Goal: Task Accomplishment & Management: Complete application form

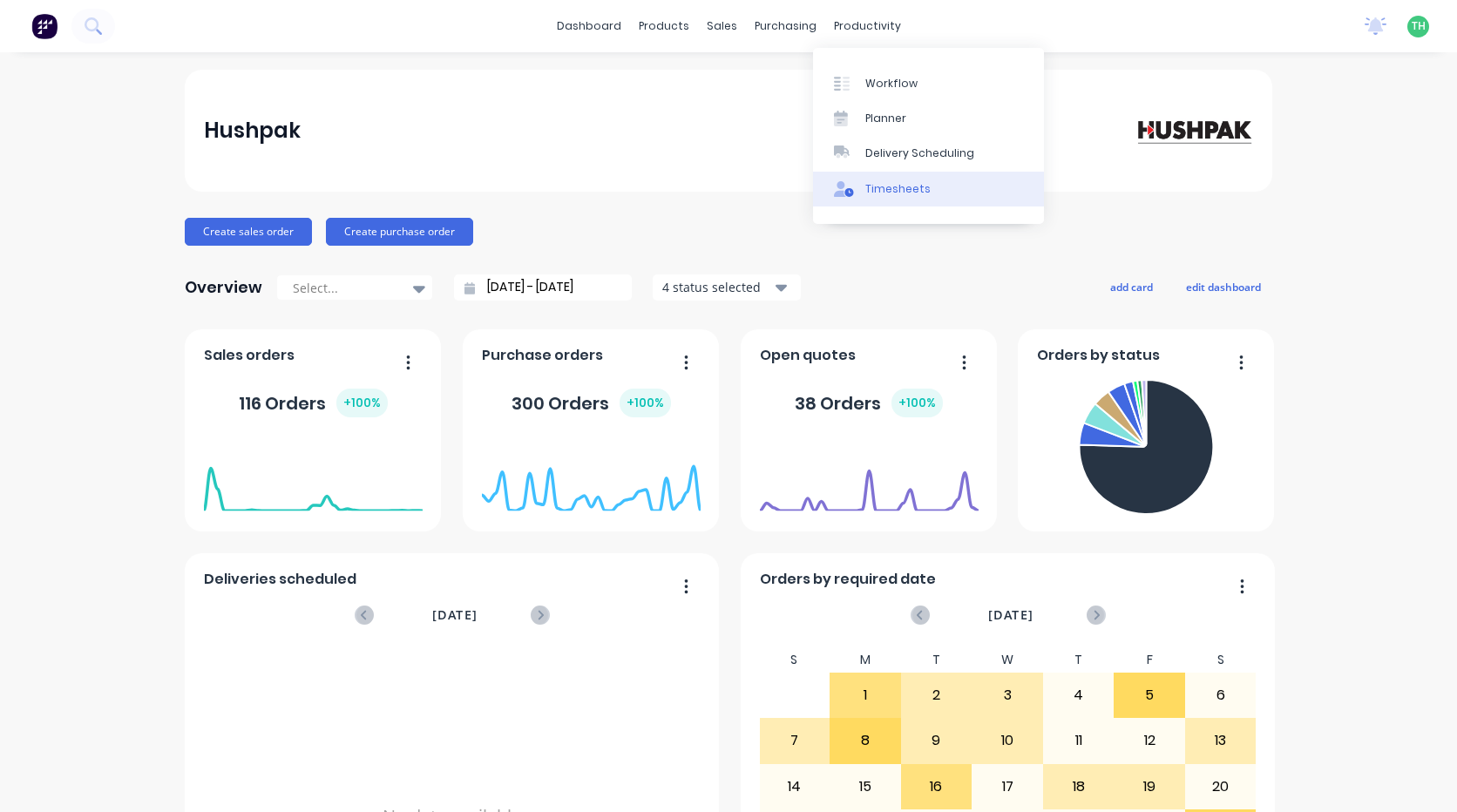
click at [901, 193] on div "Timesheets" at bounding box center [897, 189] width 66 height 15
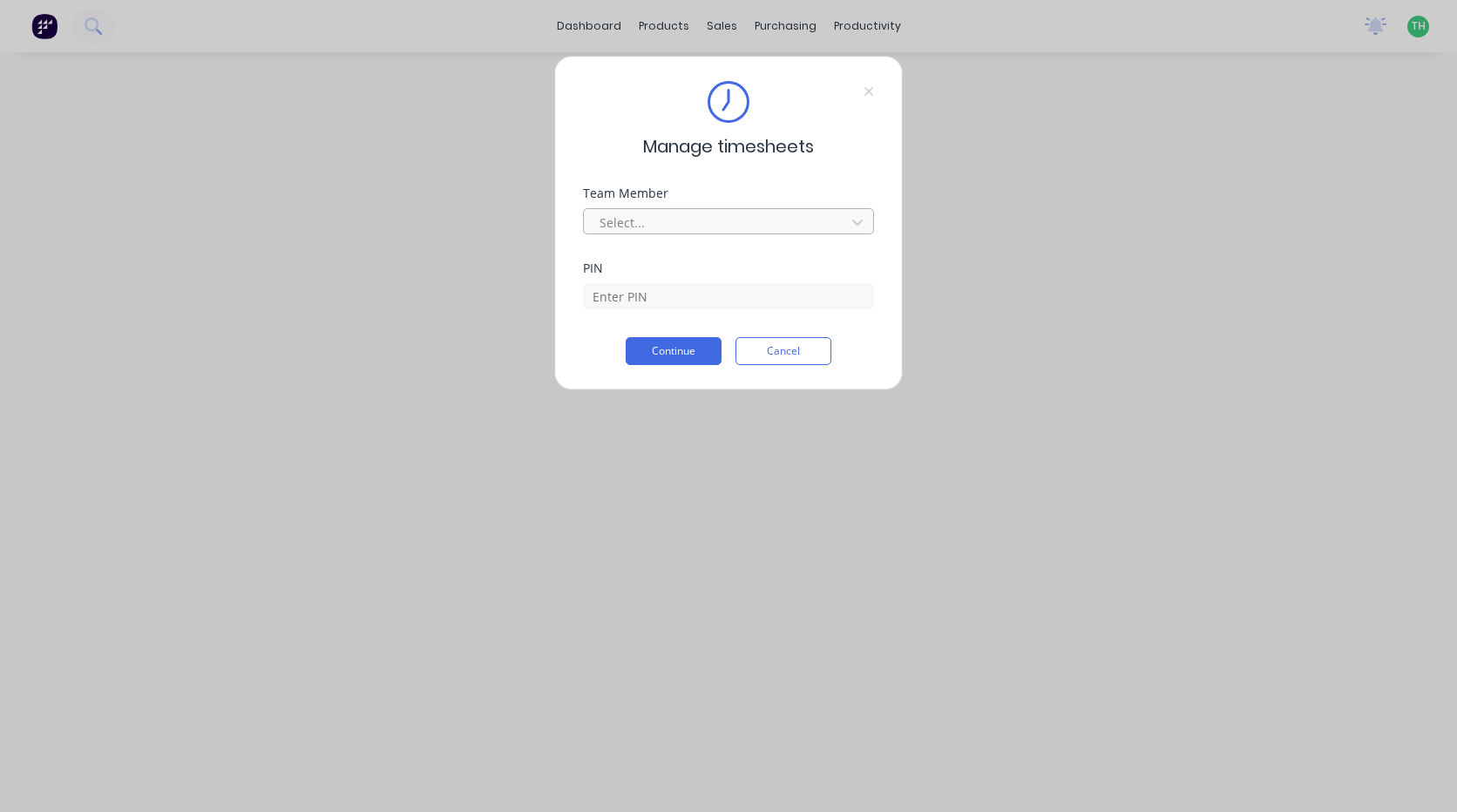
click at [722, 217] on div at bounding box center [717, 222] width 238 height 22
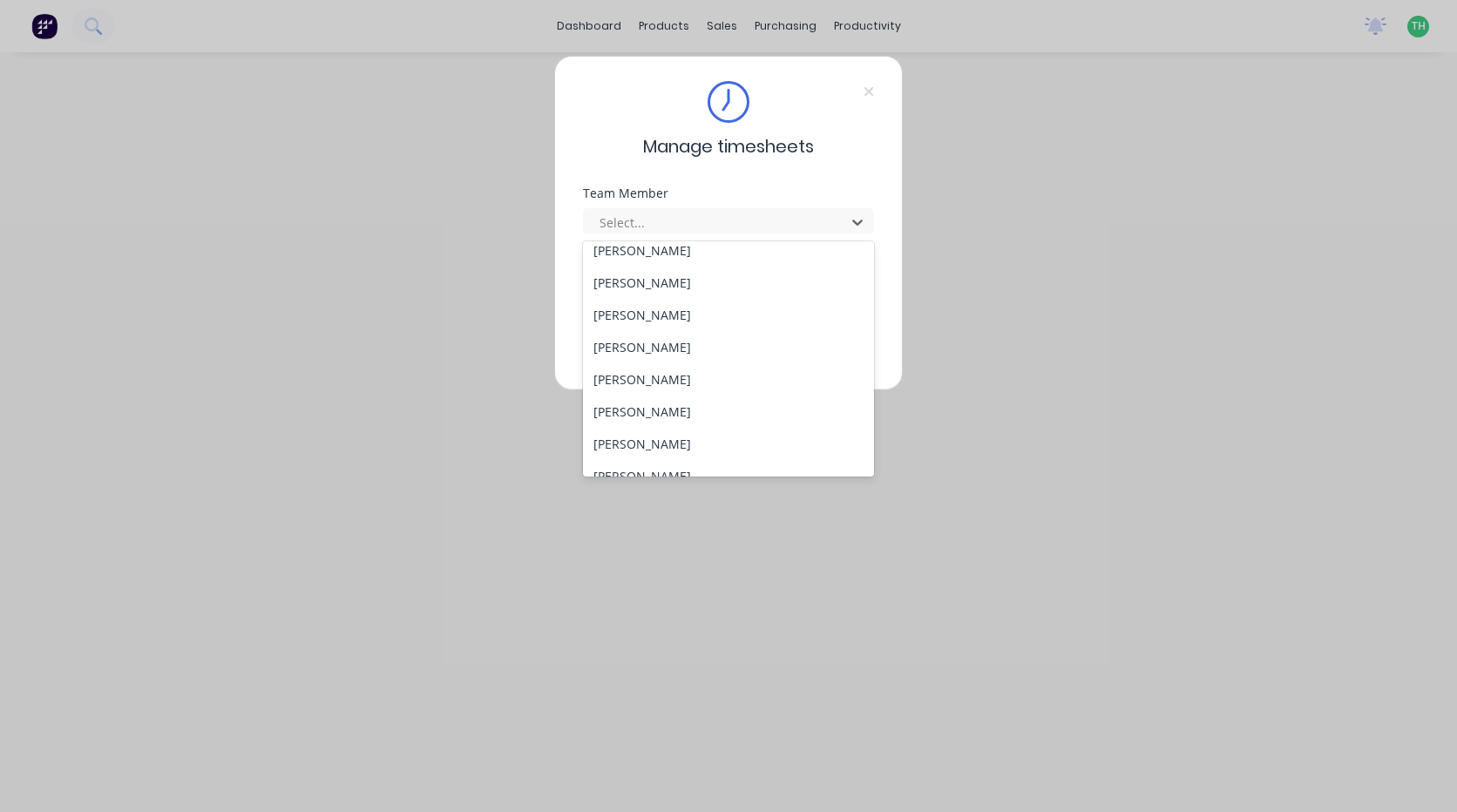
scroll to position [932, 0]
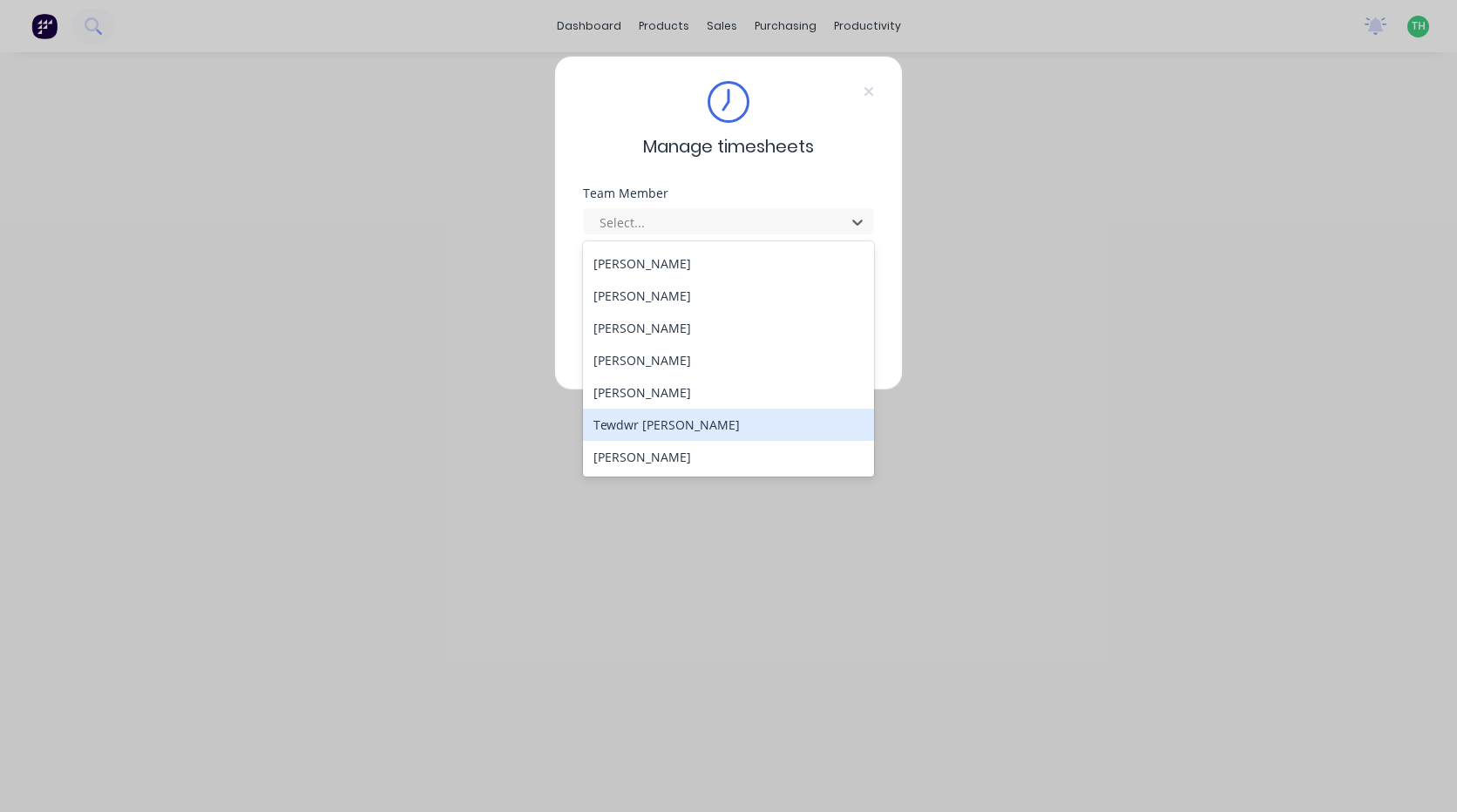
click at [693, 429] on div "Tewdwr [PERSON_NAME]" at bounding box center [728, 425] width 291 height 32
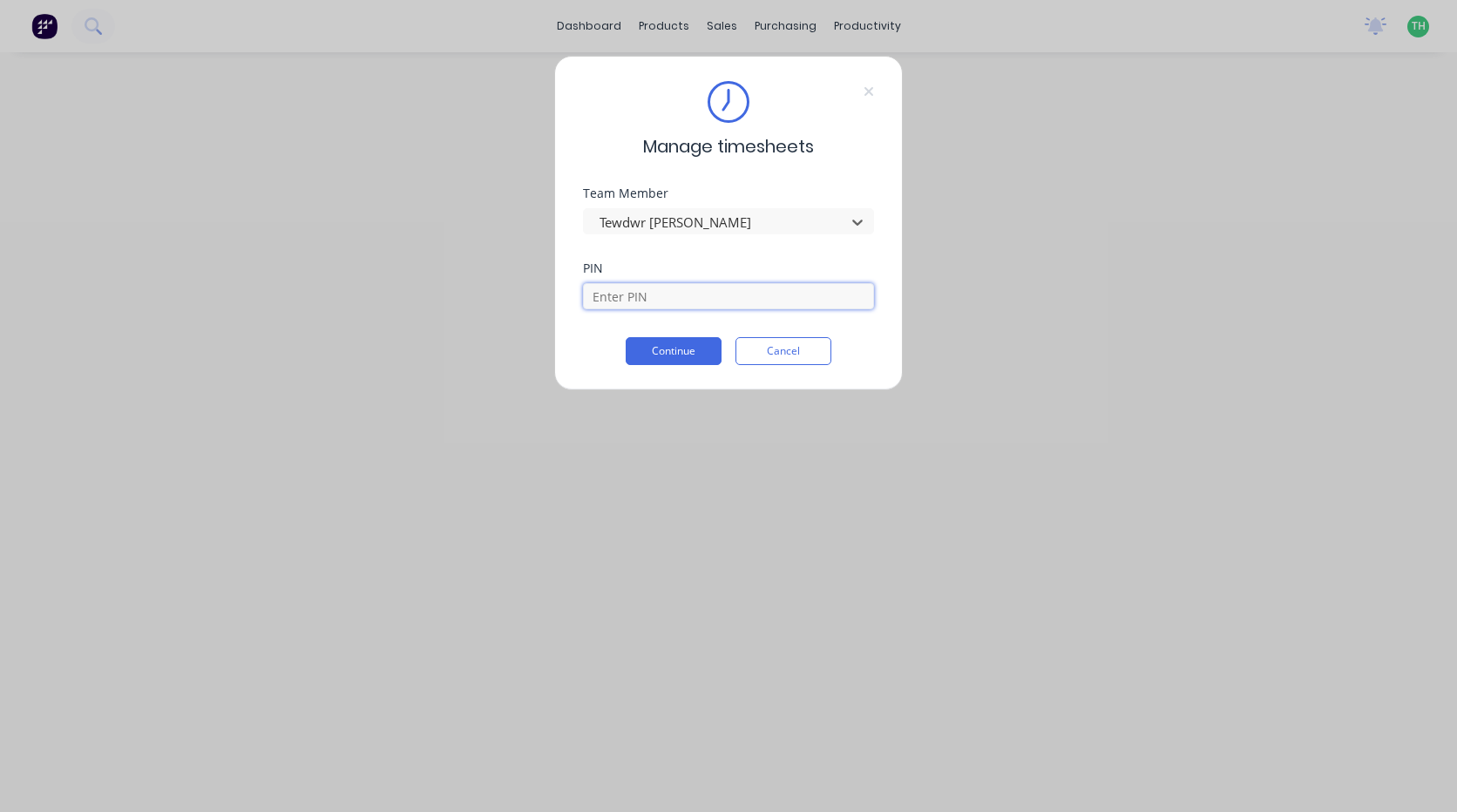
click at [649, 294] on input at bounding box center [728, 295] width 291 height 26
type input "2711"
click at [662, 343] on button "Continue" at bounding box center [673, 351] width 96 height 28
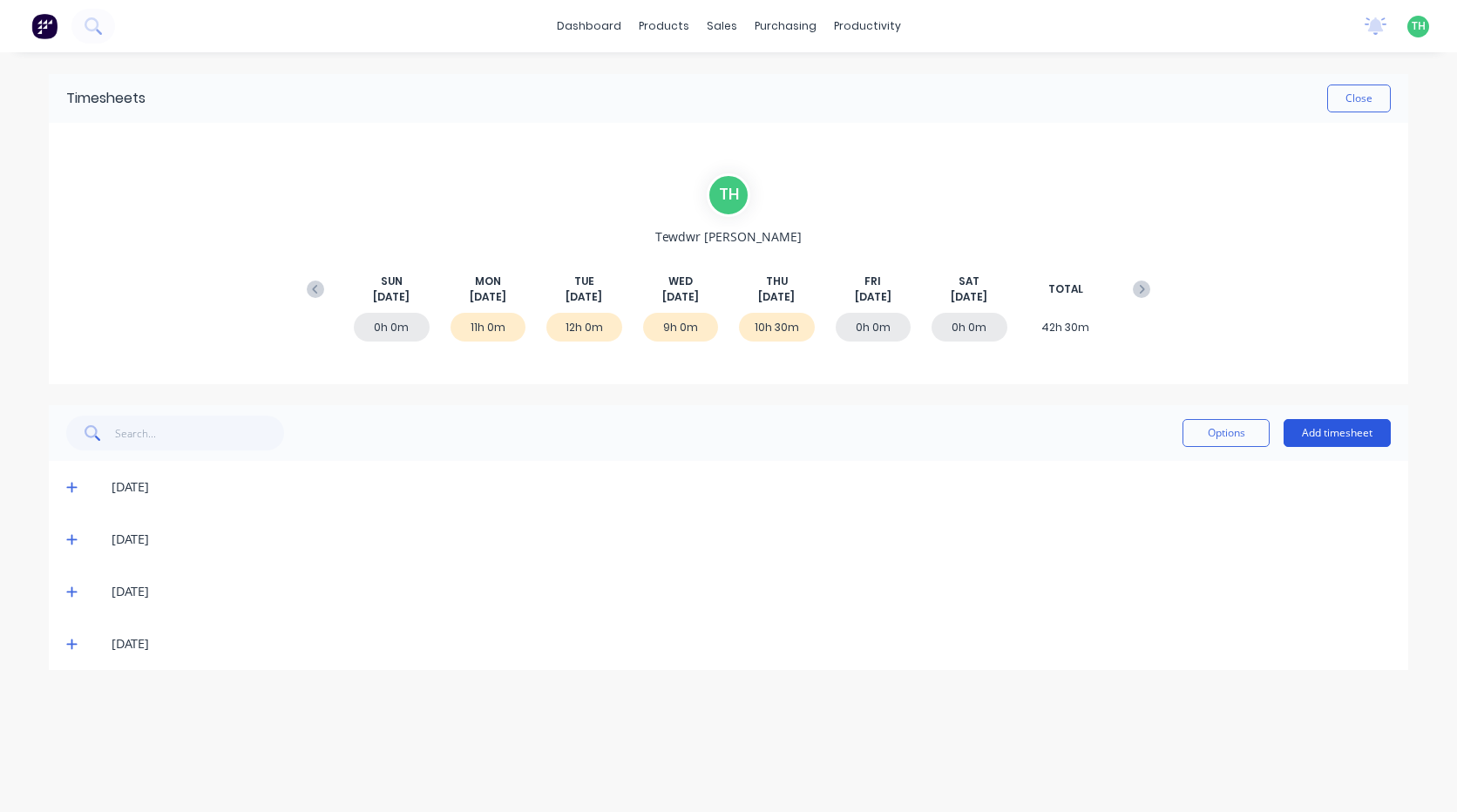
click at [1340, 439] on button "Add timesheet" at bounding box center [1337, 433] width 107 height 28
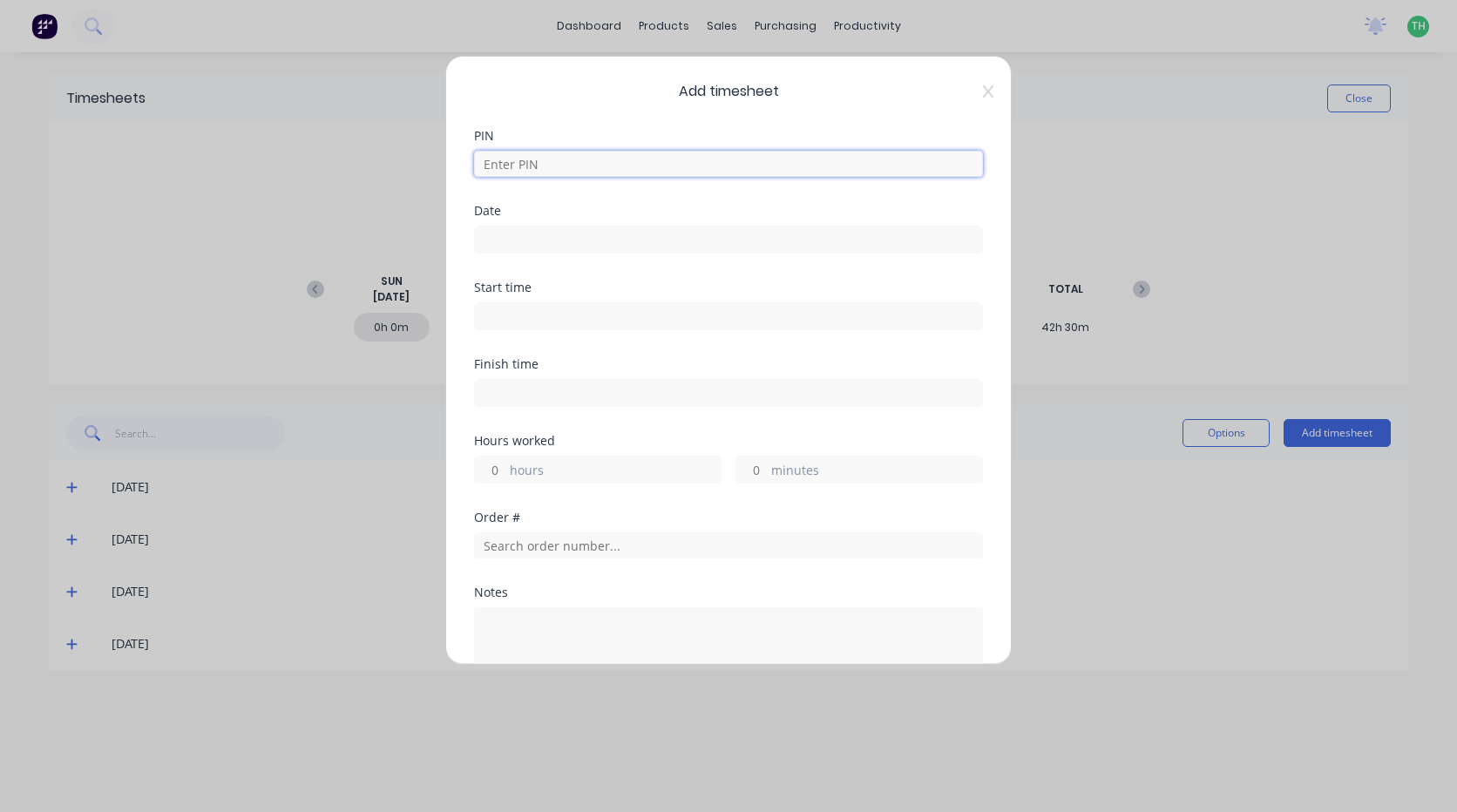
click at [622, 161] on input at bounding box center [728, 163] width 509 height 26
type input "2711"
click at [571, 249] on input at bounding box center [728, 239] width 507 height 26
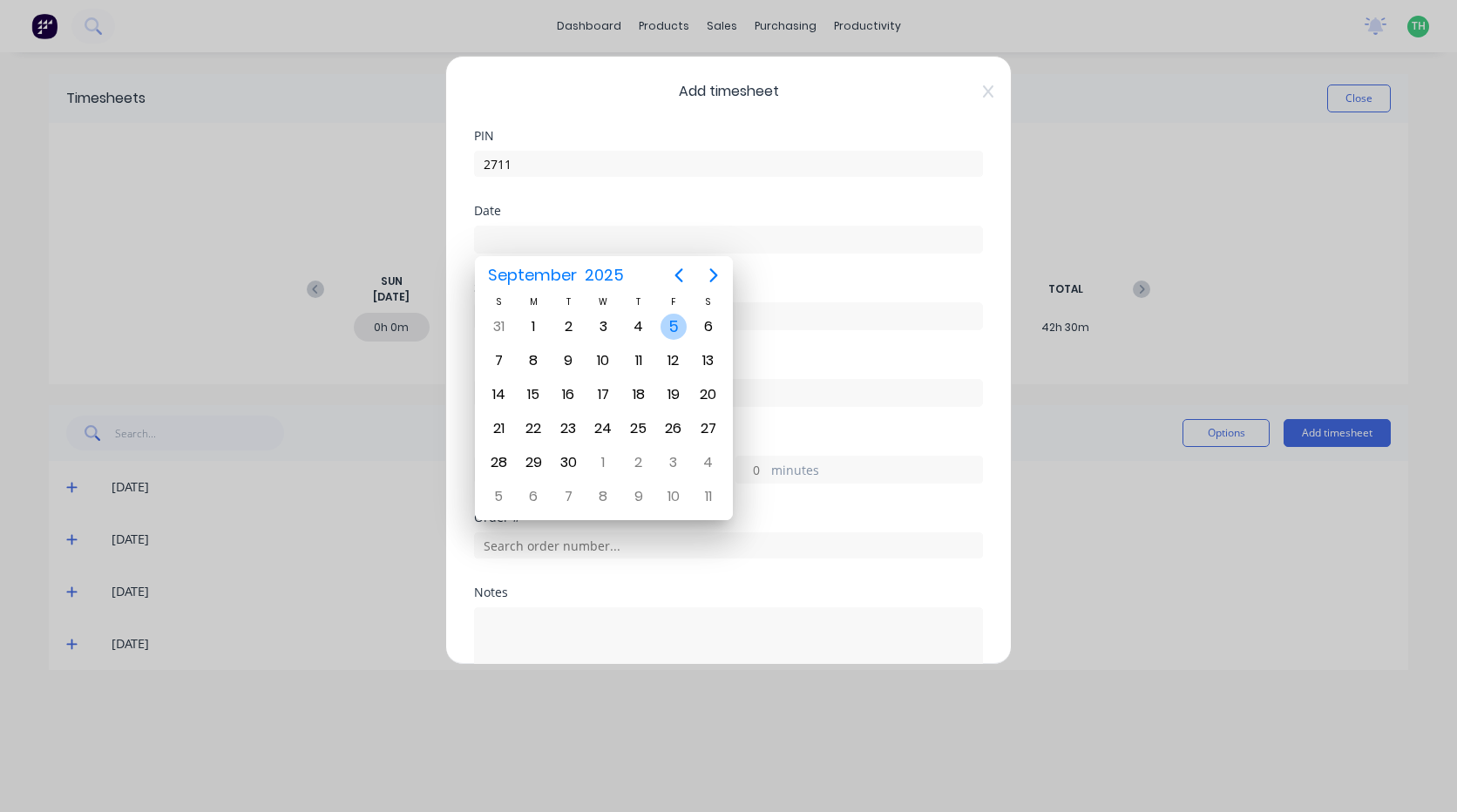
click at [674, 321] on div "5" at bounding box center [673, 326] width 26 height 26
type input "[DATE]"
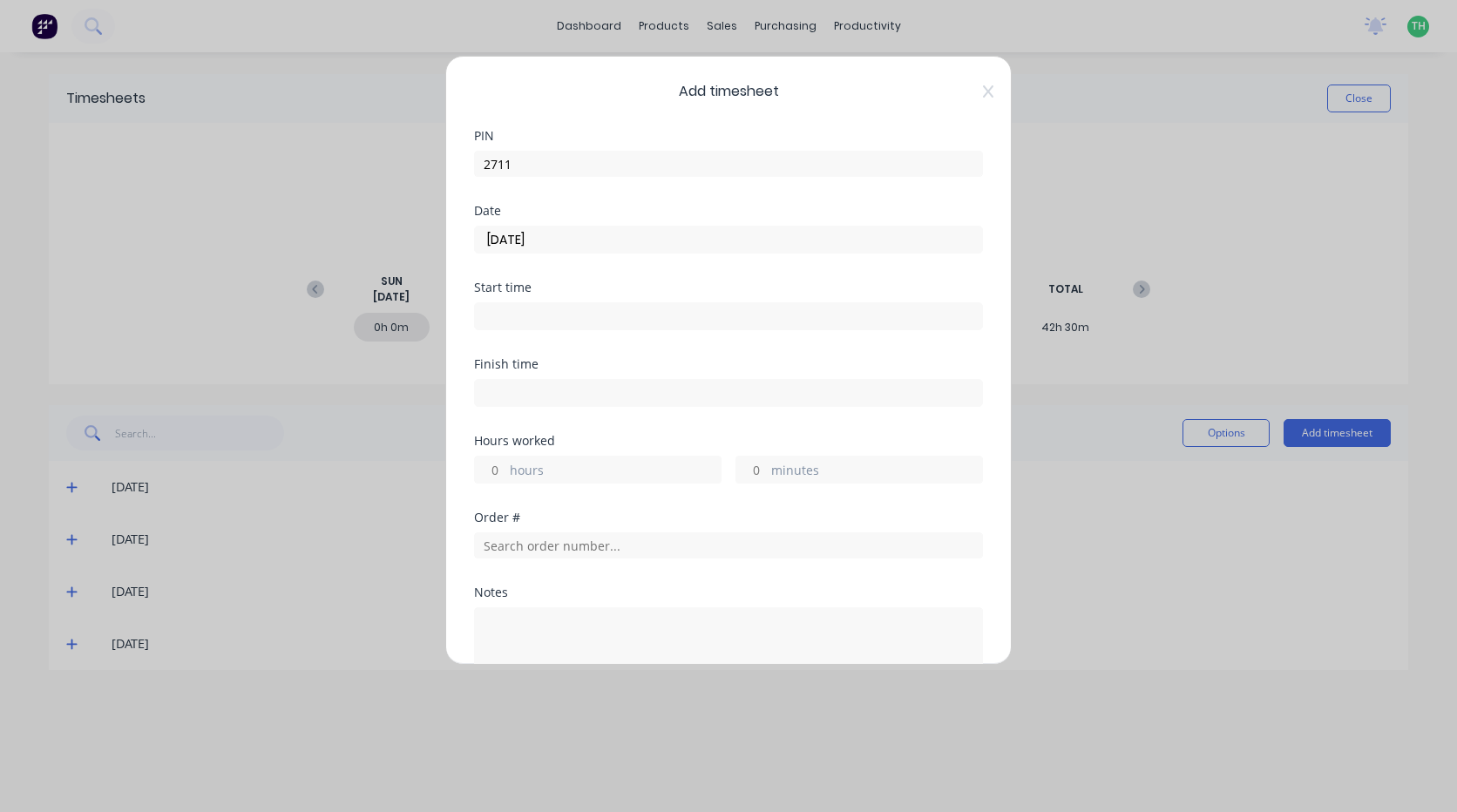
click at [511, 318] on input at bounding box center [728, 315] width 507 height 26
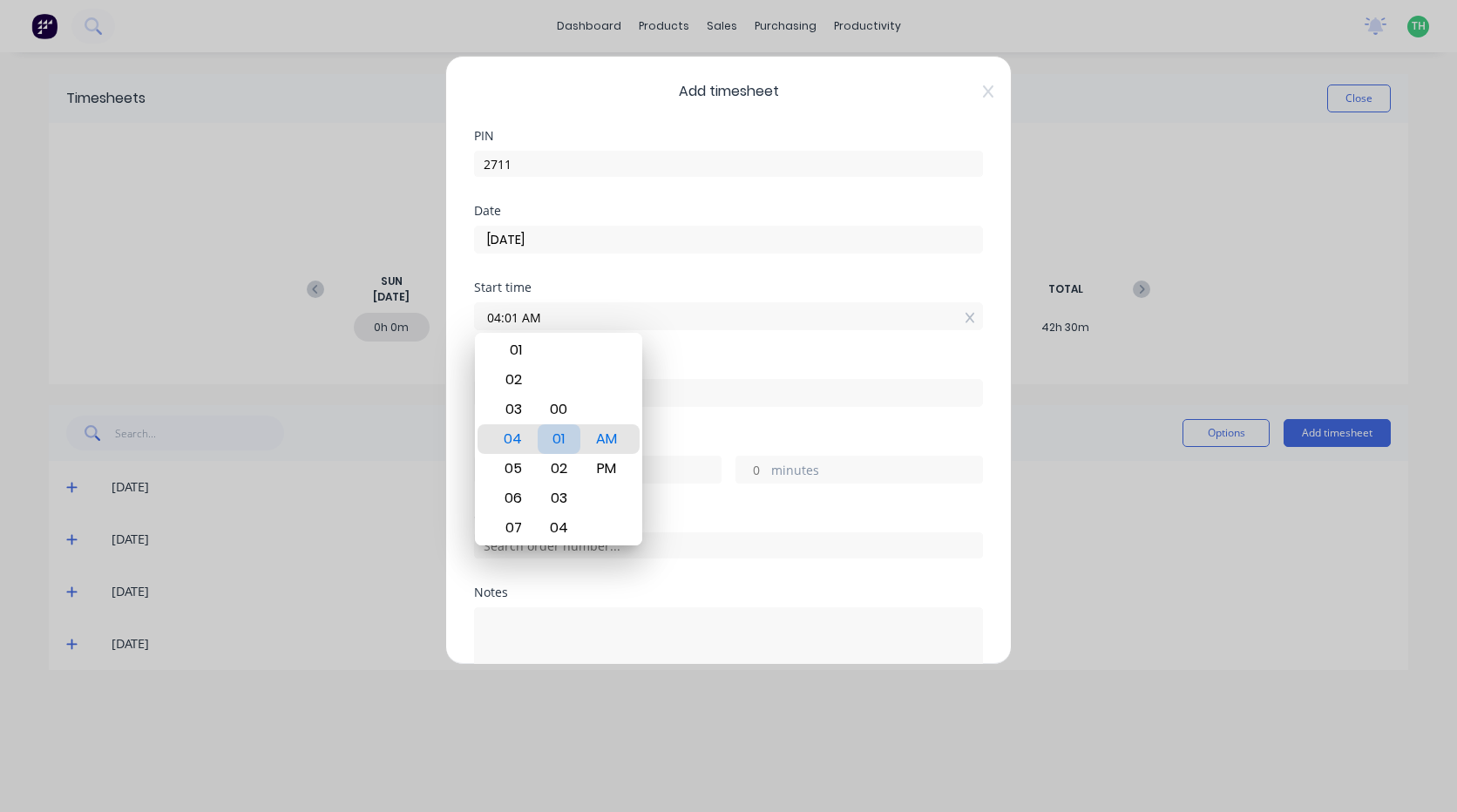
type input "04:00 AM"
click at [715, 409] on div "Finish time" at bounding box center [728, 396] width 509 height 76
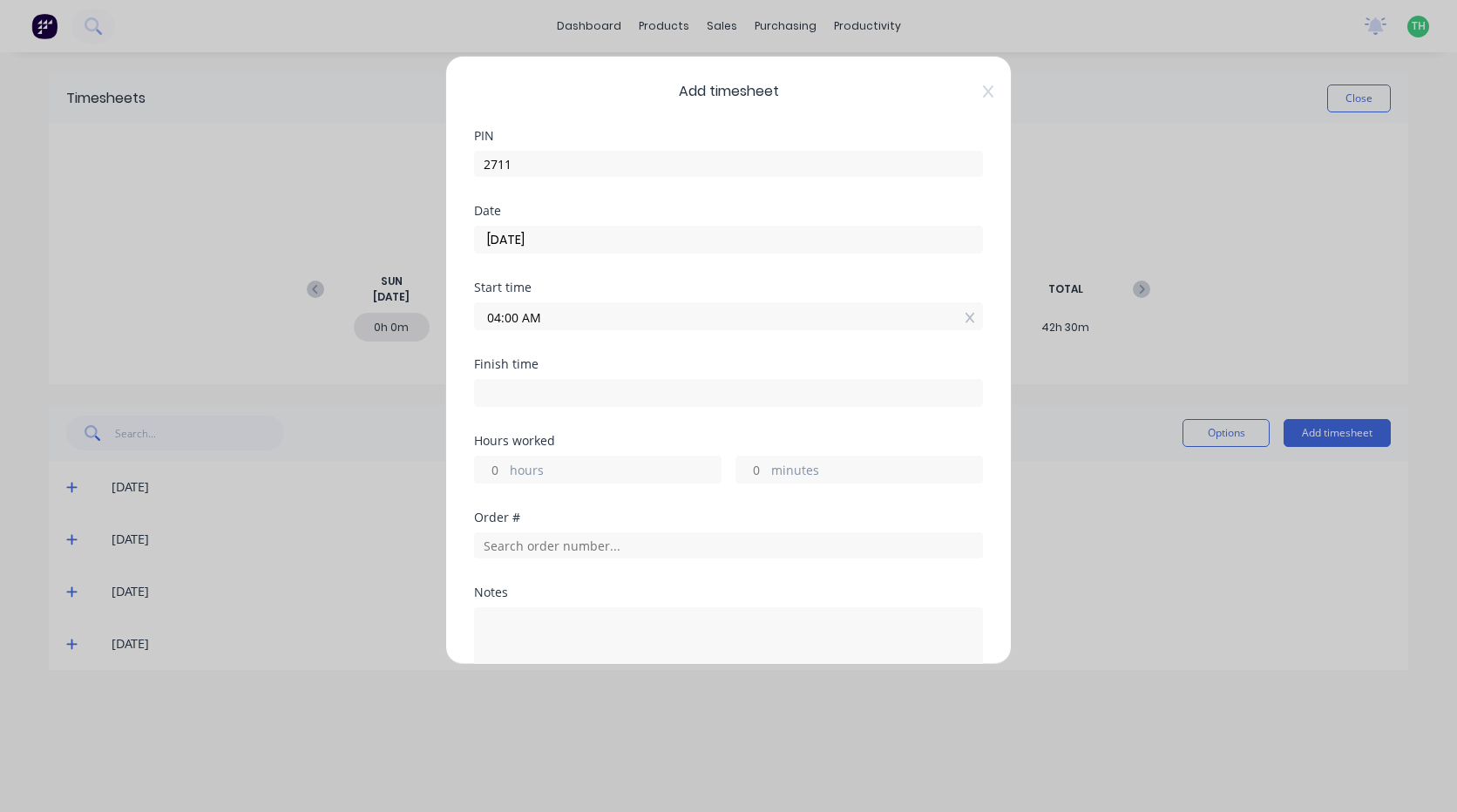
click at [583, 396] on input at bounding box center [728, 392] width 507 height 26
type input "11:55 AM"
type input "7"
type input "55"
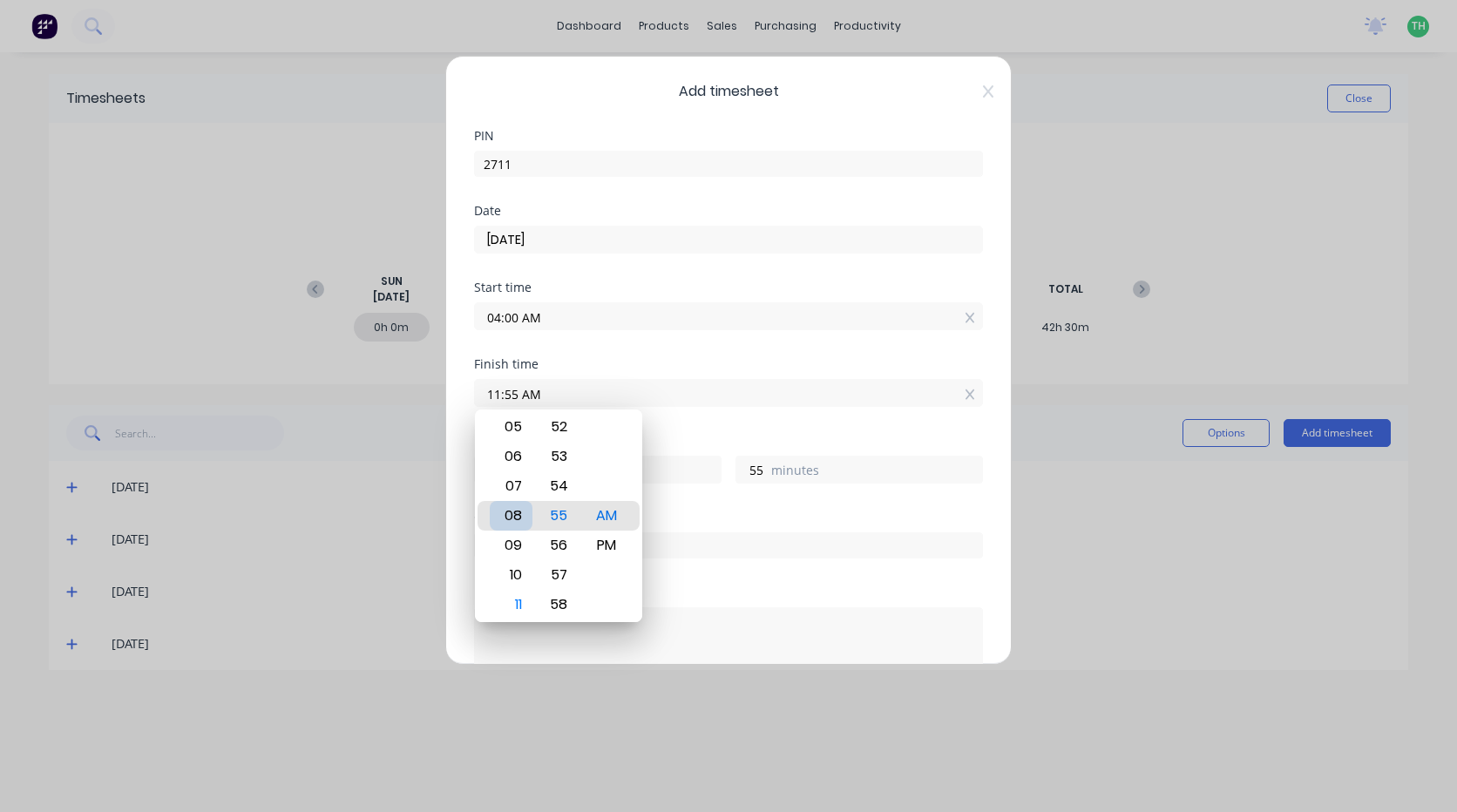
type input "07:55 AM"
type input "3"
type input "03:55 AM"
type input "23"
click at [521, 567] on div "05" at bounding box center [511, 575] width 43 height 30
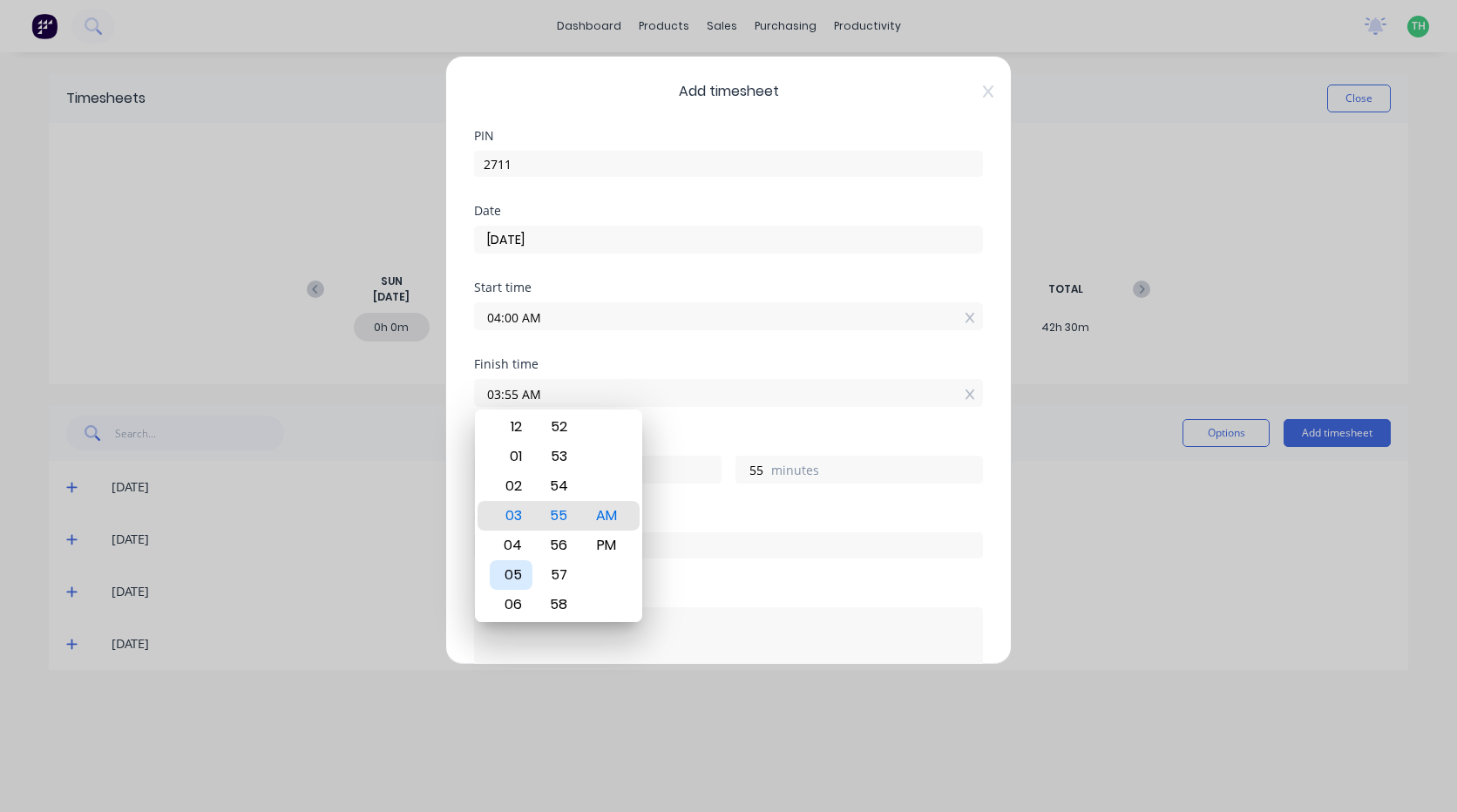
type input "05:55 AM"
type input "1"
type input "05:51 AM"
type input "51"
type input "05:46 AM"
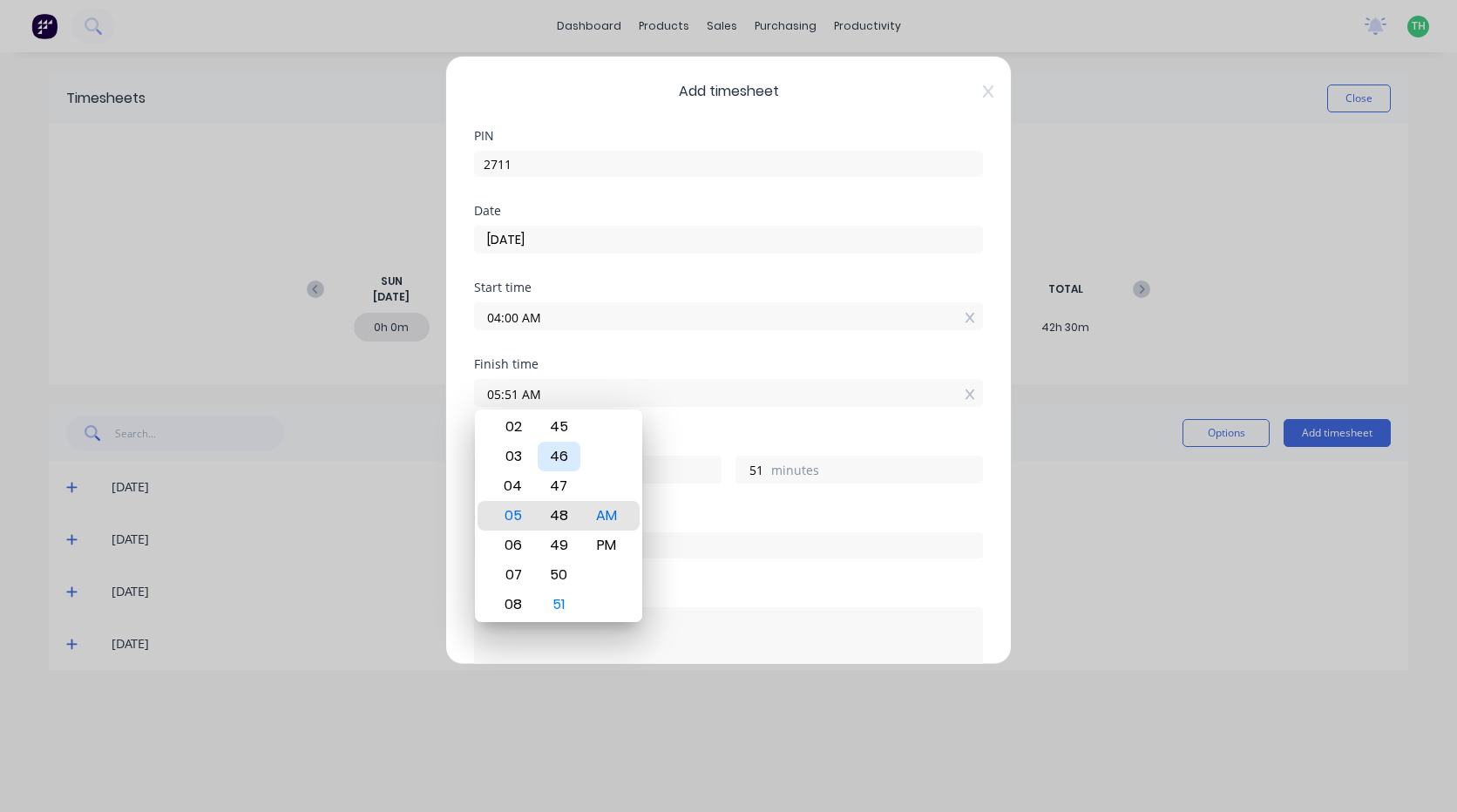
type input "46"
type input "05:41 AM"
type input "41"
type input "05:36 AM"
type input "36"
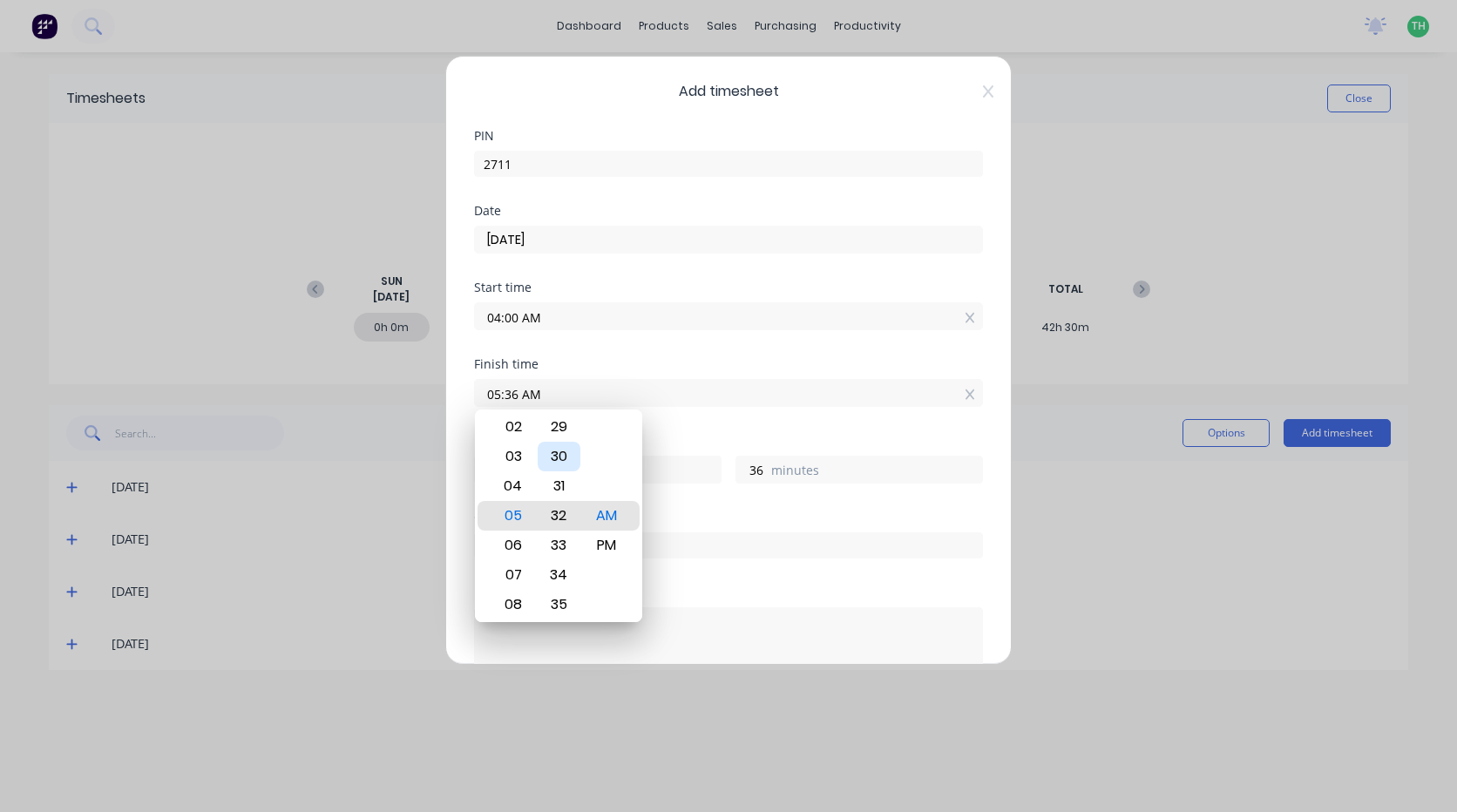
type input "05:32 AM"
type input "32"
type input "05:27 AM"
type input "27"
type input "05:23 AM"
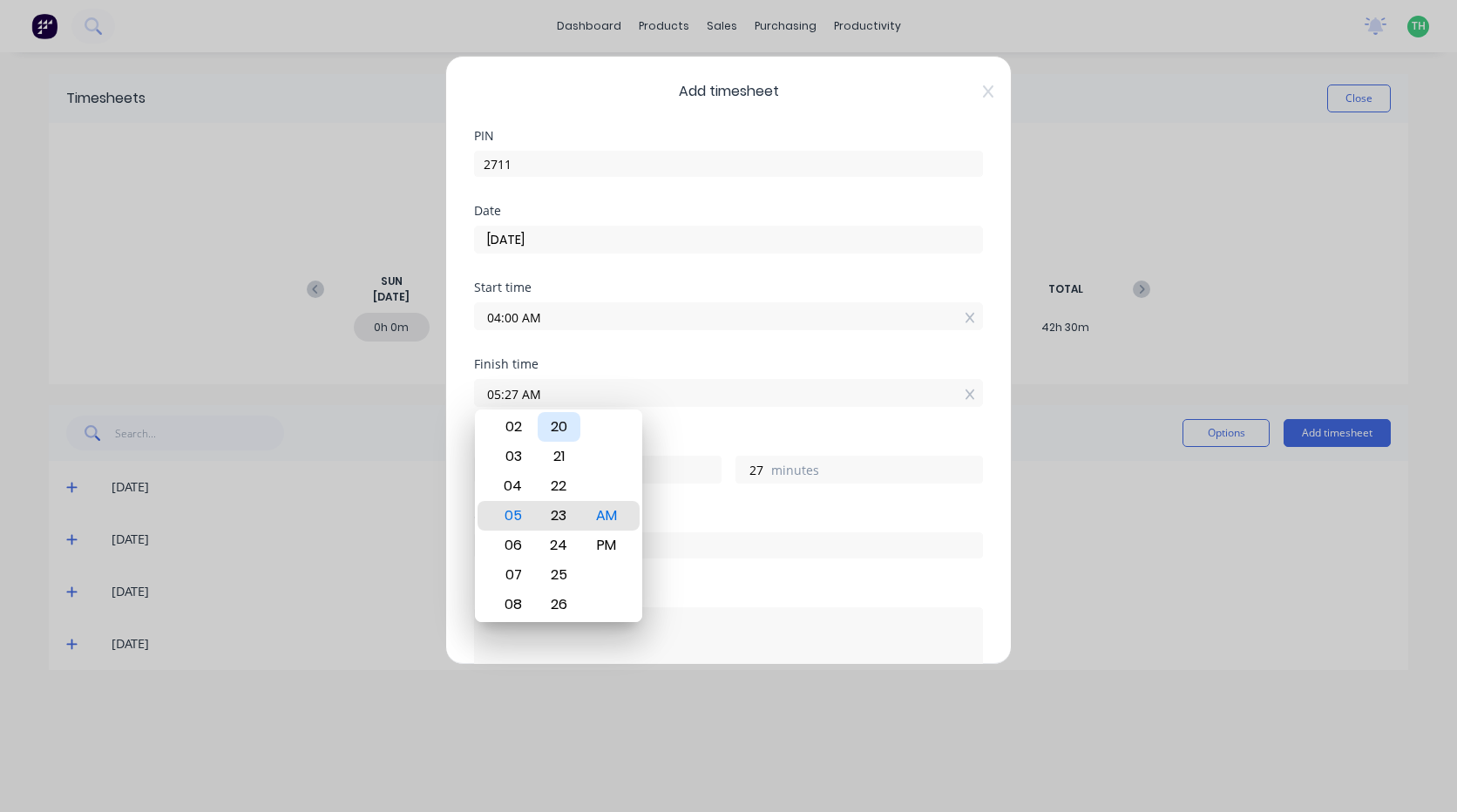
type input "23"
type input "05:14 AM"
type input "14"
type input "05:10 AM"
type input "10"
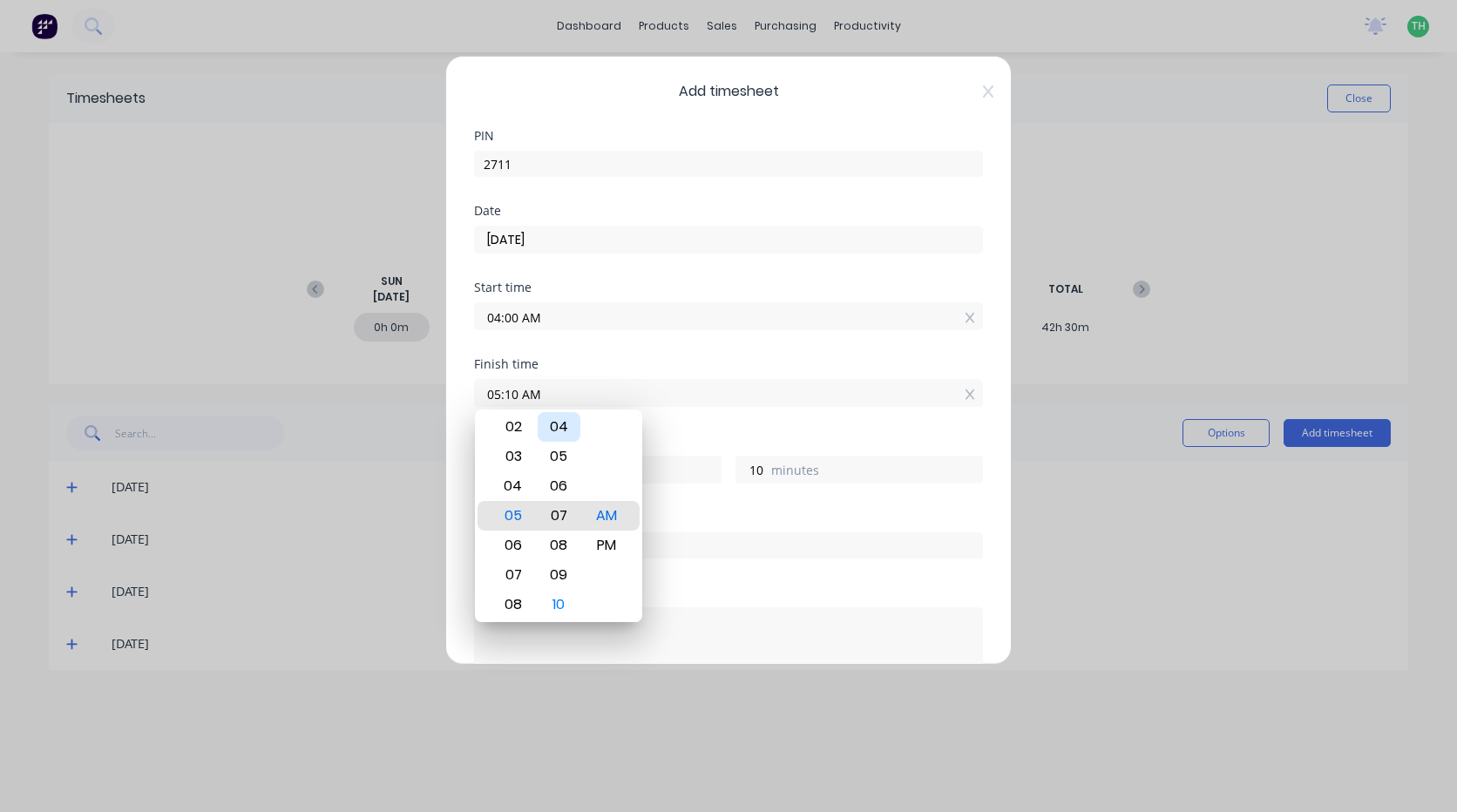
type input "05:07 AM"
type input "7"
type input "05:03 AM"
type input "3"
type input "05:00 AM"
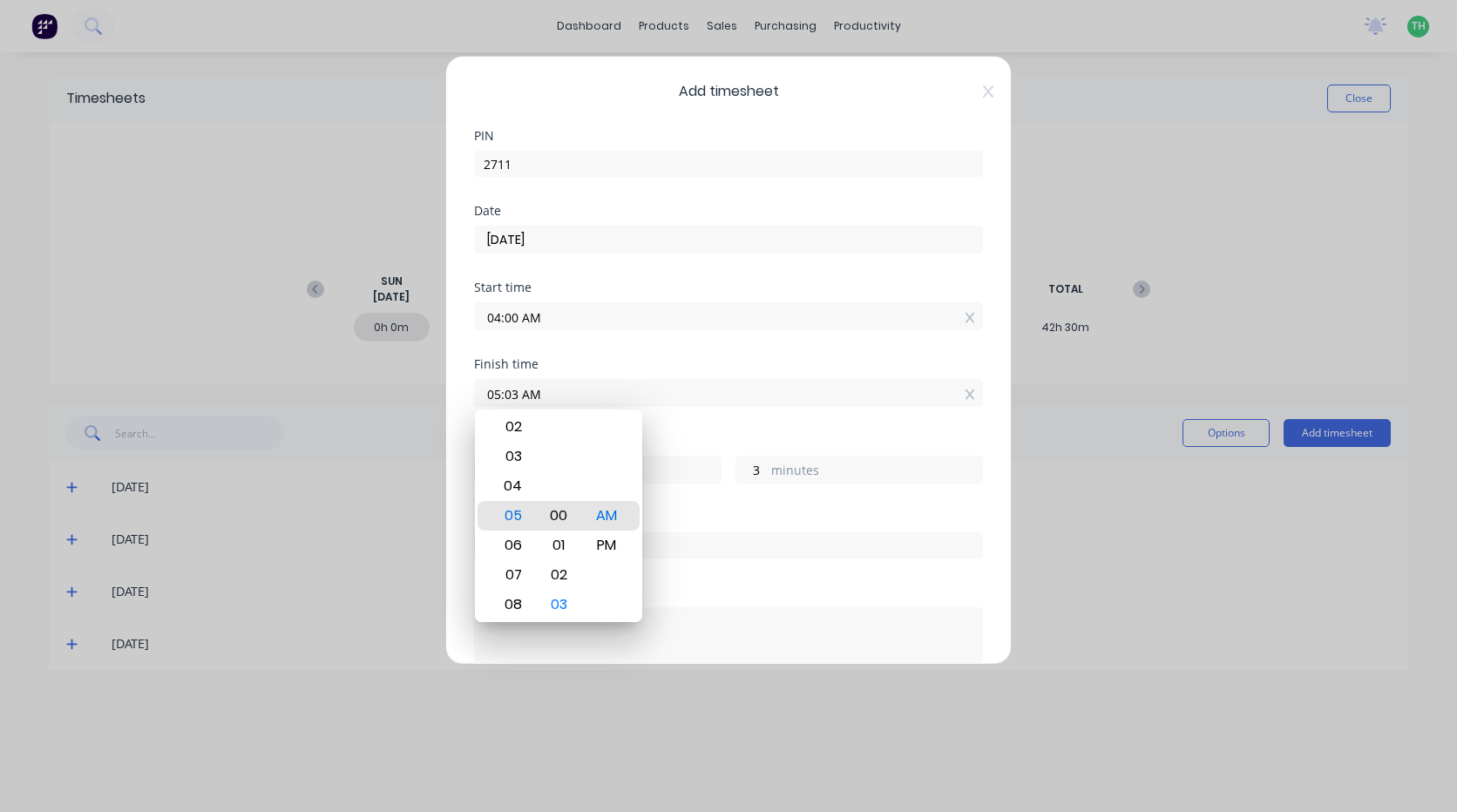
type input "0"
click at [717, 430] on div "Finish time 05:00 AM" at bounding box center [728, 396] width 509 height 76
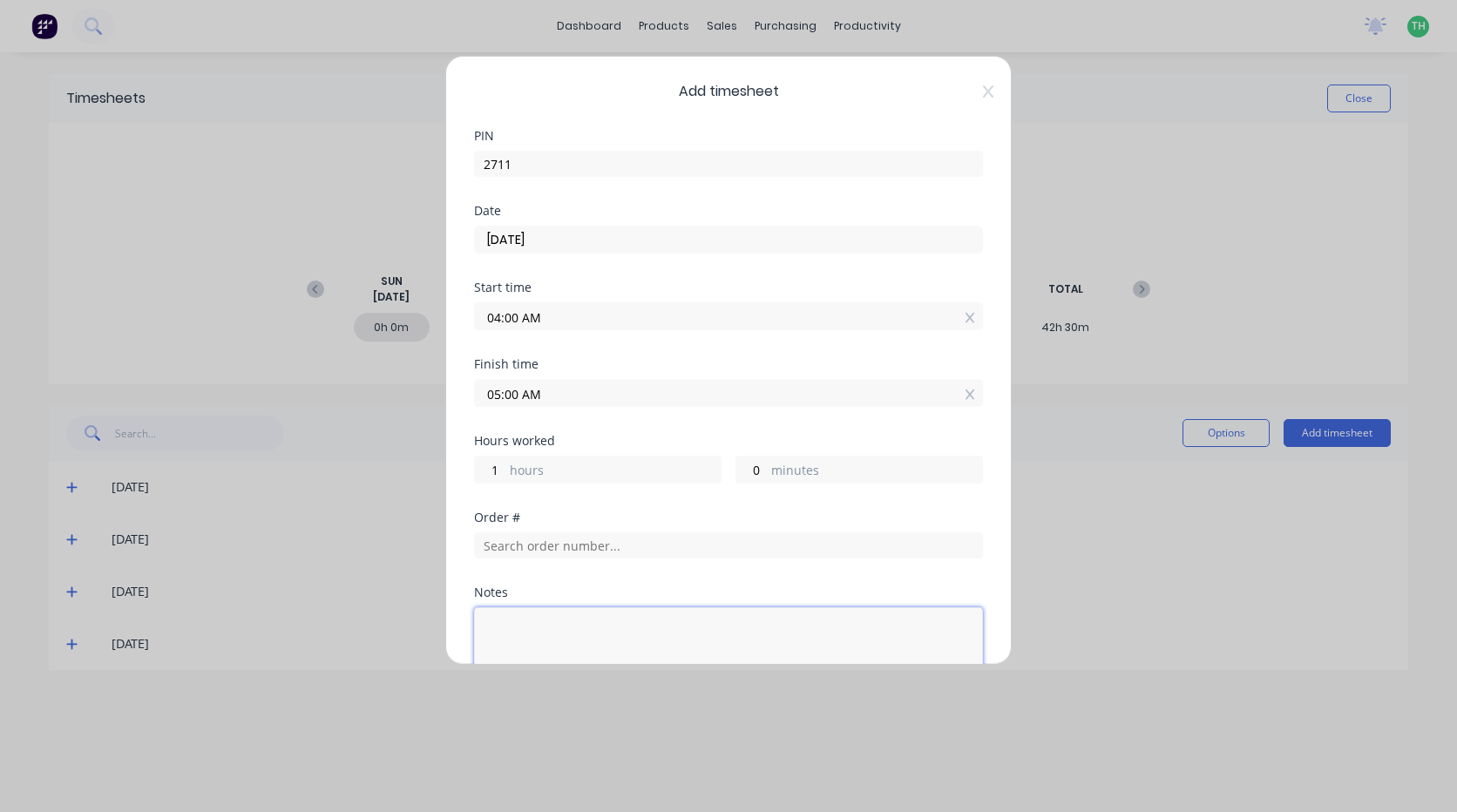
click at [585, 614] on textarea at bounding box center [728, 653] width 509 height 92
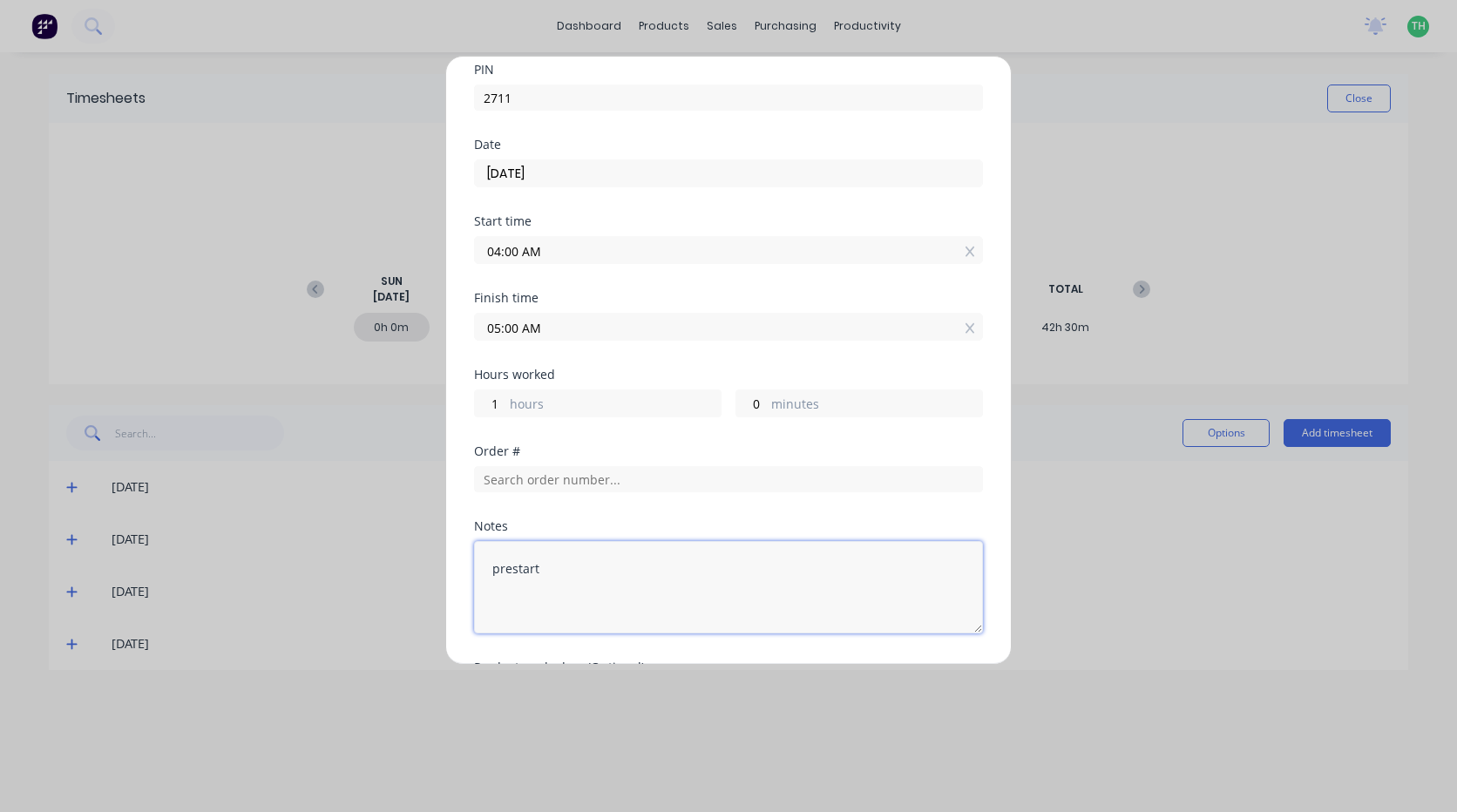
scroll to position [191, 0]
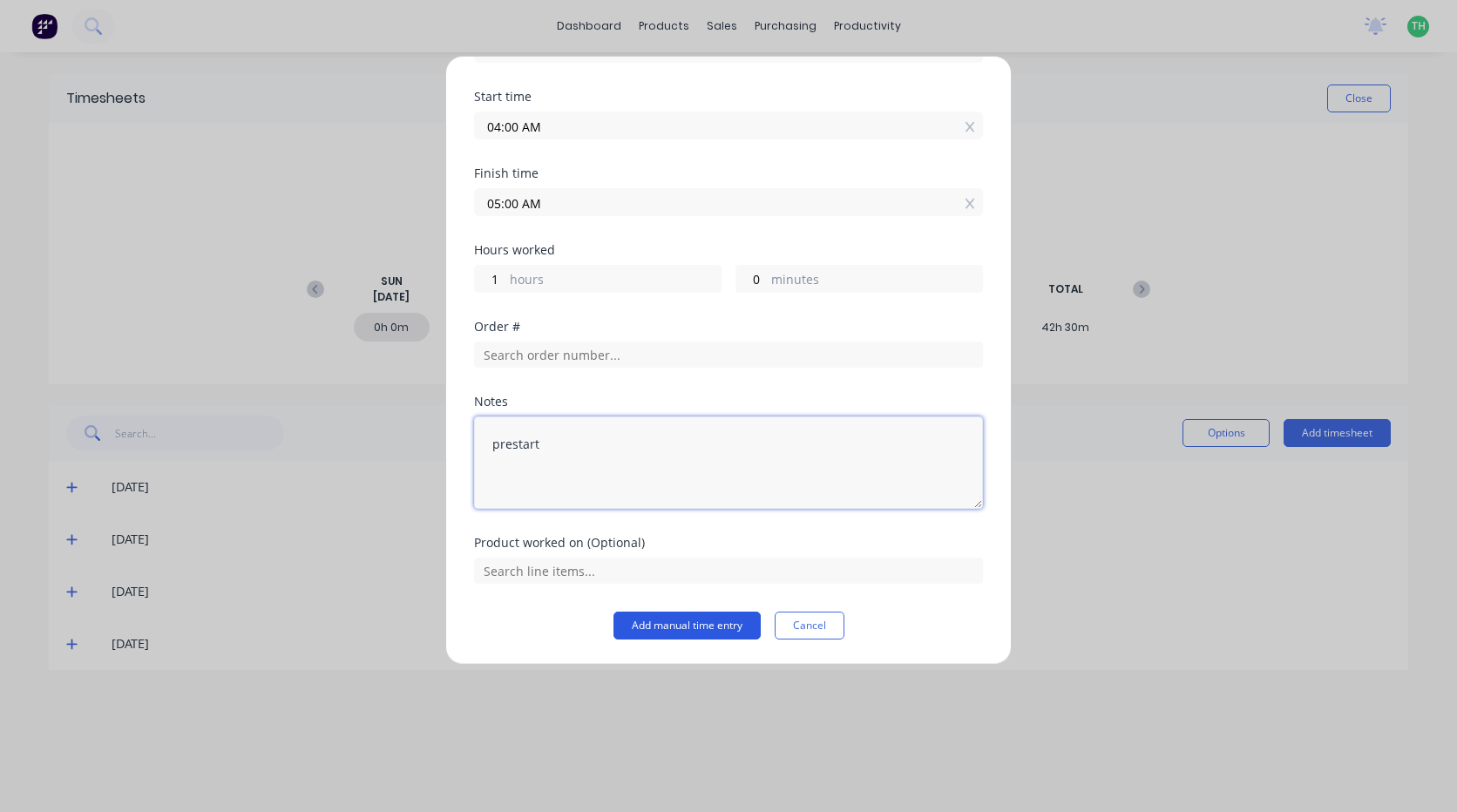
type textarea "prestart"
click at [693, 624] on button "Add manual time entry" at bounding box center [687, 625] width 147 height 28
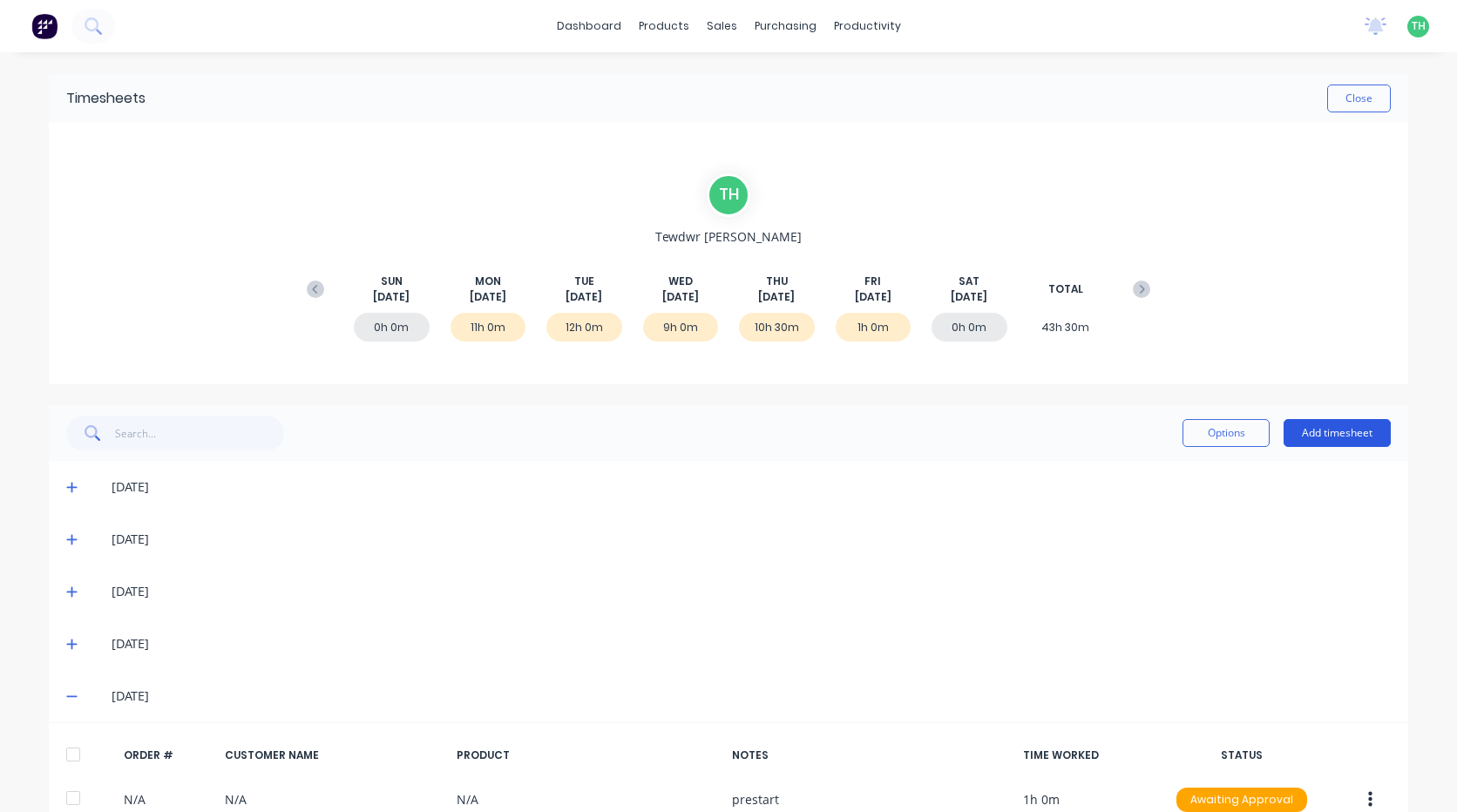
click at [1322, 438] on button "Add timesheet" at bounding box center [1337, 433] width 107 height 28
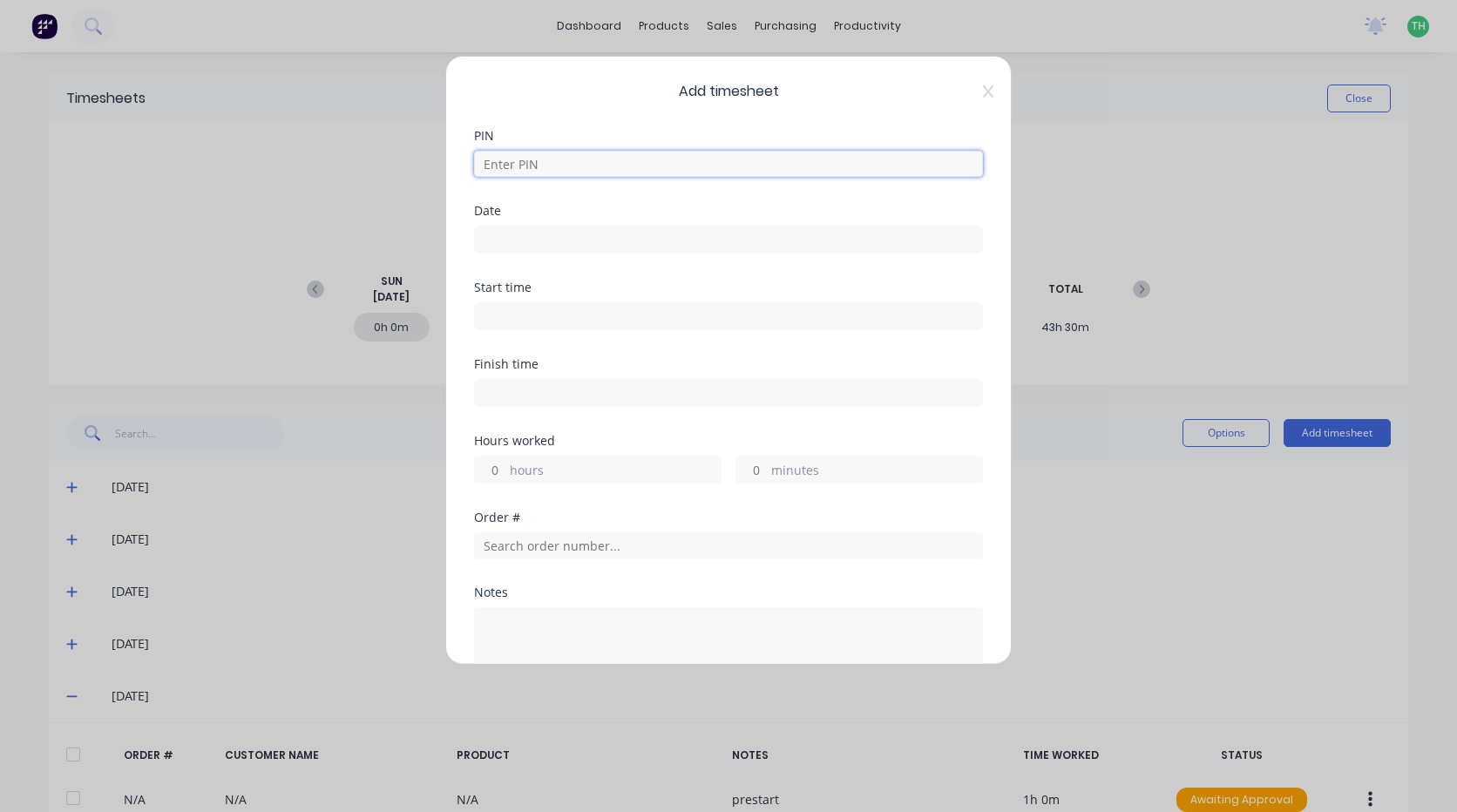
click at [630, 165] on input at bounding box center [728, 163] width 509 height 26
type input "2711"
click at [573, 240] on input at bounding box center [728, 239] width 507 height 26
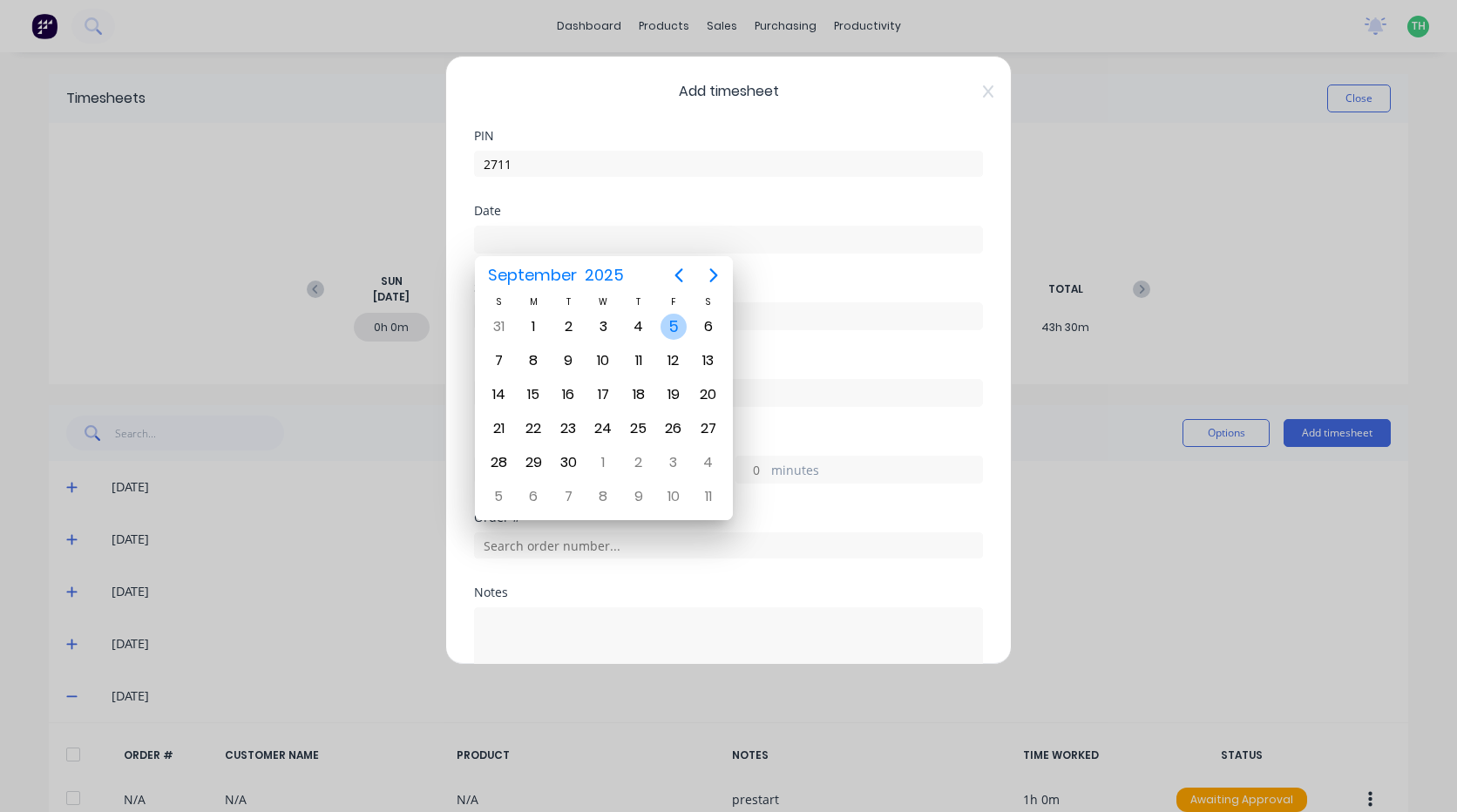
click at [670, 328] on div "5" at bounding box center [673, 326] width 26 height 26
type input "[DATE]"
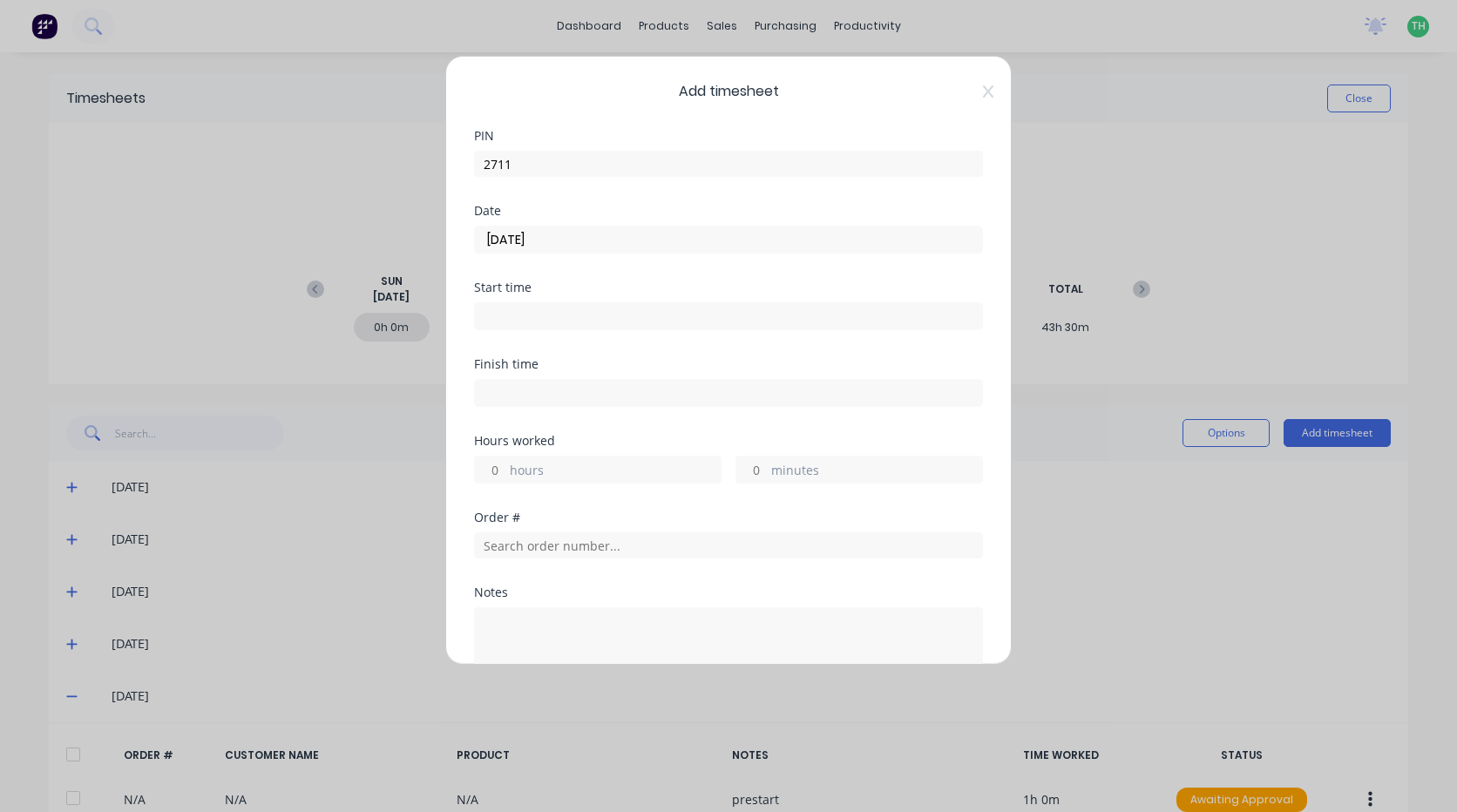
click at [564, 308] on input at bounding box center [728, 315] width 507 height 26
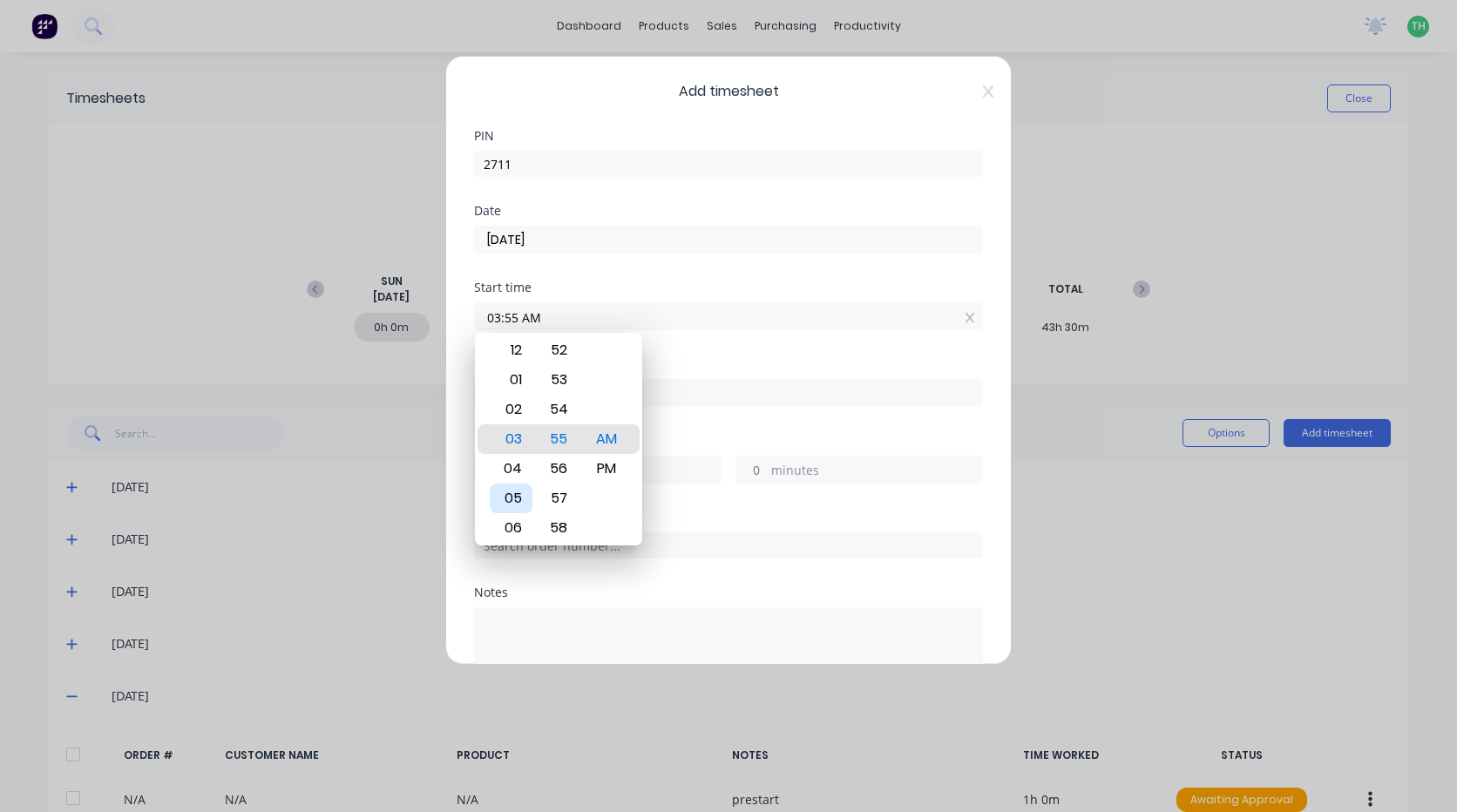
click at [522, 489] on div "05" at bounding box center [511, 497] width 43 height 30
type input "05:00 AM"
click at [708, 421] on div "Finish time" at bounding box center [728, 396] width 509 height 76
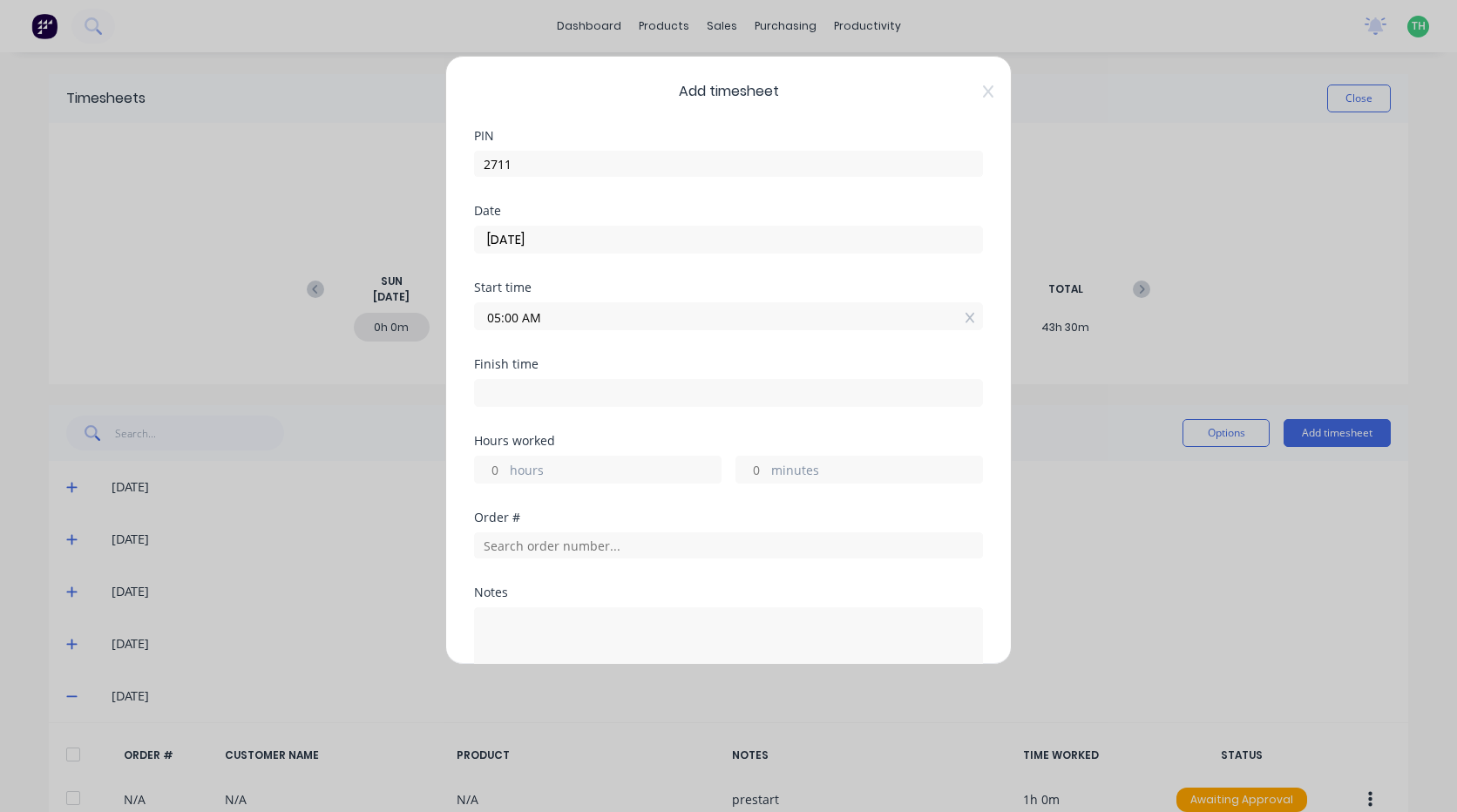
click at [532, 393] on input at bounding box center [728, 392] width 507 height 26
type input "11:55 AM"
type input "6"
type input "55"
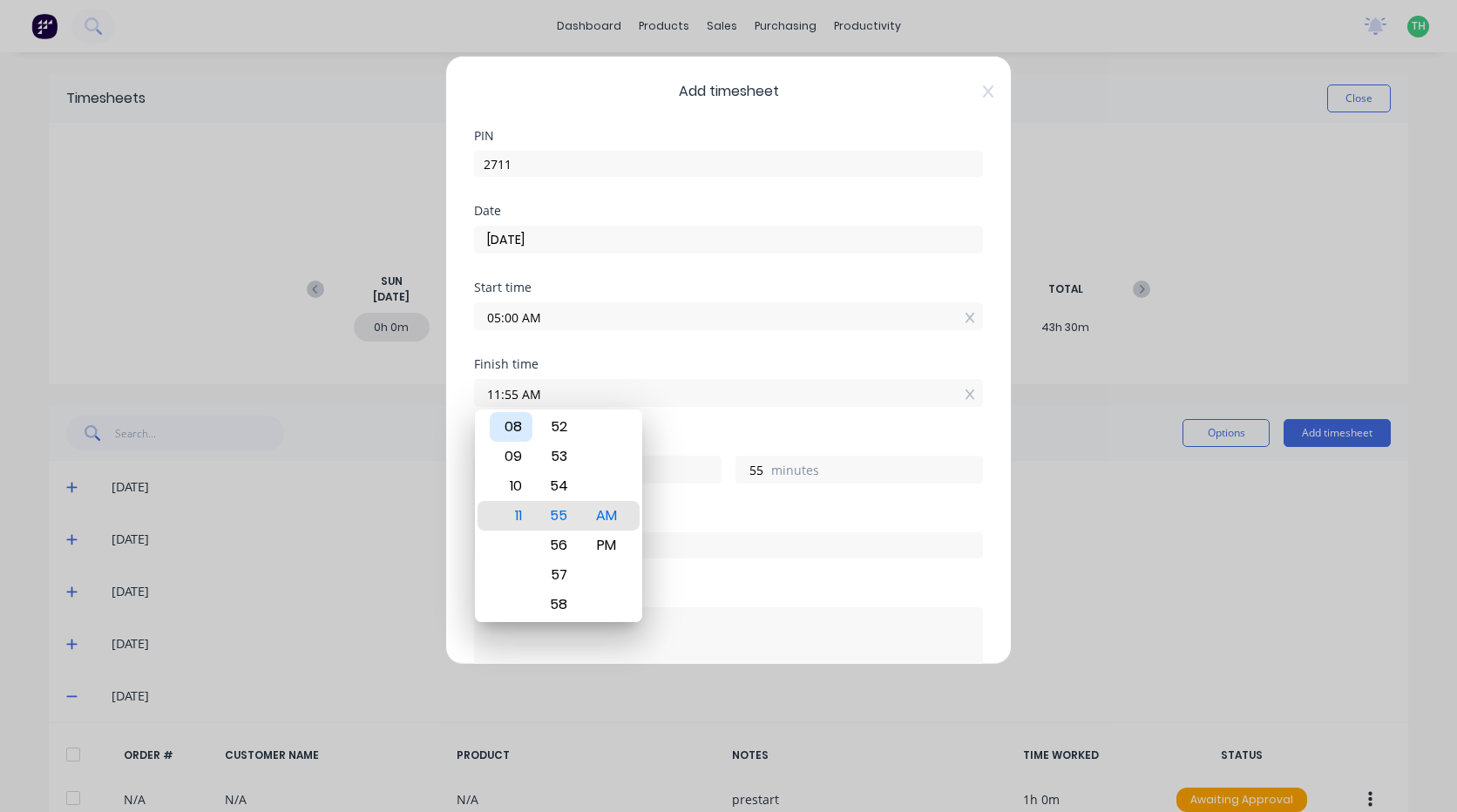
click at [523, 430] on div "08" at bounding box center [511, 426] width 43 height 30
type input "08:55 AM"
type input "3"
type input "08:52 AM"
type input "52"
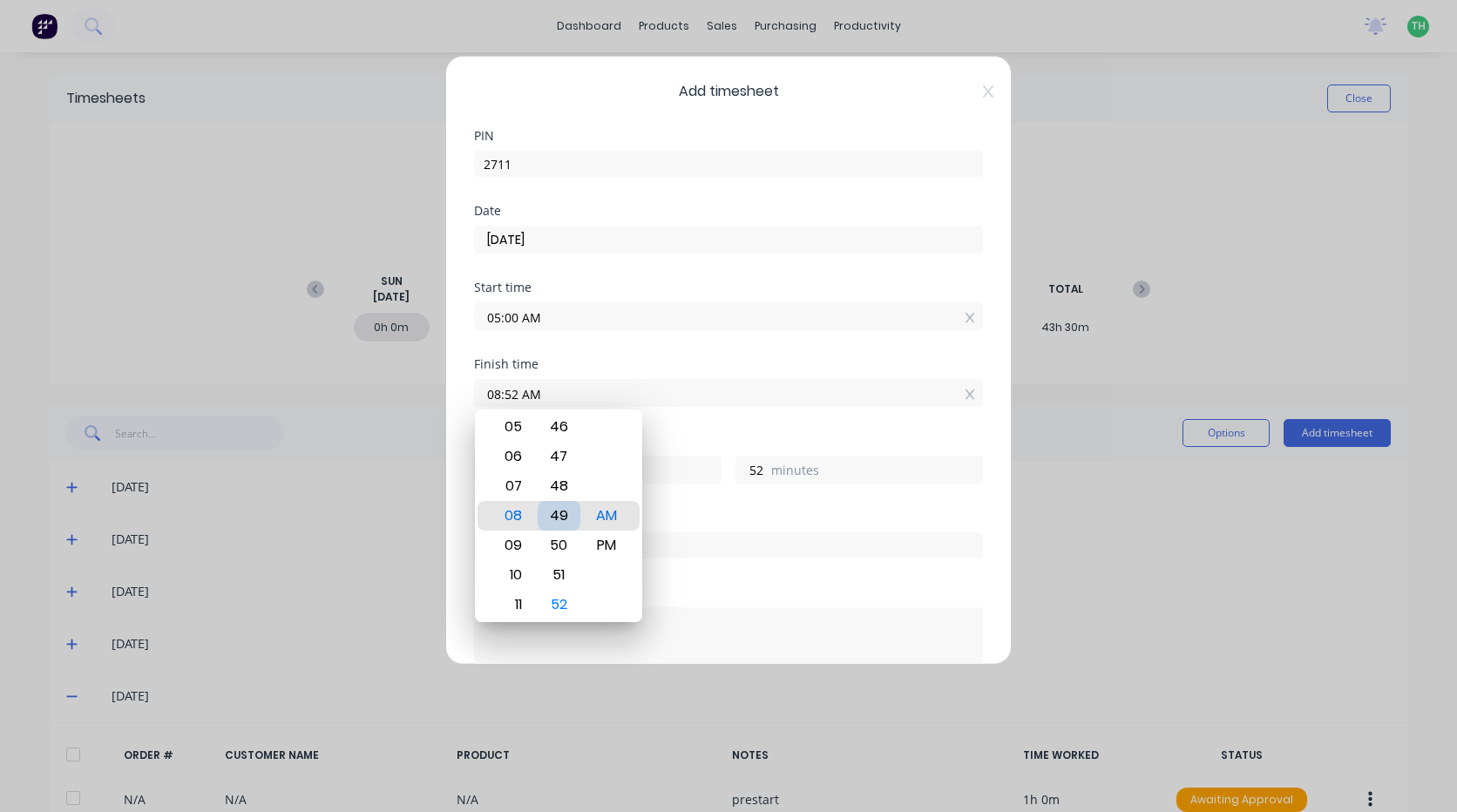
type input "08:49 AM"
type input "49"
type input "08:46 AM"
type input "46"
type input "08:43 AM"
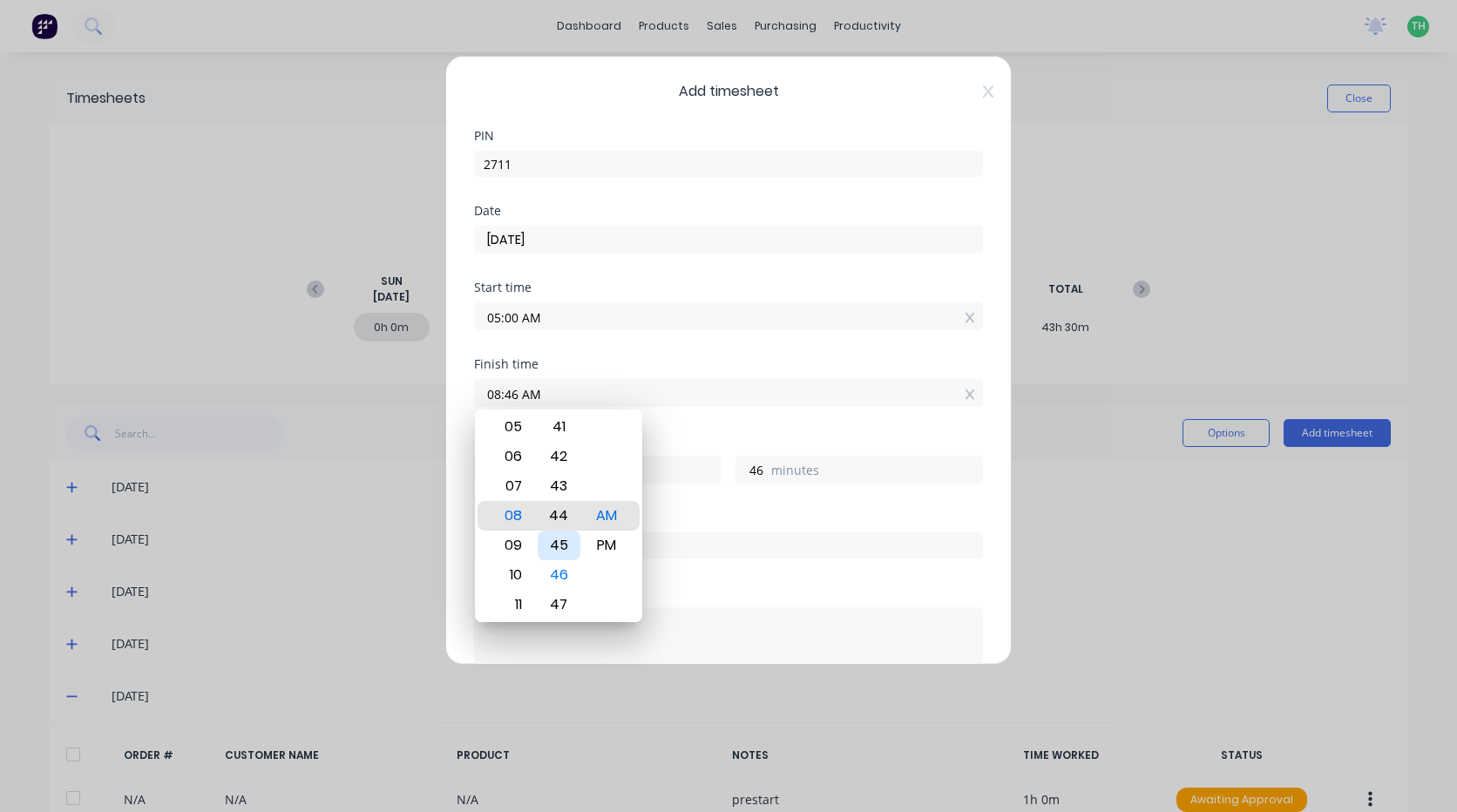
type input "43"
type input "08:39 AM"
type input "39"
type input "08:36 AM"
type input "36"
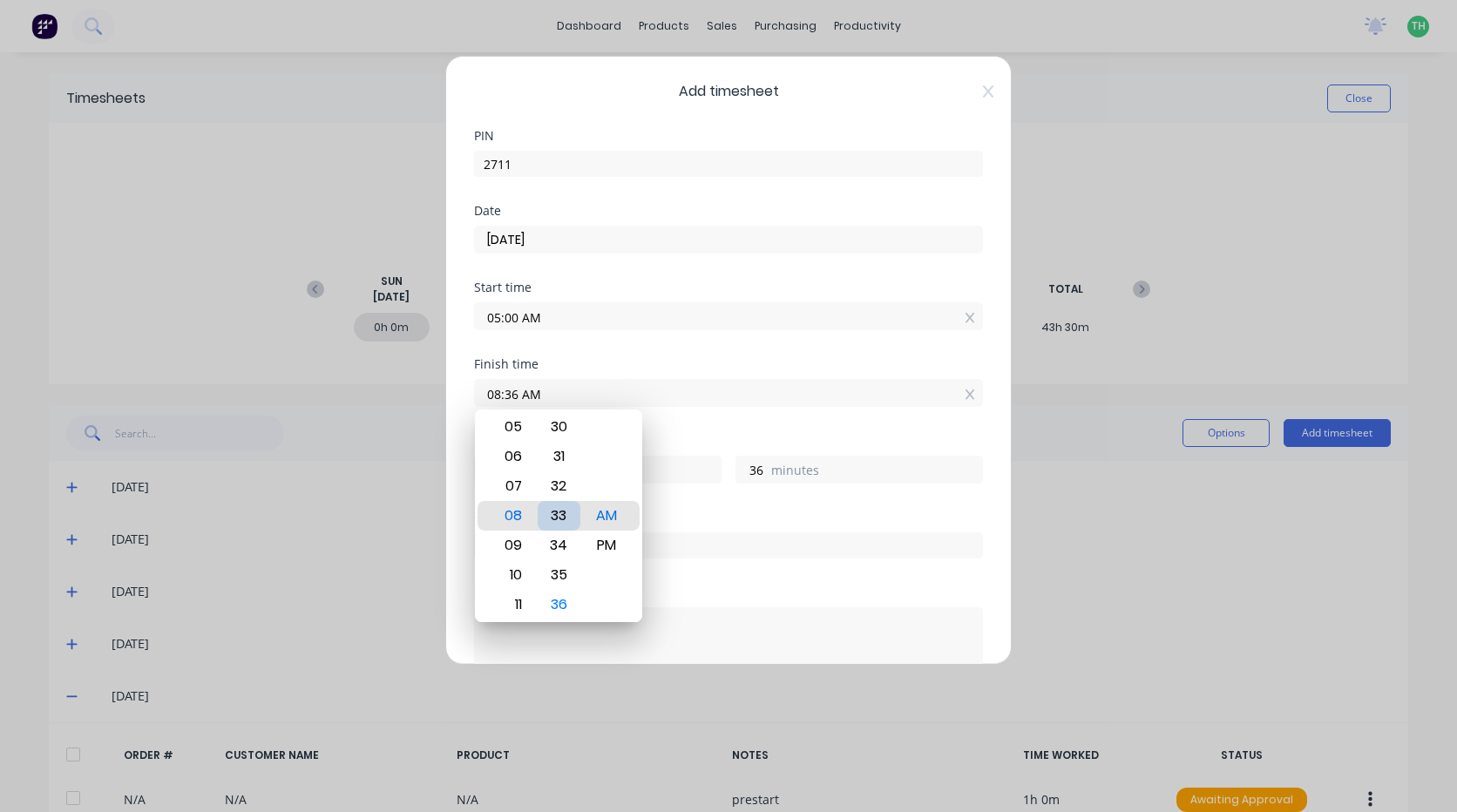
type input "08:32 AM"
type input "32"
type input "08:31 AM"
type input "31"
type input "08:30 AM"
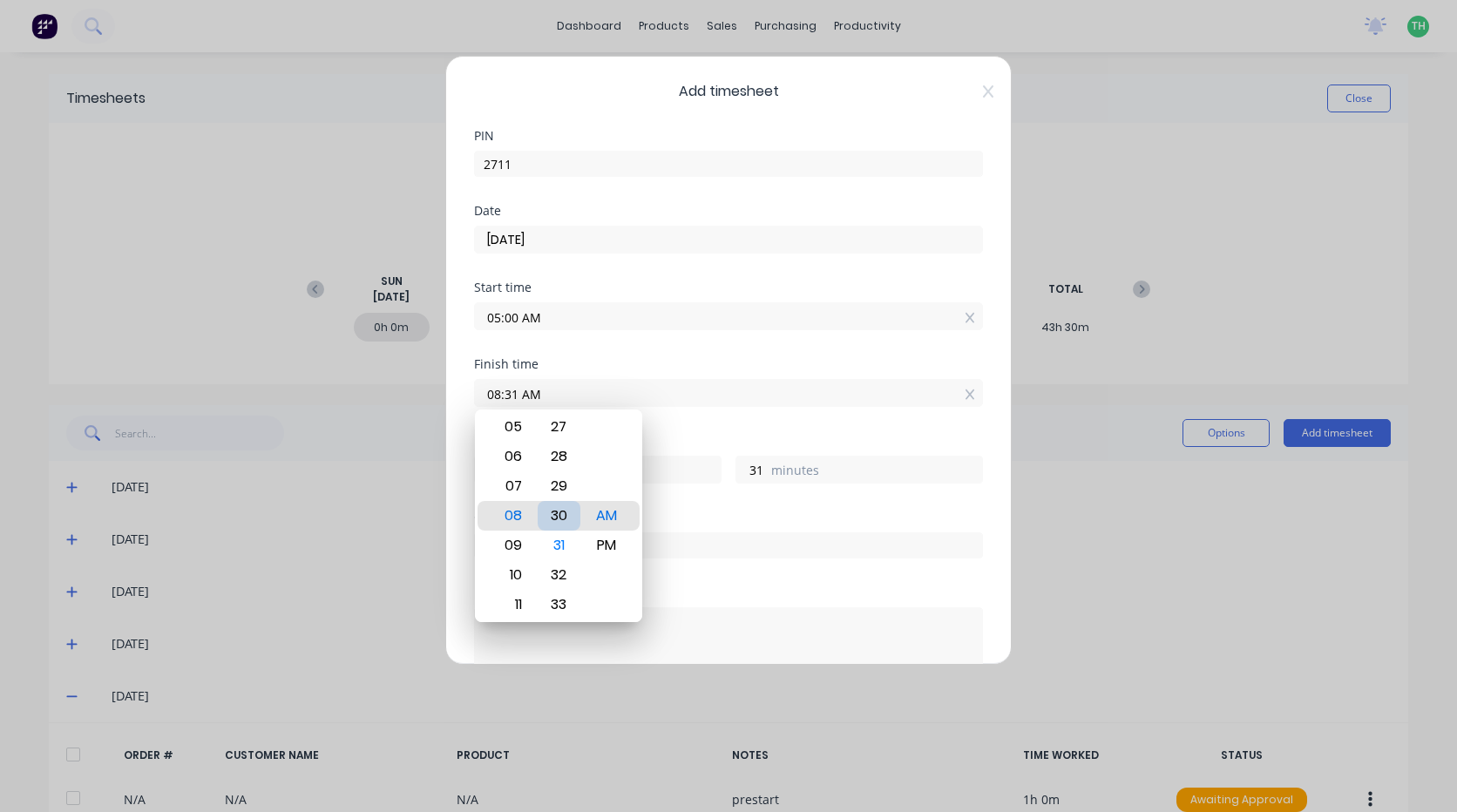
type input "30"
click at [735, 520] on div "Order #" at bounding box center [728, 517] width 509 height 12
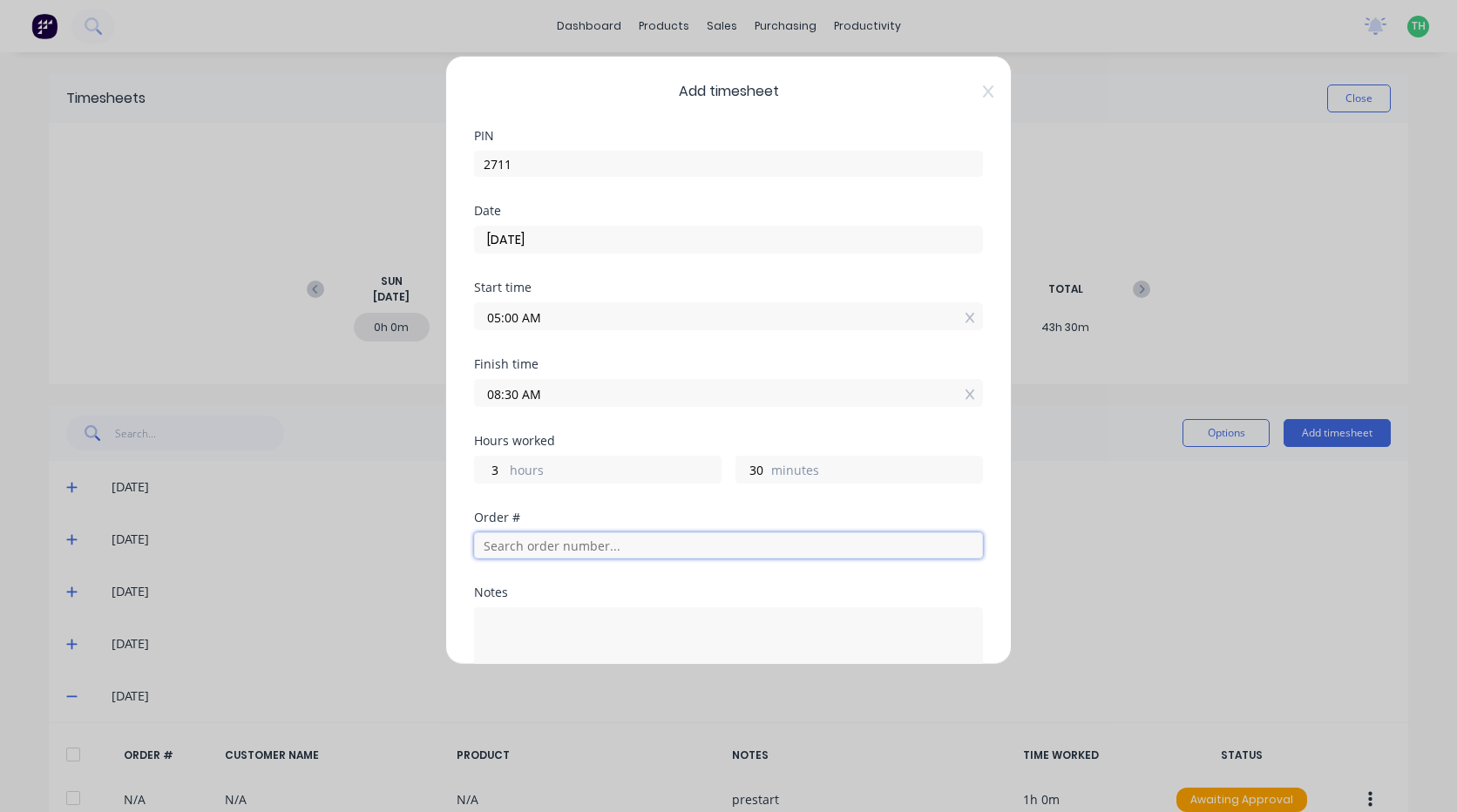
click at [554, 550] on input "text" at bounding box center [728, 544] width 509 height 26
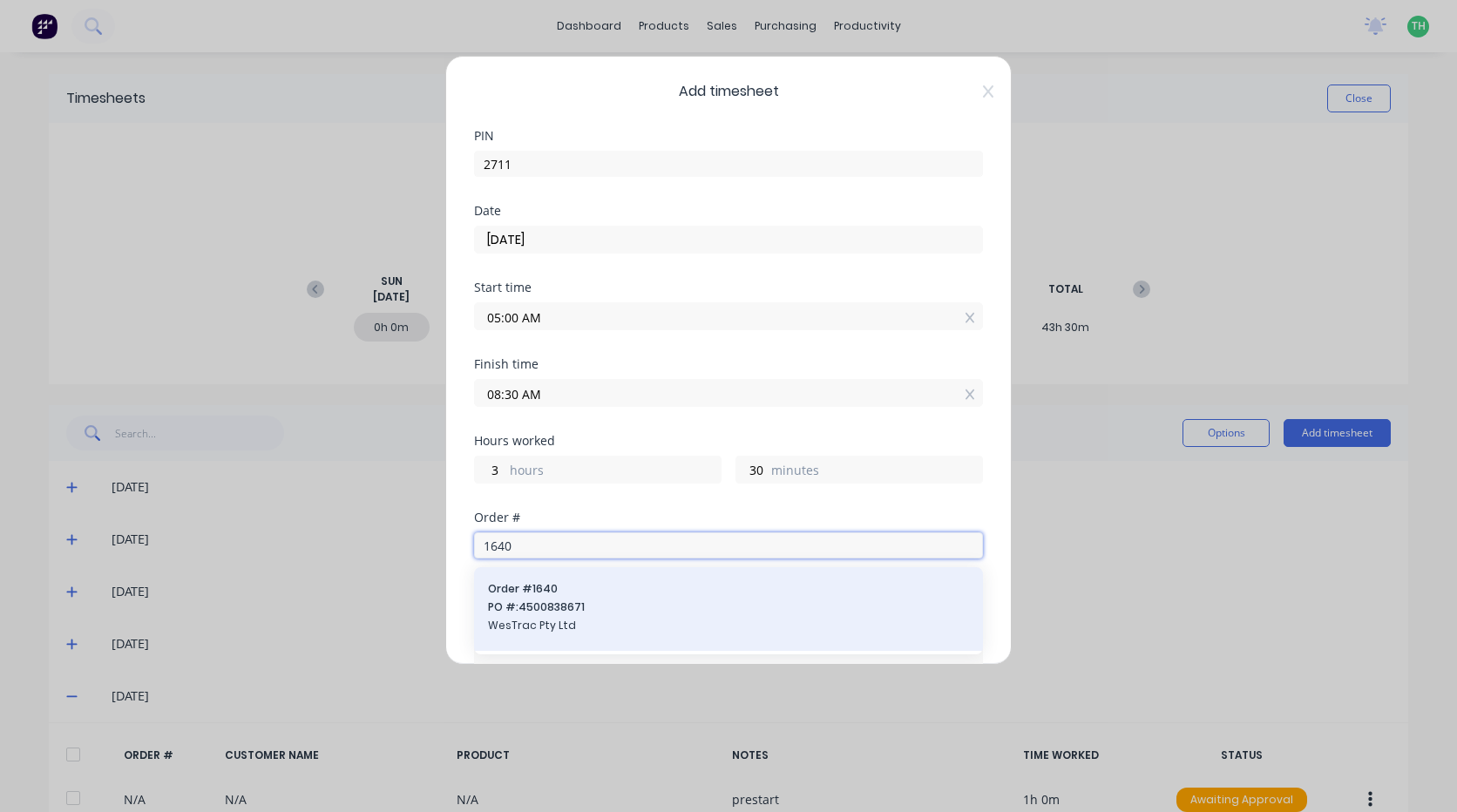
type input "1640"
click at [582, 603] on span "PO #: 4500838671" at bounding box center [728, 607] width 481 height 15
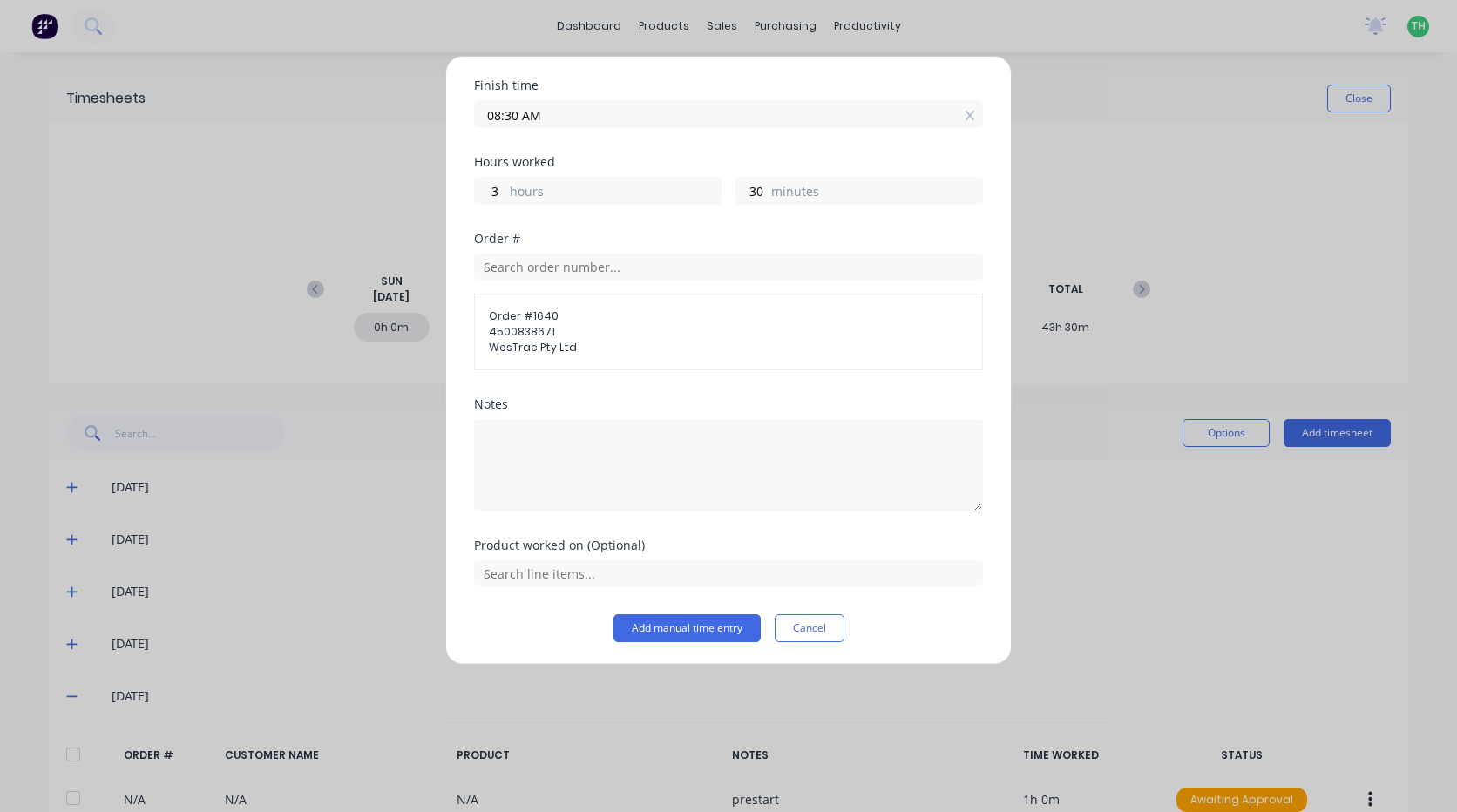
scroll to position [281, 0]
click at [561, 579] on input "text" at bounding box center [728, 570] width 509 height 26
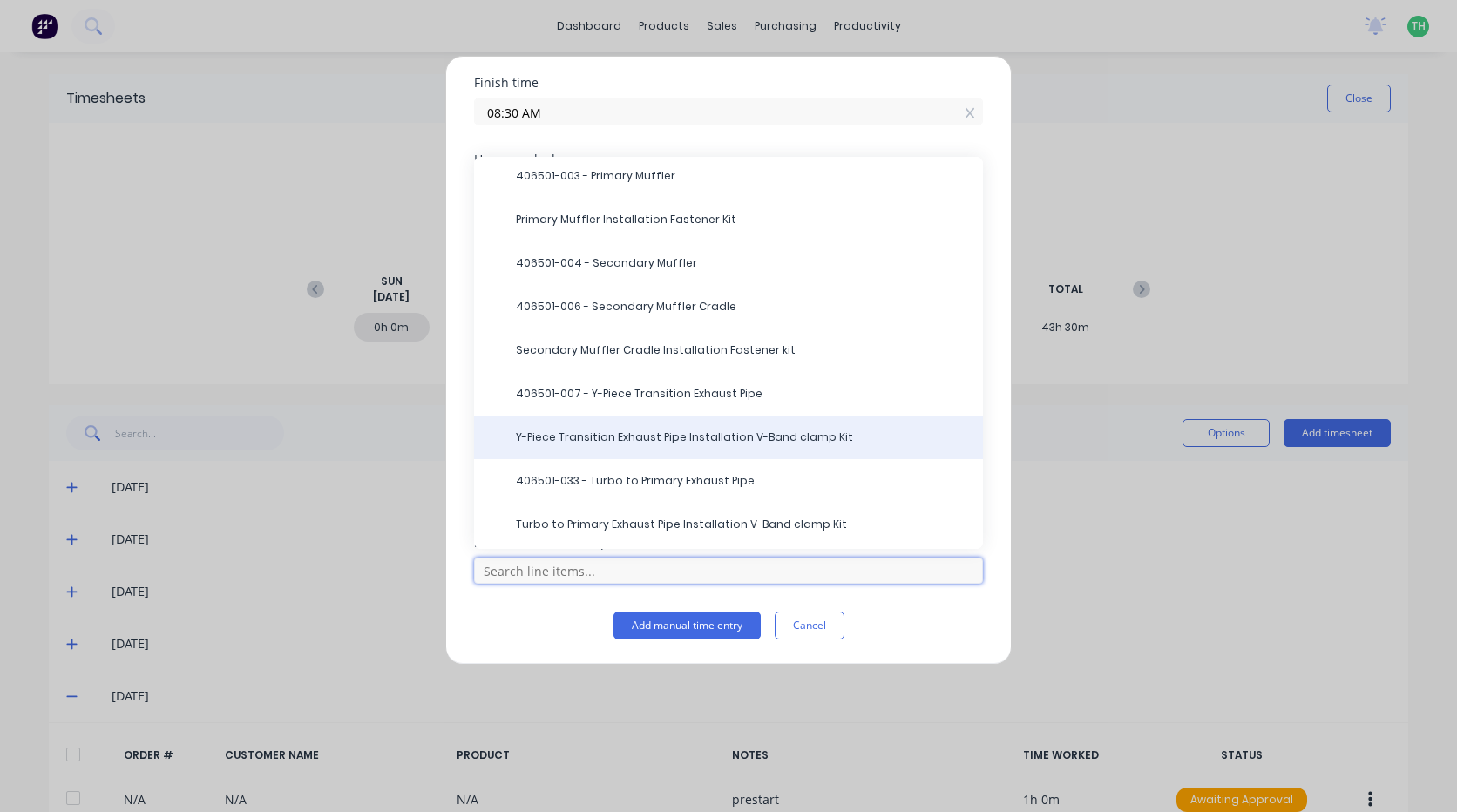
scroll to position [87, 0]
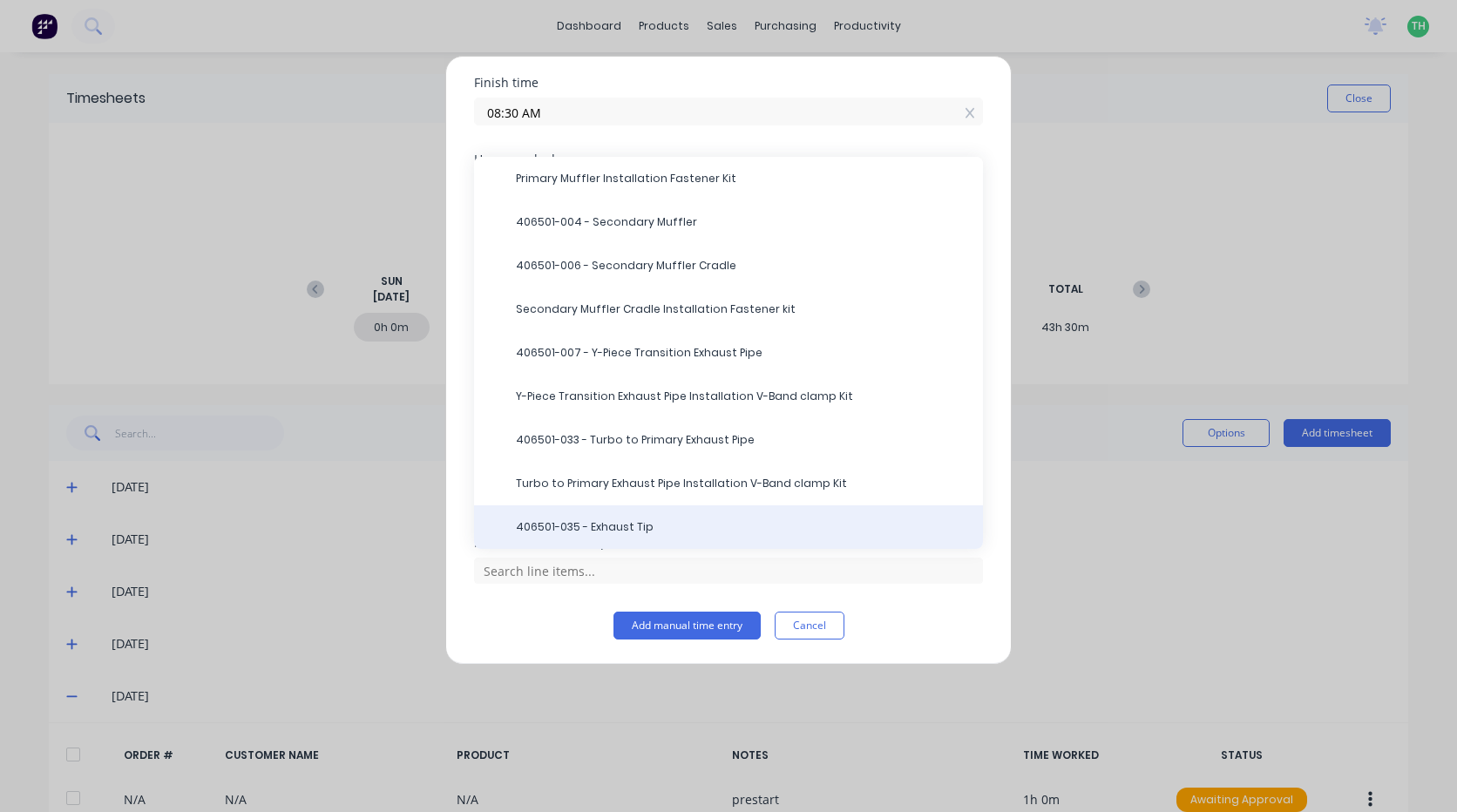
click at [650, 521] on span "406501-035 - Exhaust Tip" at bounding box center [742, 527] width 453 height 15
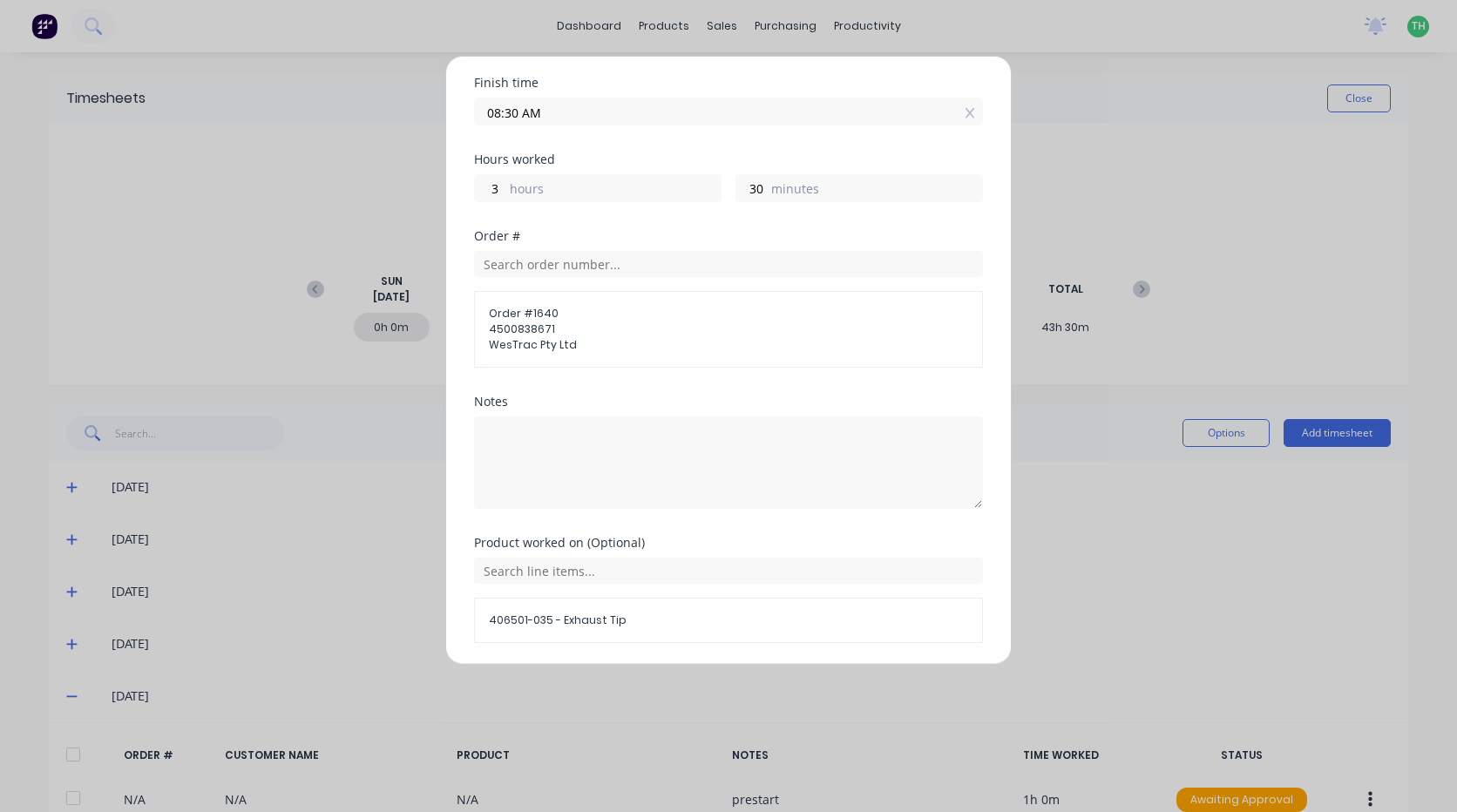
scroll to position [340, 0]
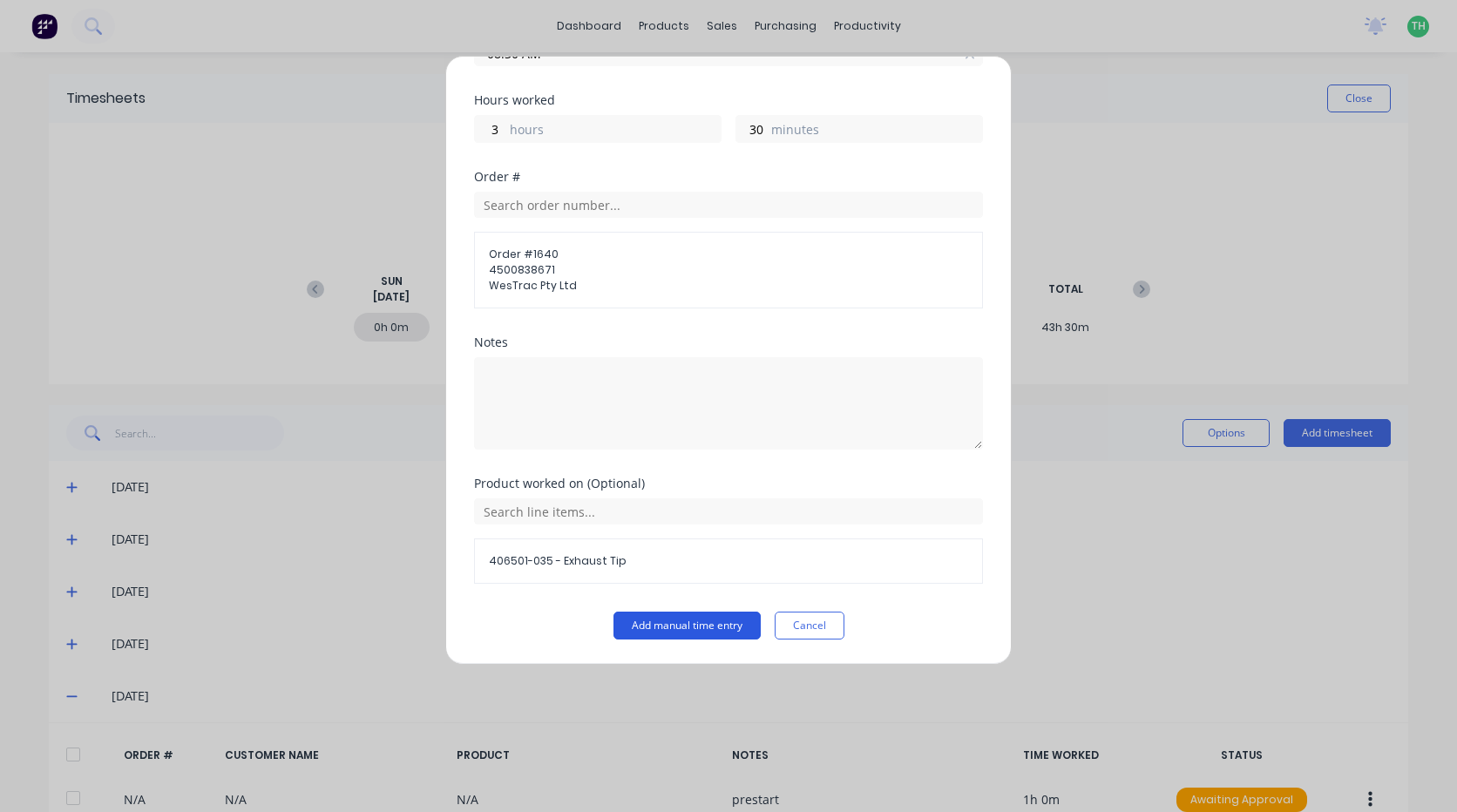
click at [689, 625] on button "Add manual time entry" at bounding box center [687, 625] width 147 height 28
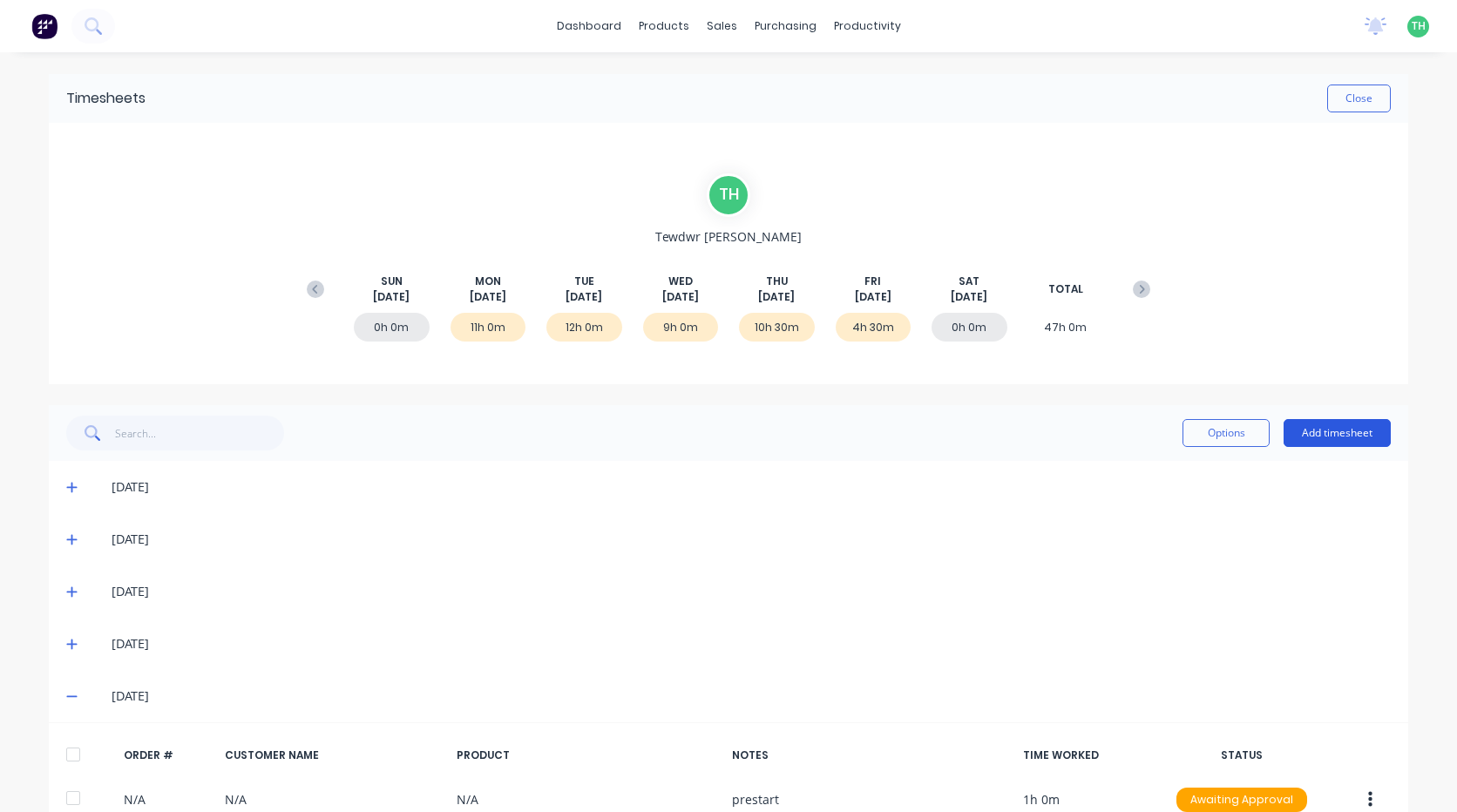
click at [1344, 425] on button "Add timesheet" at bounding box center [1337, 433] width 107 height 28
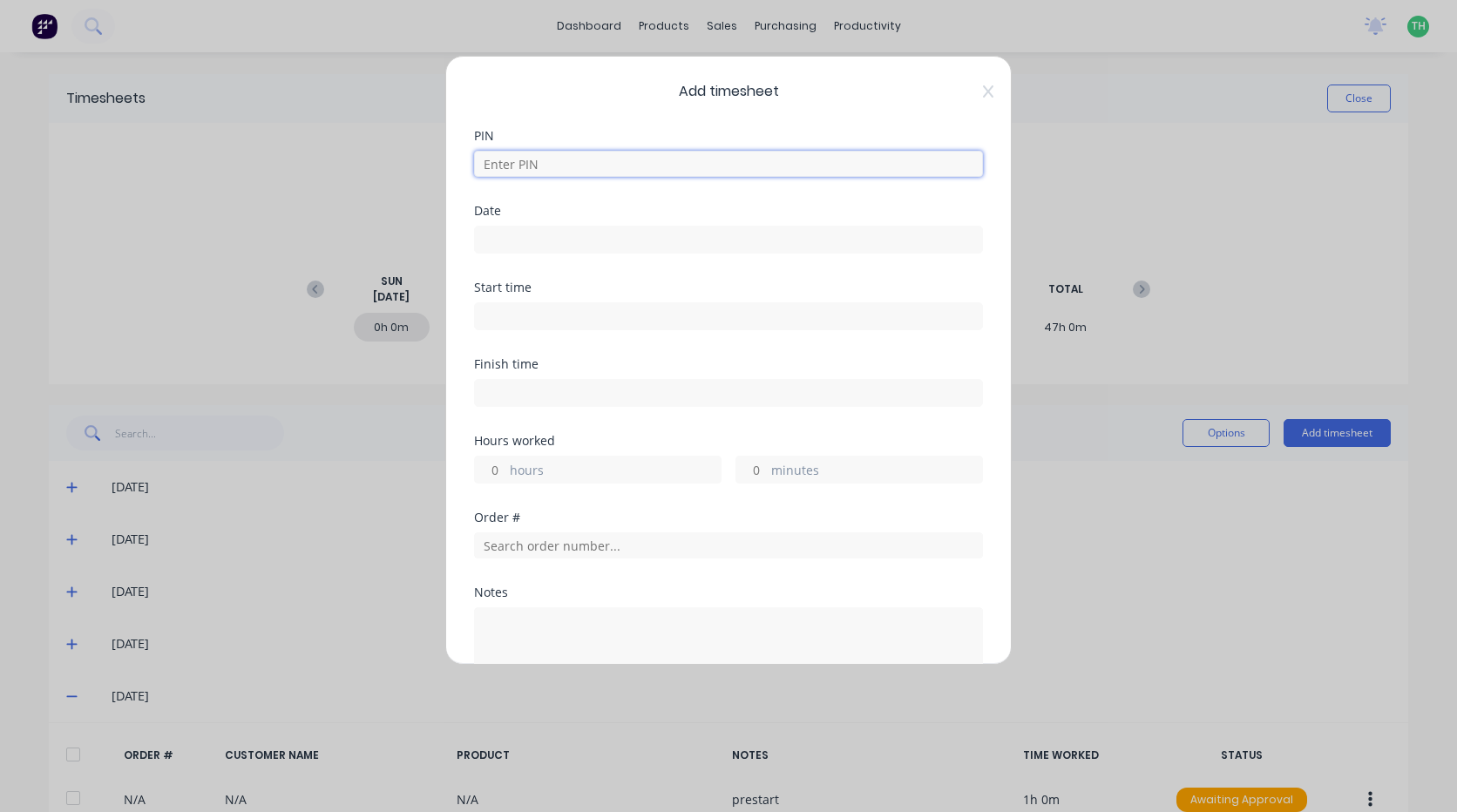
click at [563, 165] on input at bounding box center [728, 163] width 509 height 26
type input "2711"
type input "[DATE]"
type input "05:00 AM"
type input "08:30 AM"
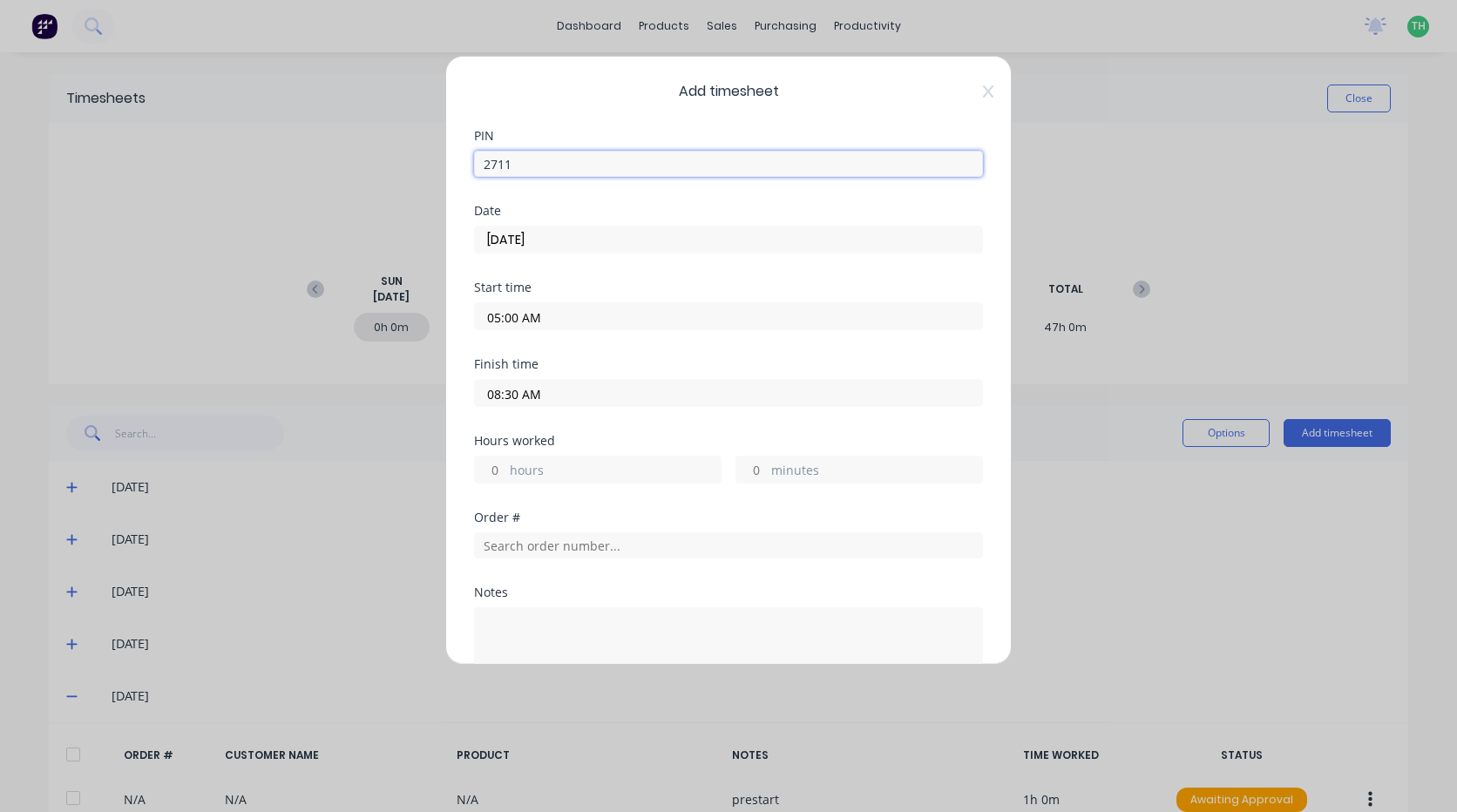
type input "3"
type input "30"
click at [561, 242] on input "[DATE]" at bounding box center [728, 239] width 507 height 26
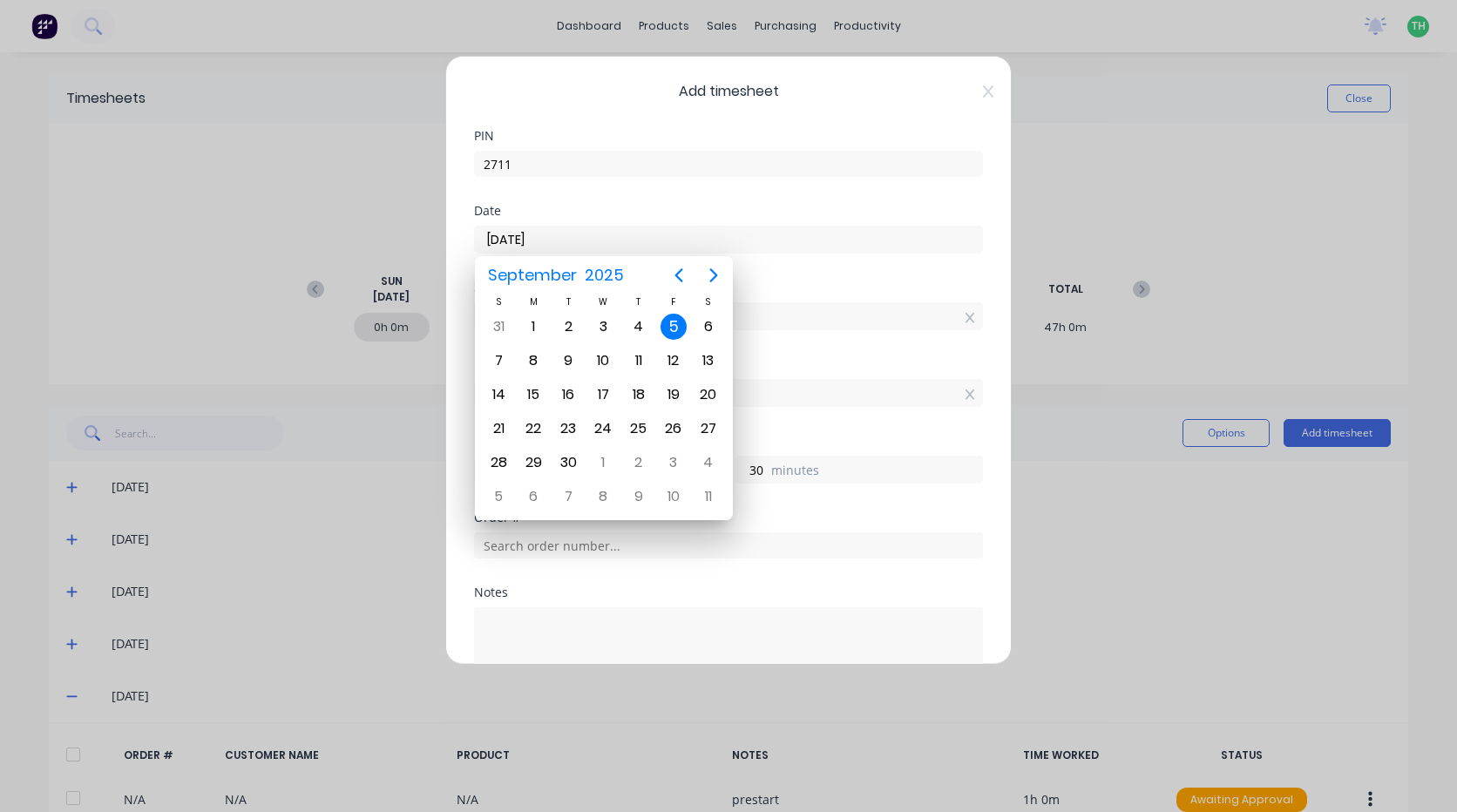
click at [672, 326] on div "5" at bounding box center [673, 326] width 26 height 26
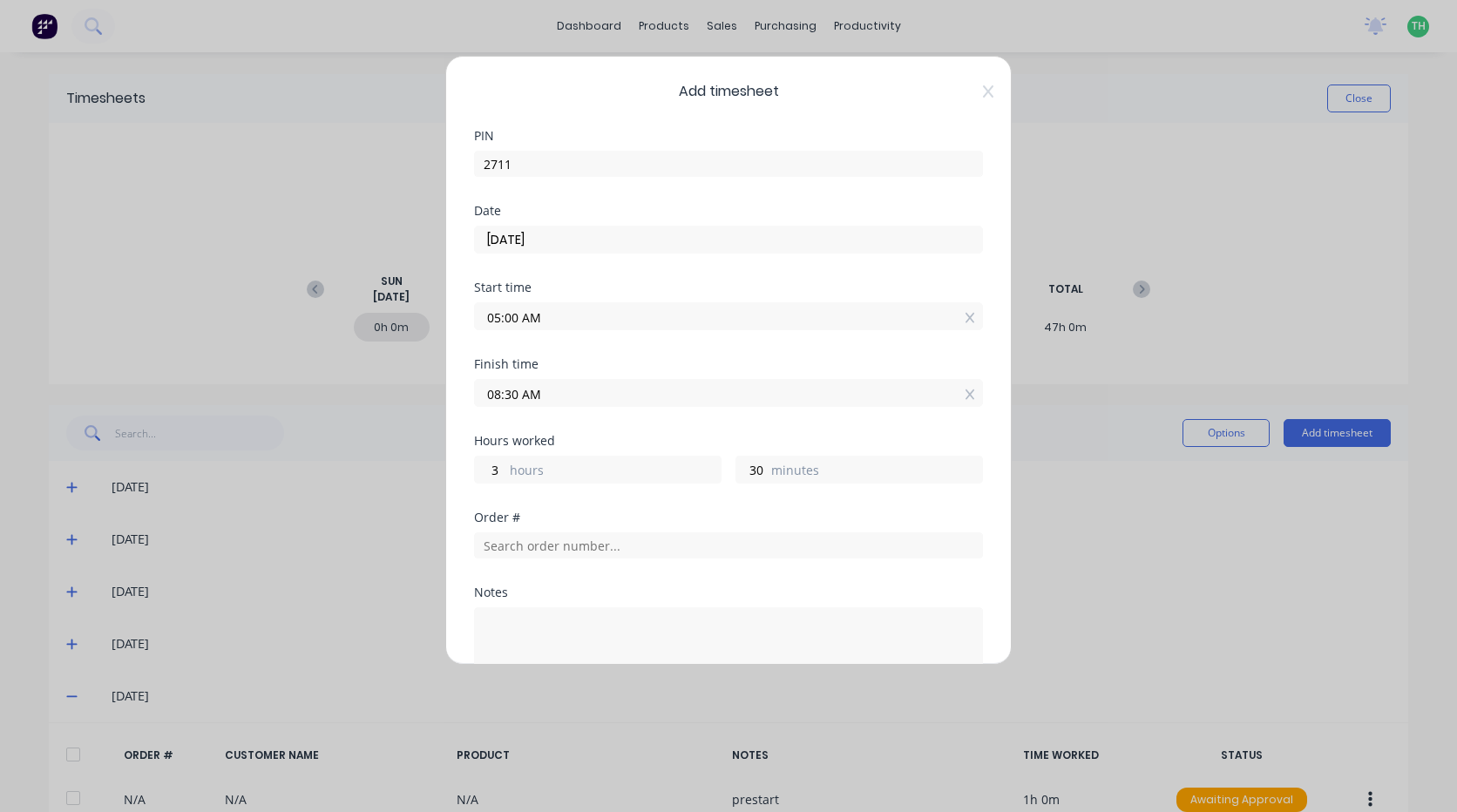
click at [549, 319] on input "05:00 AM" at bounding box center [728, 315] width 507 height 26
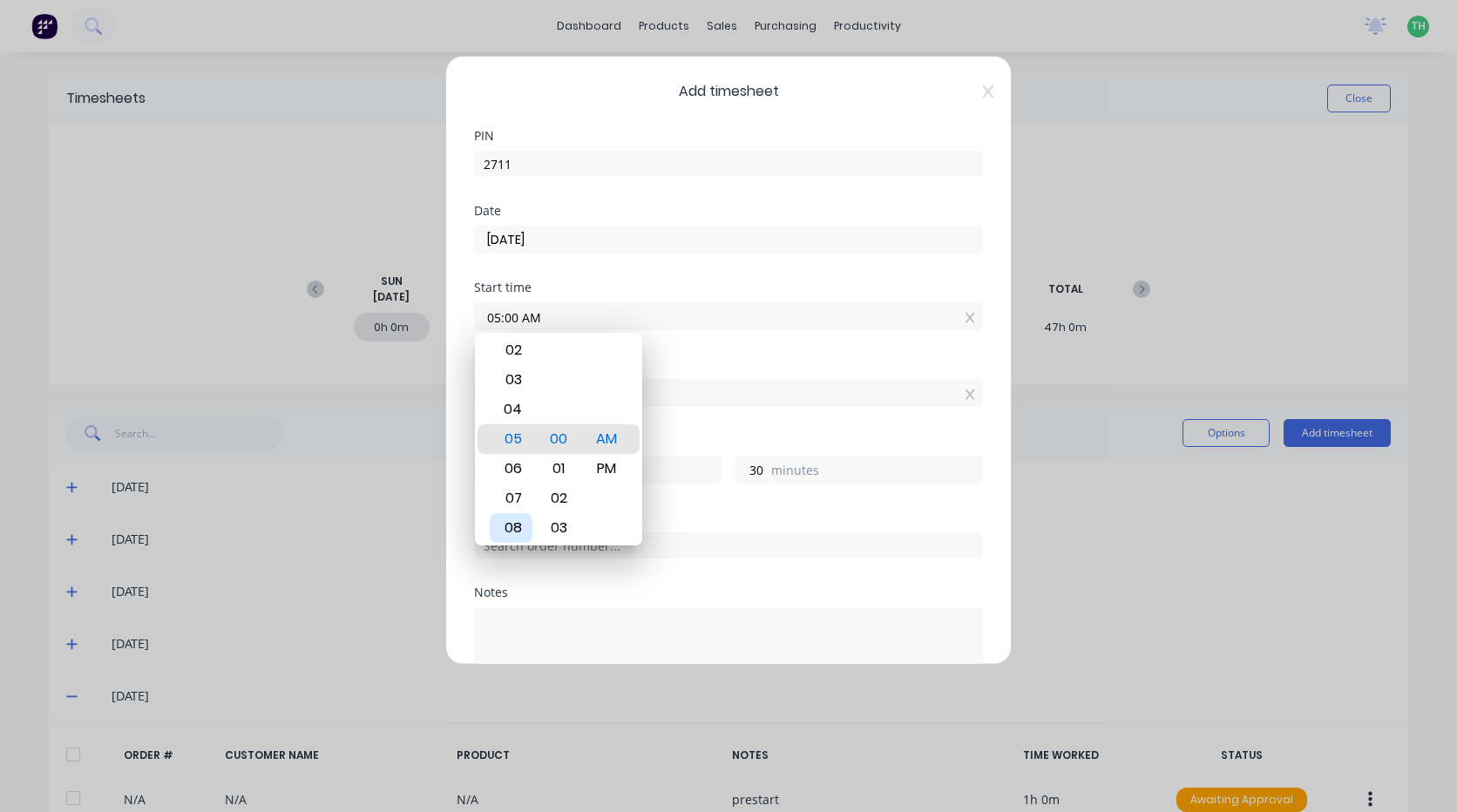
click at [518, 523] on div "08" at bounding box center [511, 527] width 43 height 30
type input "08:00 AM"
type input "0"
type input "08:03 AM"
type input "27"
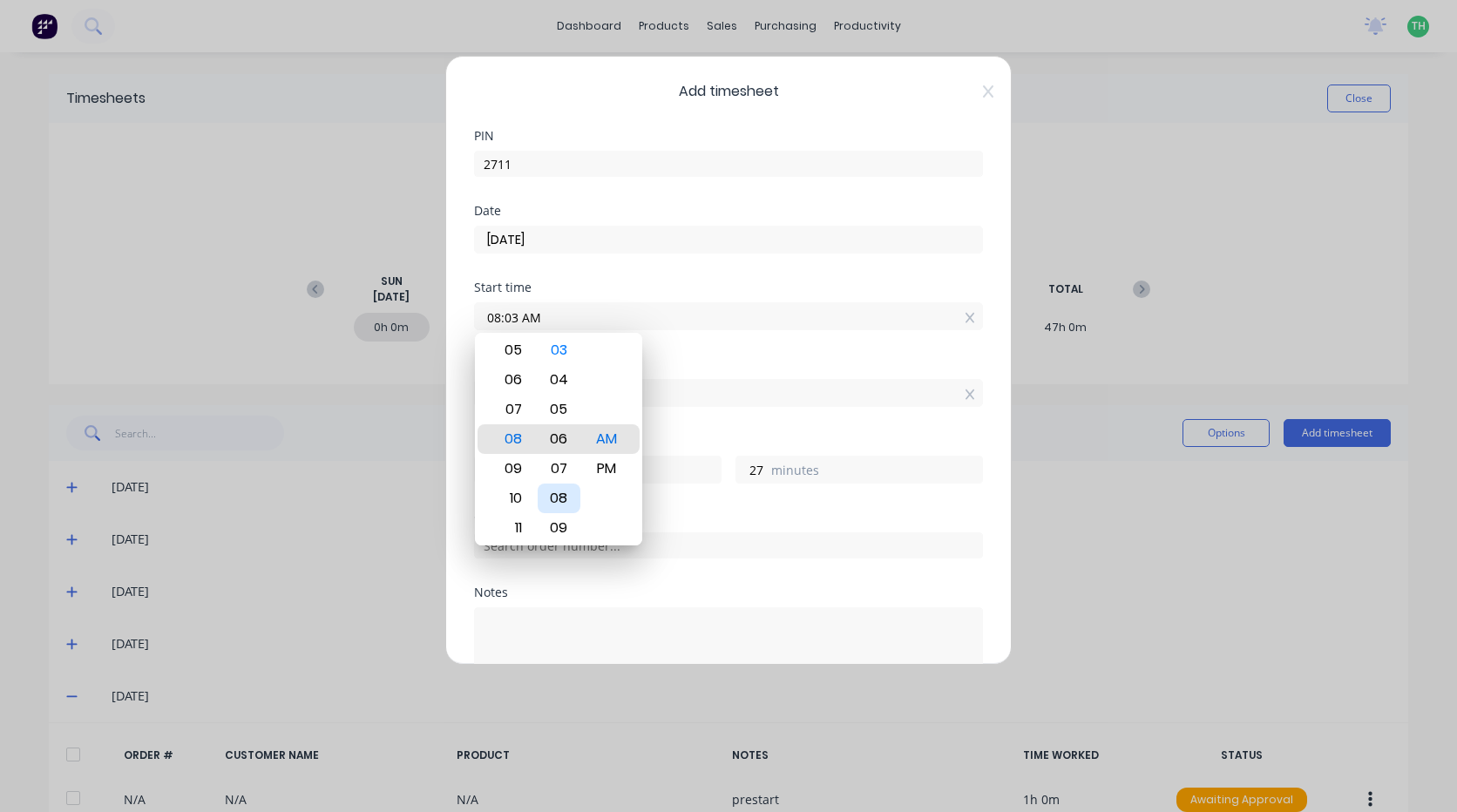
type input "08:06 AM"
type input "24"
type input "08:10 AM"
type input "20"
type input "08:15 AM"
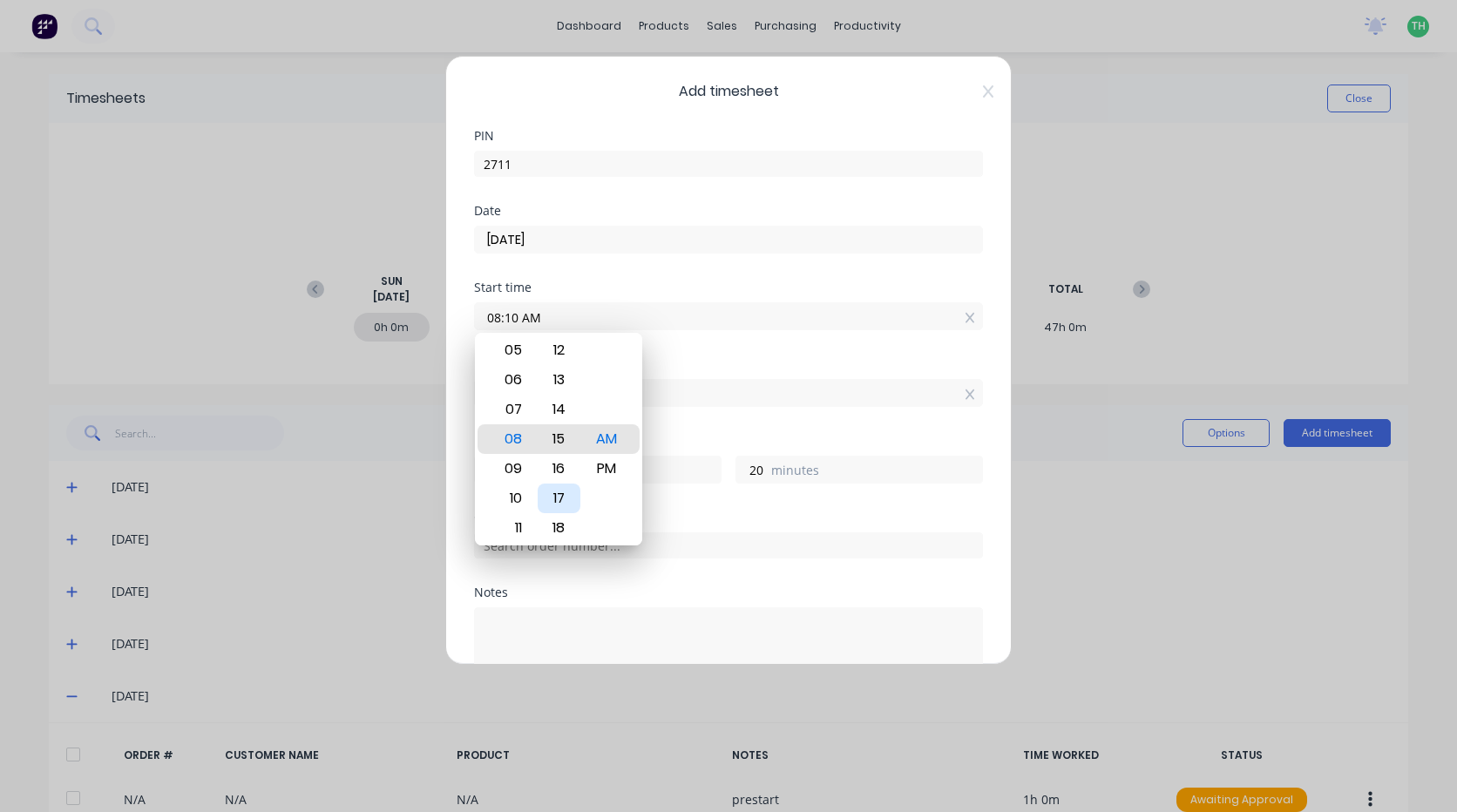
type input "15"
type input "08:18 AM"
type input "12"
type input "08:22 AM"
type input "8"
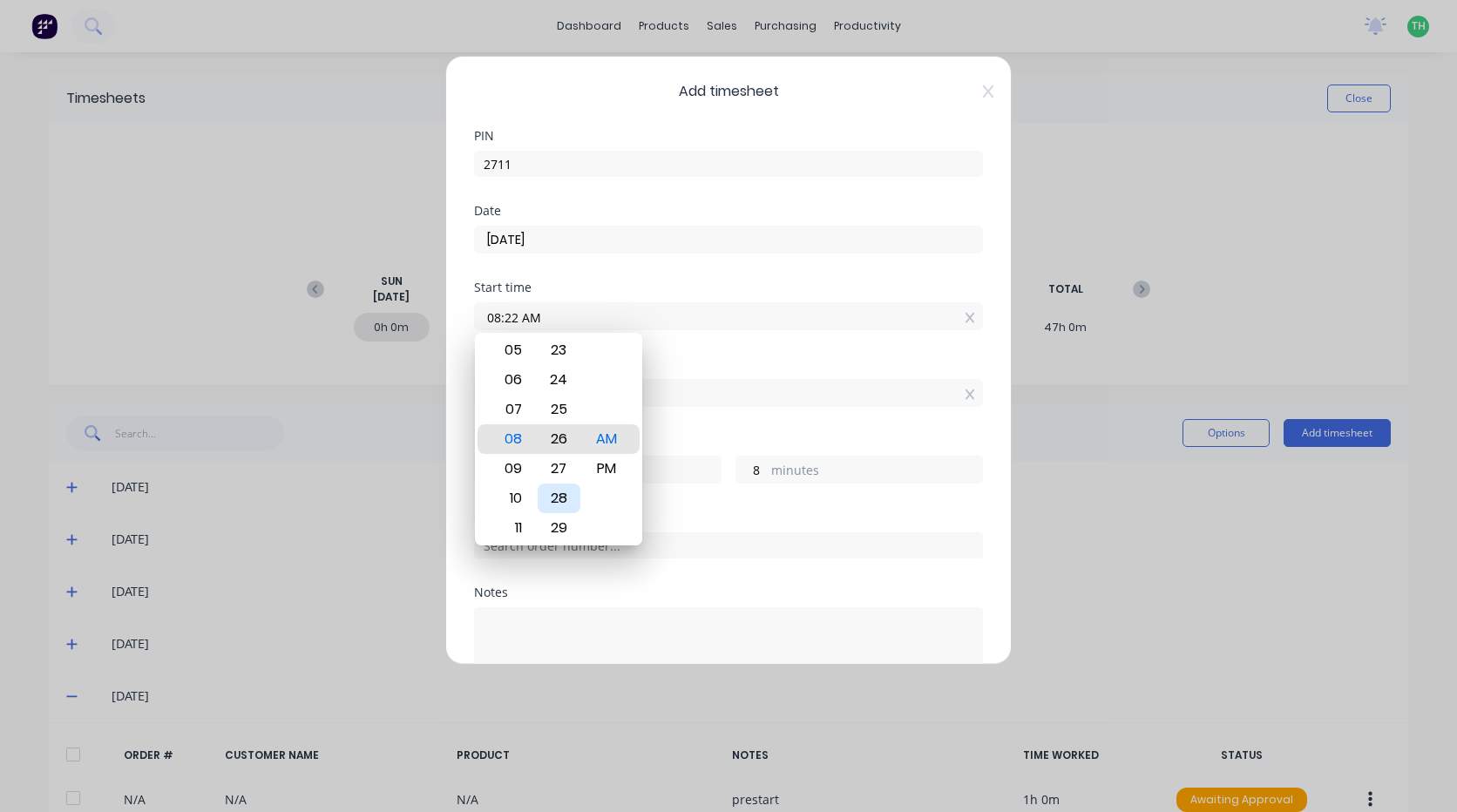
type input "08:26 AM"
type input "4"
type input "08:30 AM"
type input "0"
click at [702, 437] on div "Hours worked" at bounding box center [728, 440] width 509 height 12
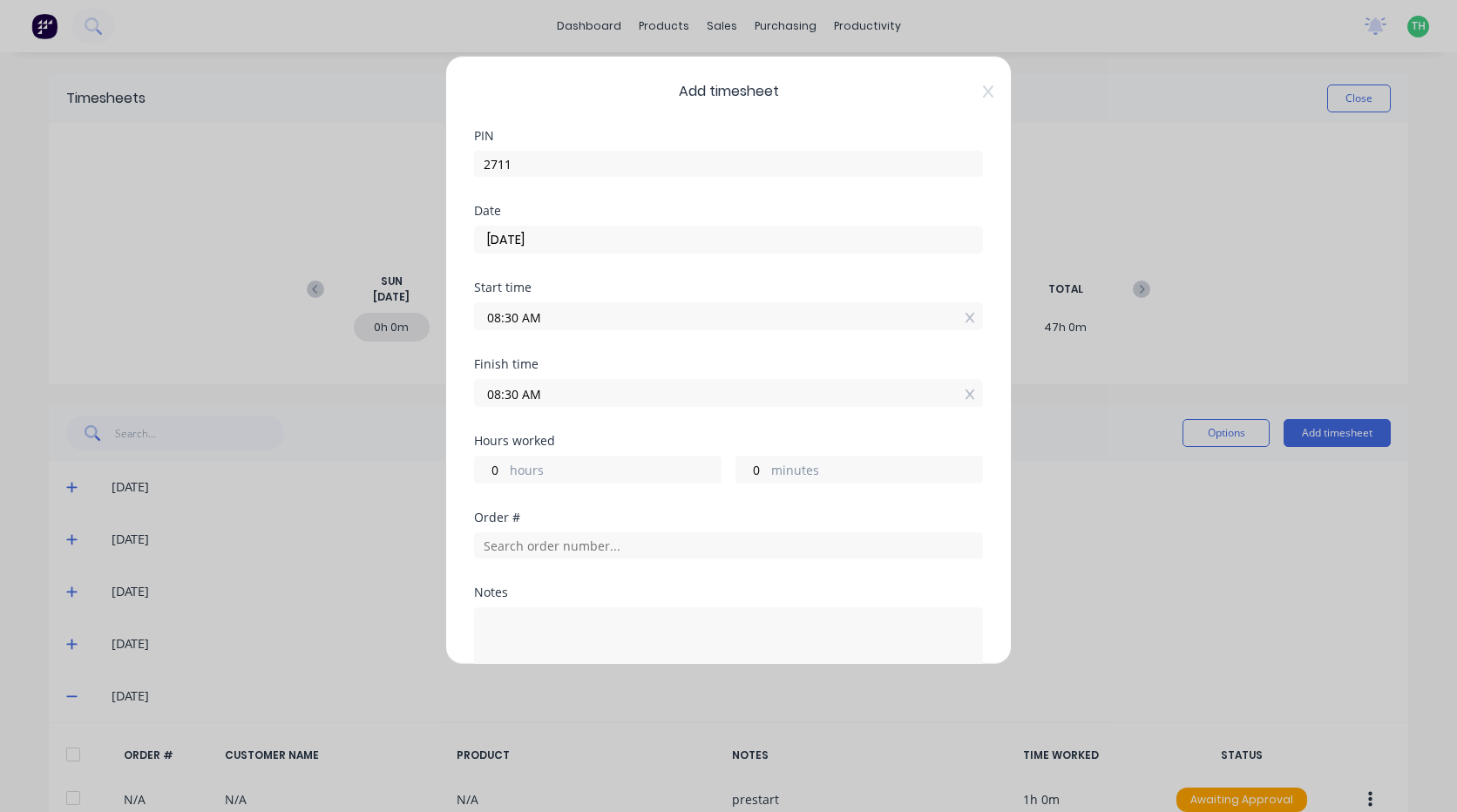
click at [511, 390] on input "08:30 AM" at bounding box center [728, 392] width 507 height 26
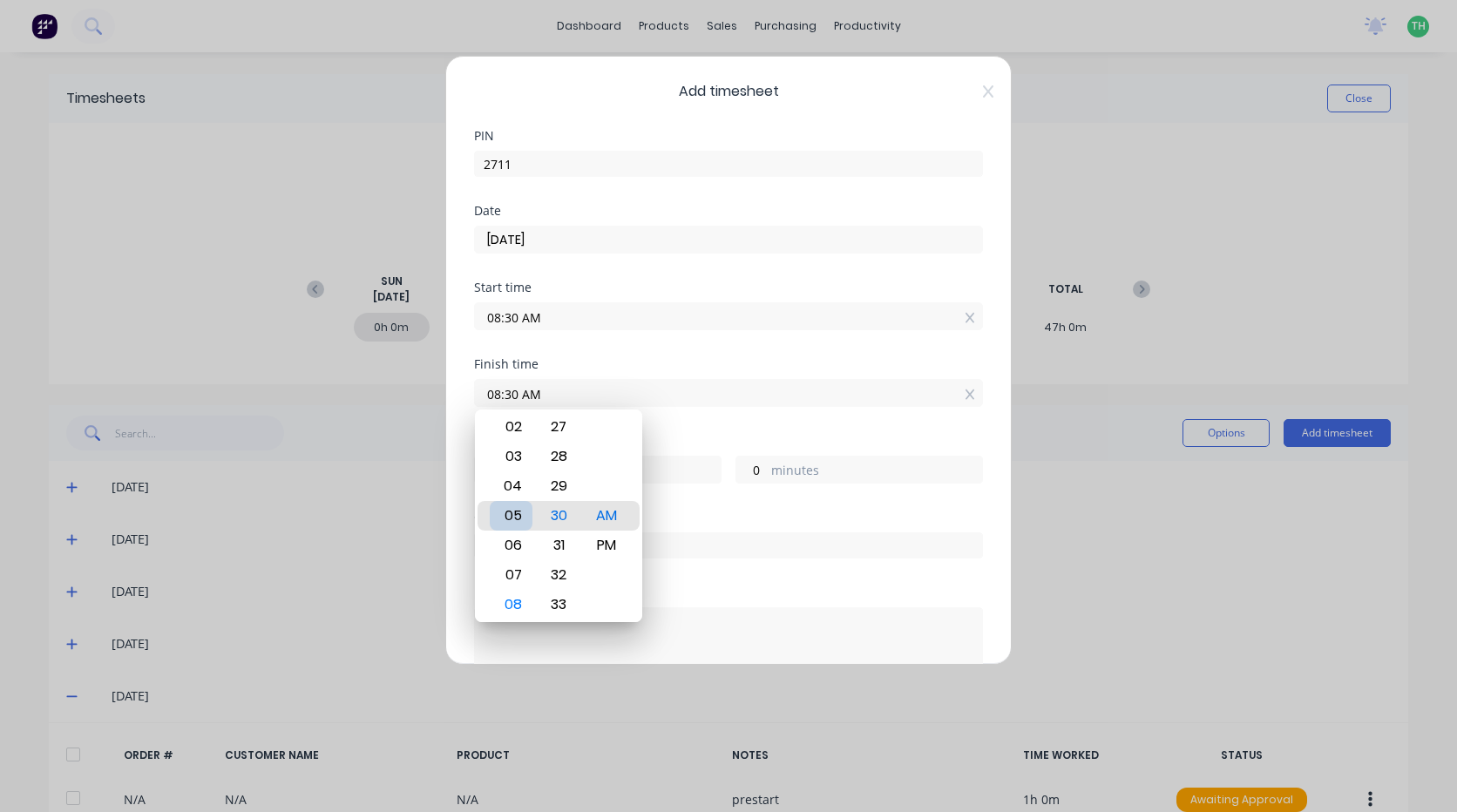
type input "05:30 AM"
type input "21"
type input "02:30 AM"
type input "18"
type input "01:30 AM"
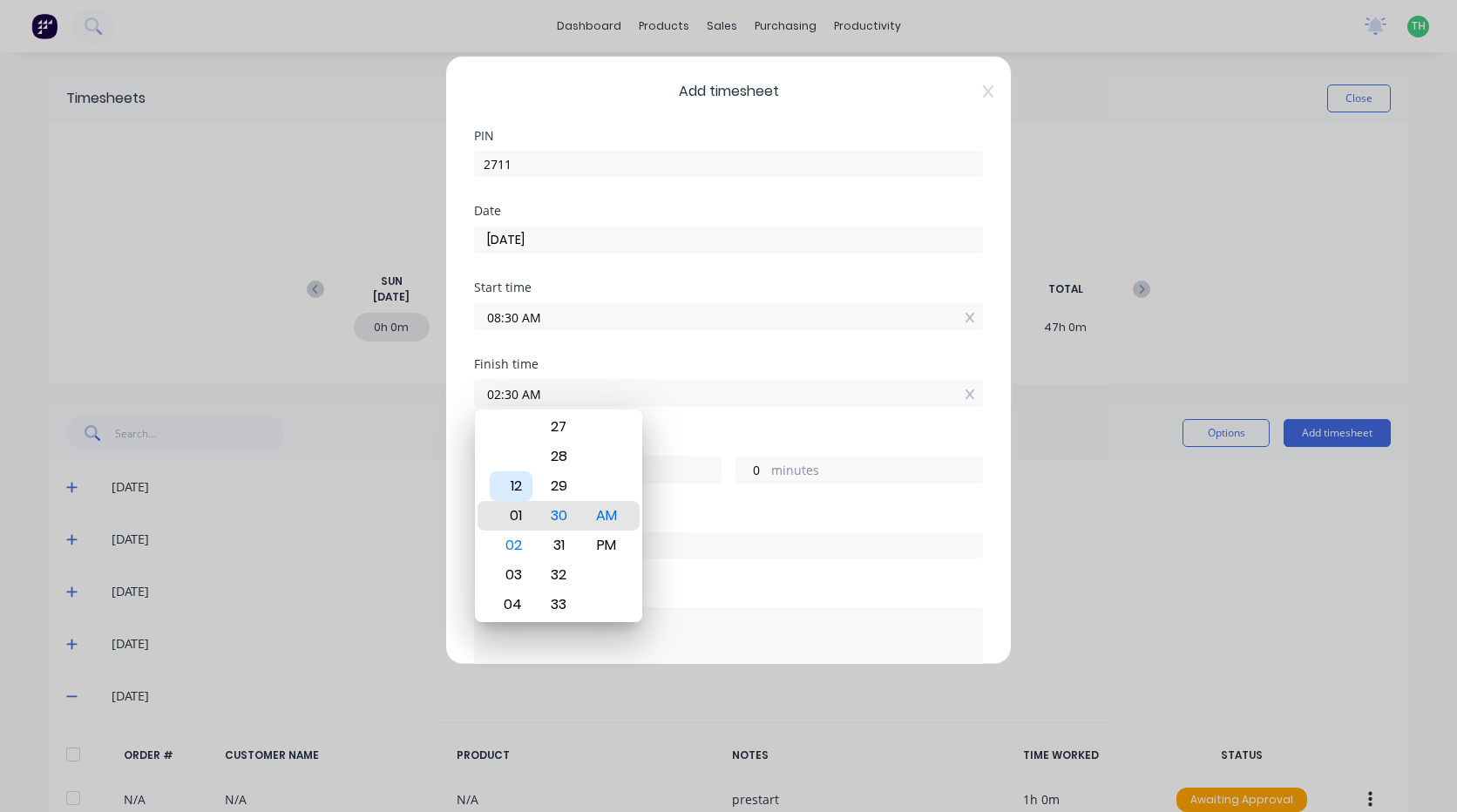
type input "17"
type input "12:30 AM"
type input "16"
type input "12:27 AM"
type input "15"
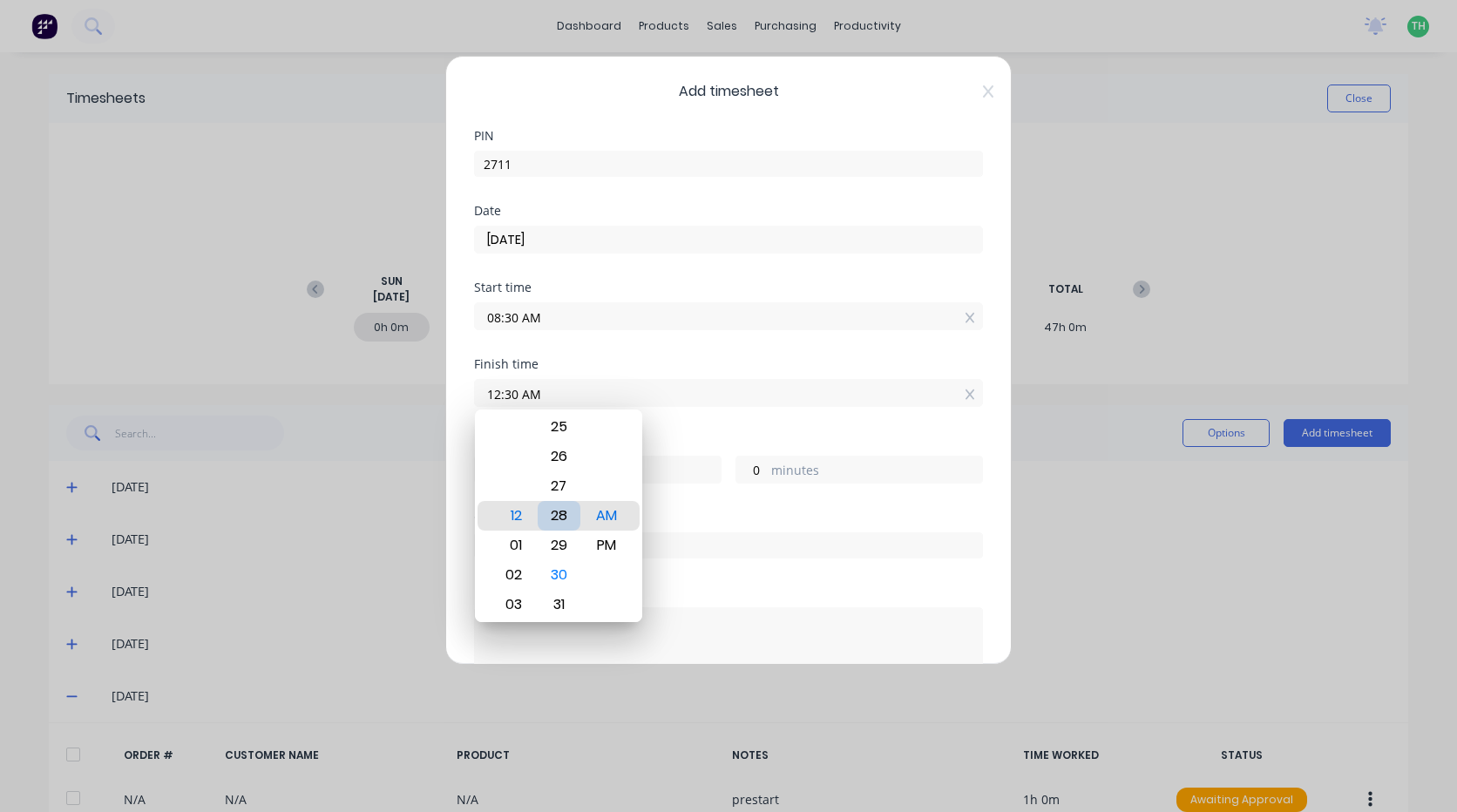
type input "57"
type input "12:23 AM"
type input "53"
type input "12:19 AM"
type input "49"
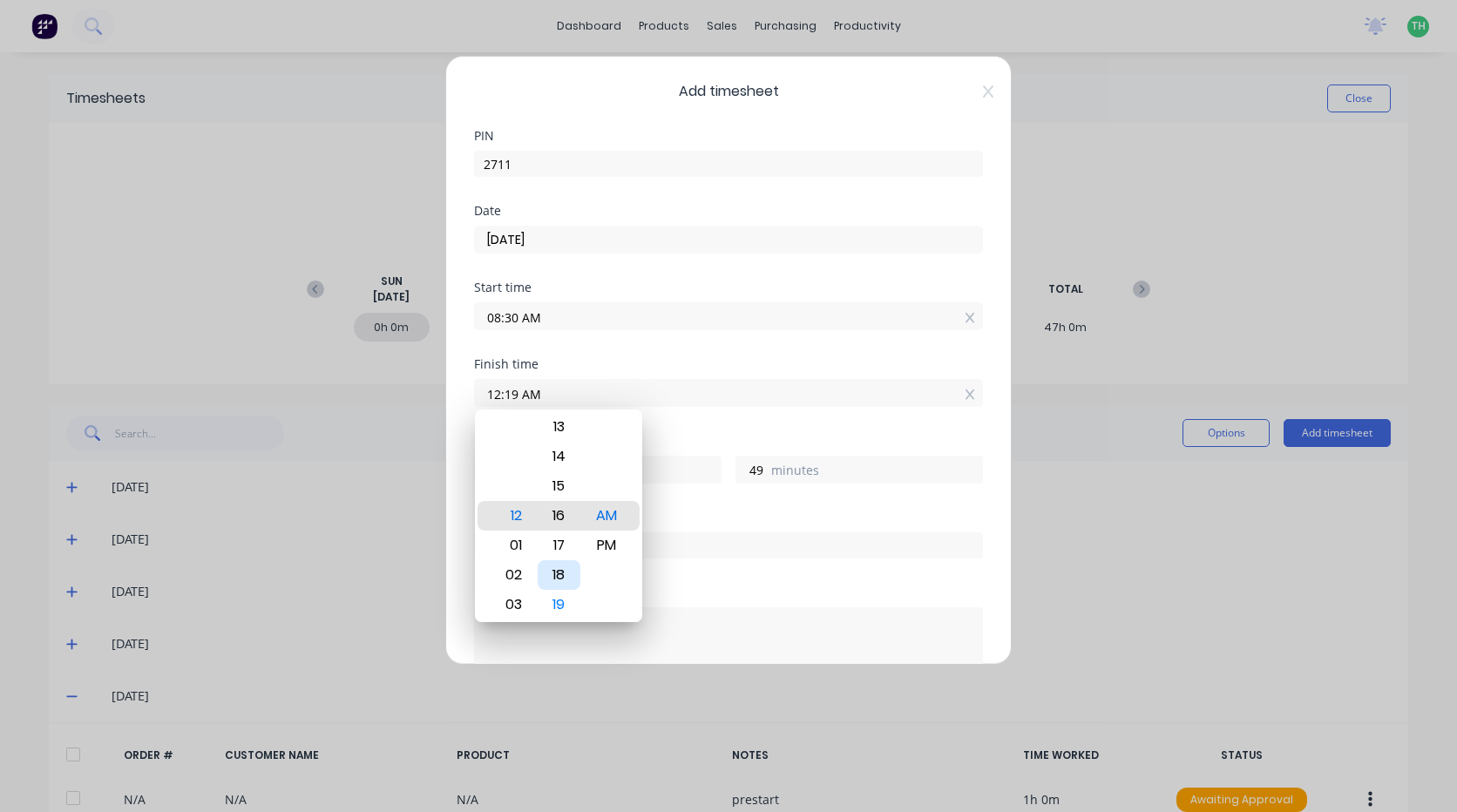
type input "12:14 AM"
type input "44"
type input "12:11 AM"
type input "41"
type input "12:07 AM"
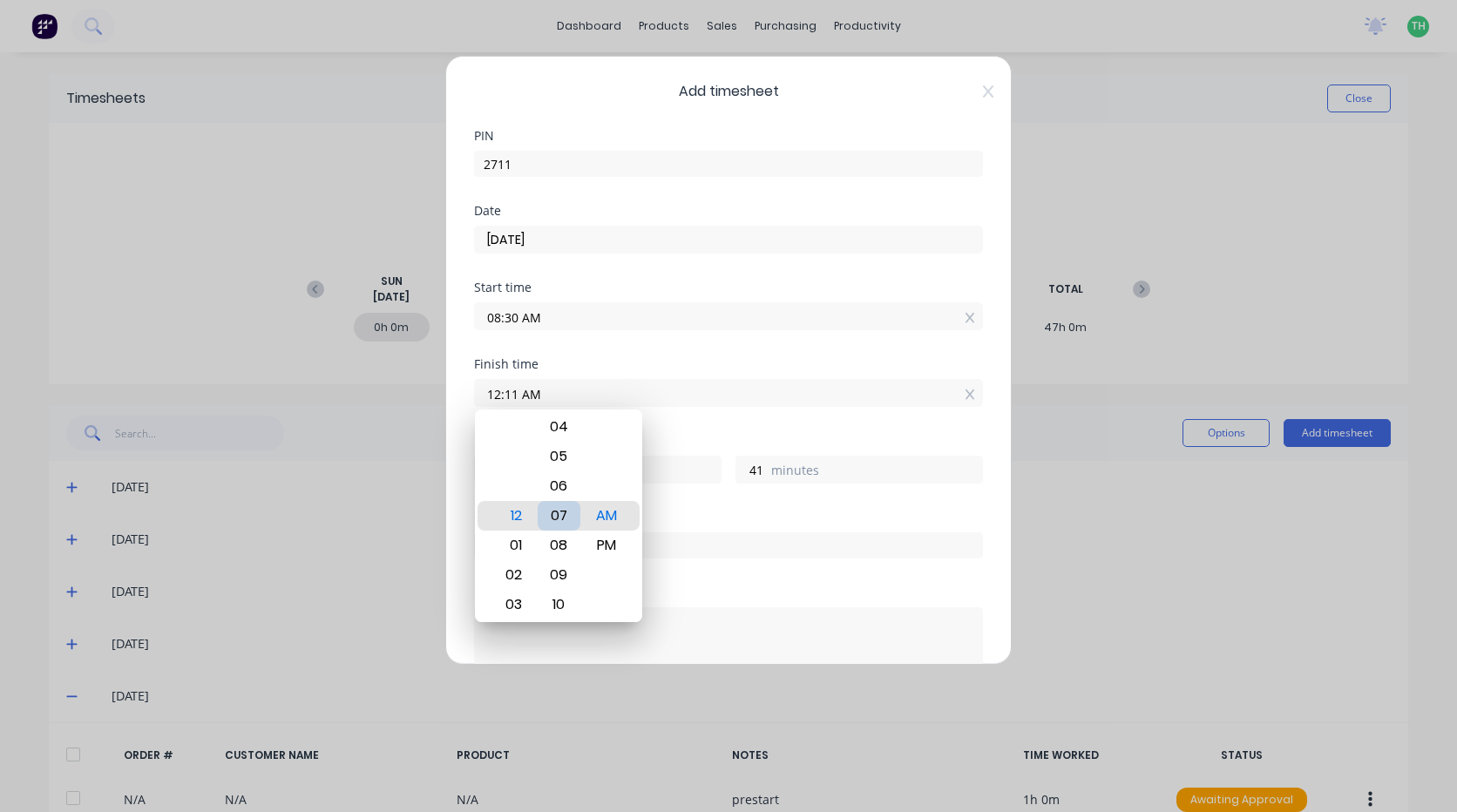
type input "37"
type input "12:03 AM"
type input "33"
type input "12:00 AM"
type input "30"
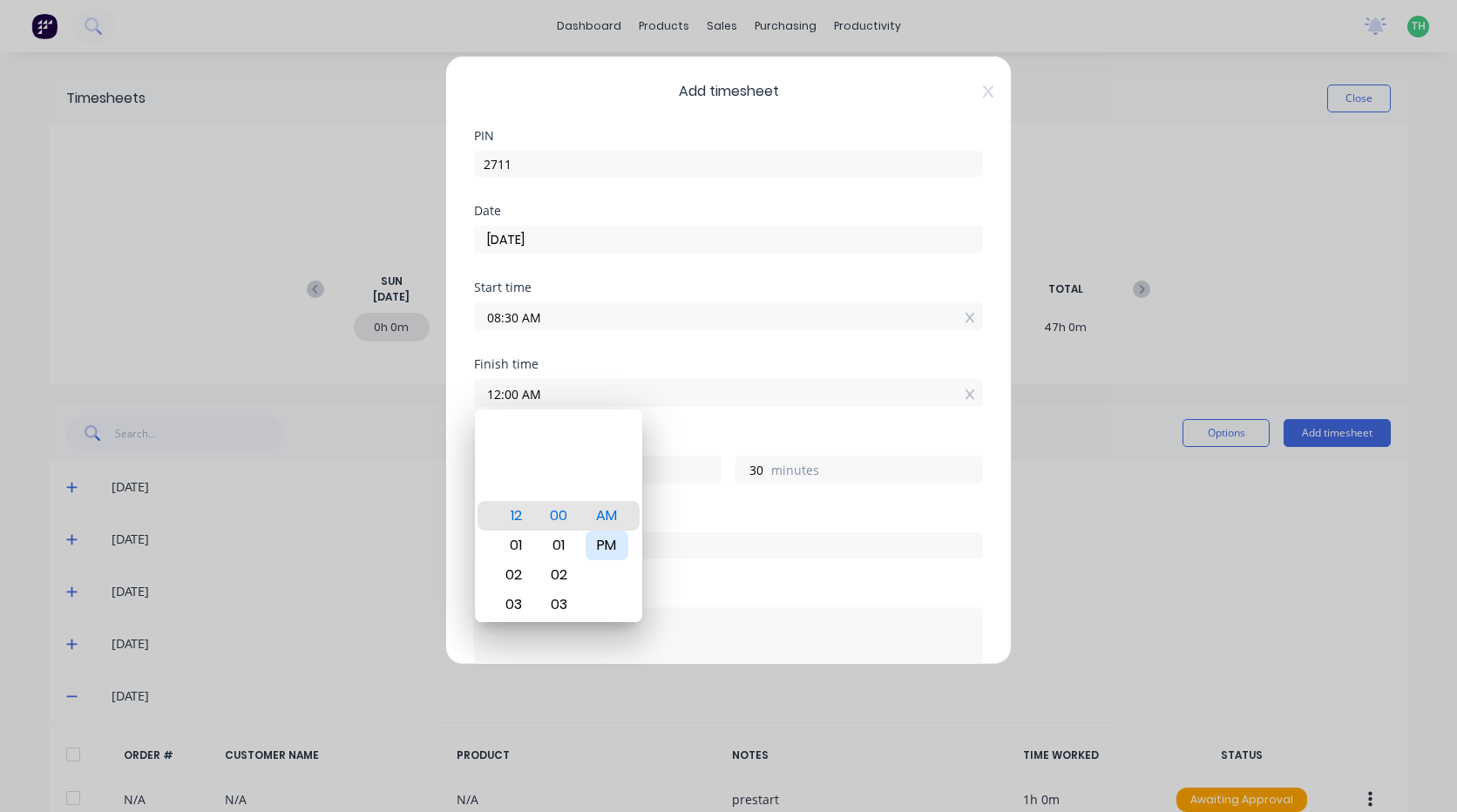
click at [605, 550] on div "PM" at bounding box center [606, 545] width 43 height 30
type input "12:00 PM"
type input "3"
click at [697, 425] on div "Finish time 12:00 PM" at bounding box center [728, 396] width 509 height 76
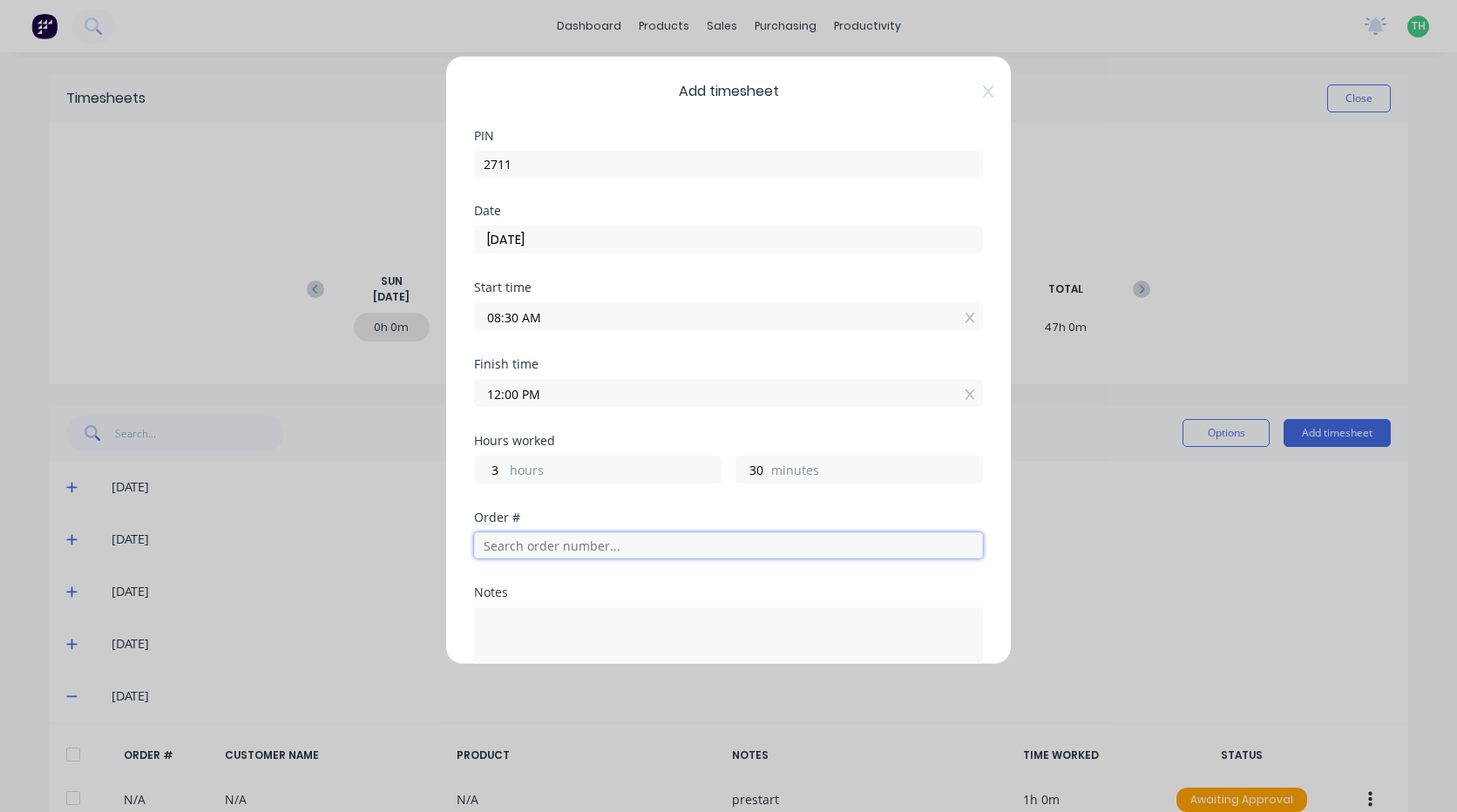
click at [602, 553] on input "text" at bounding box center [728, 544] width 509 height 26
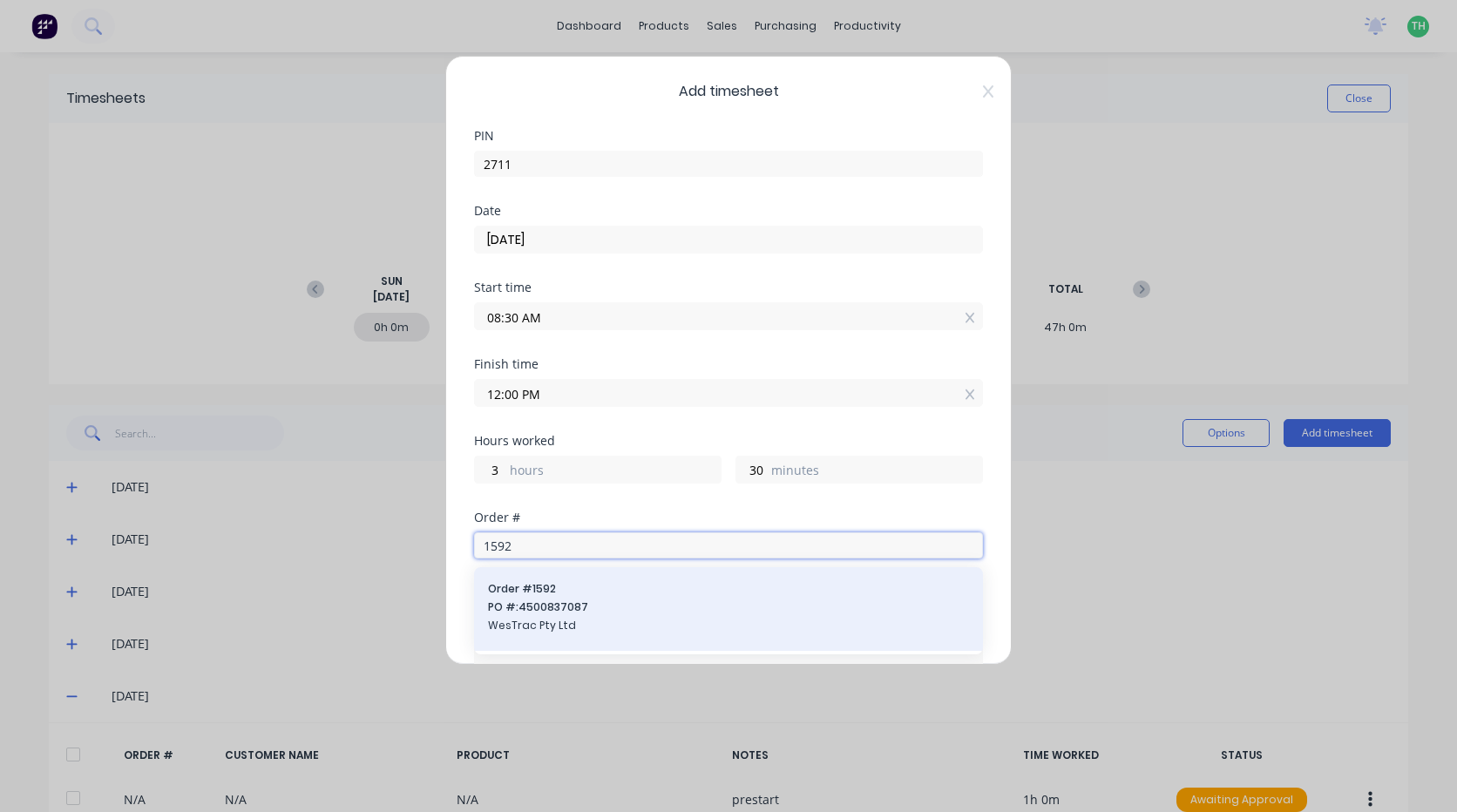
type input "1592"
click at [586, 598] on div "Order # 1592 PO #: 4500837087 WesTrac Pty Ltd" at bounding box center [728, 609] width 481 height 55
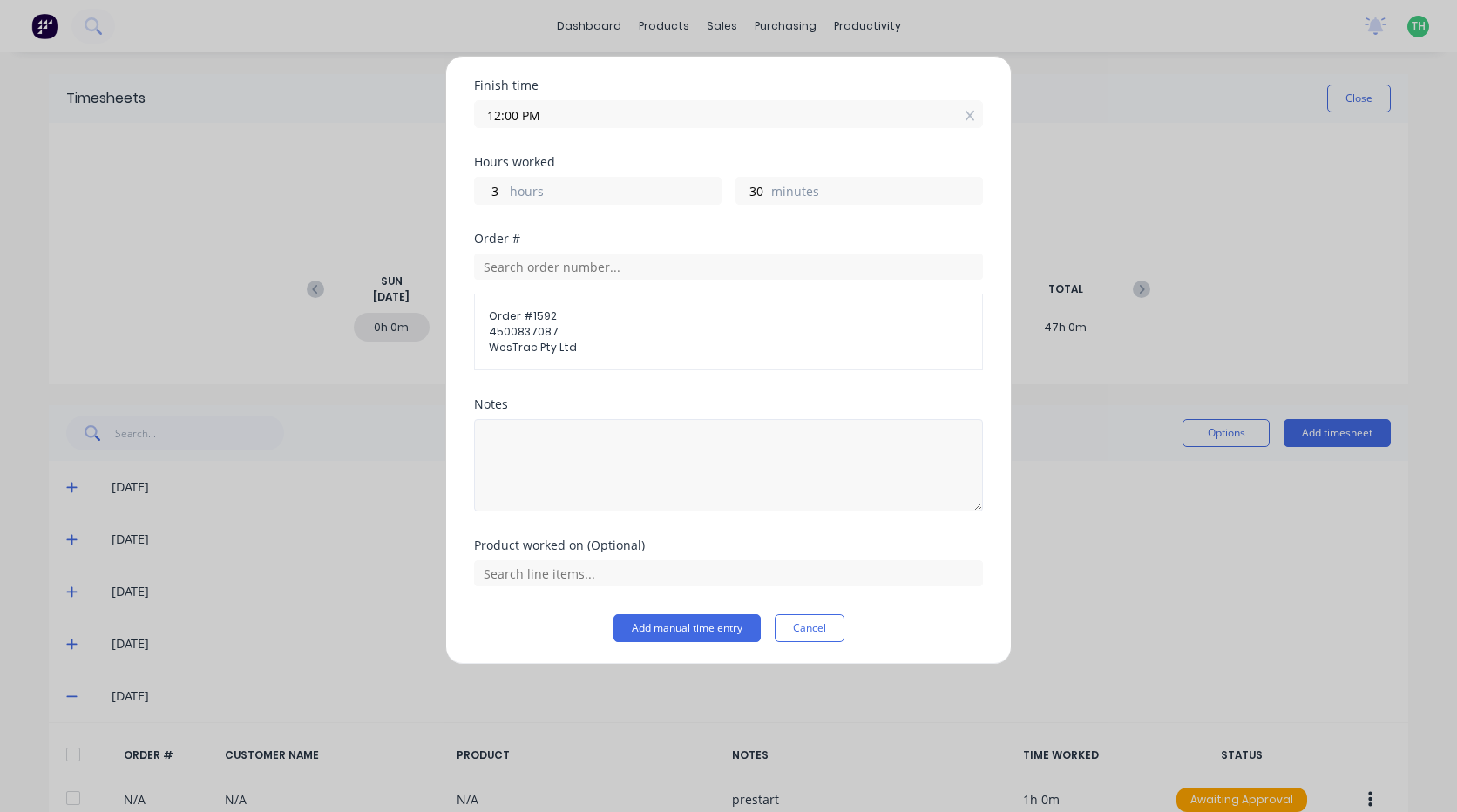
scroll to position [281, 0]
click at [631, 580] on input "text" at bounding box center [728, 570] width 509 height 26
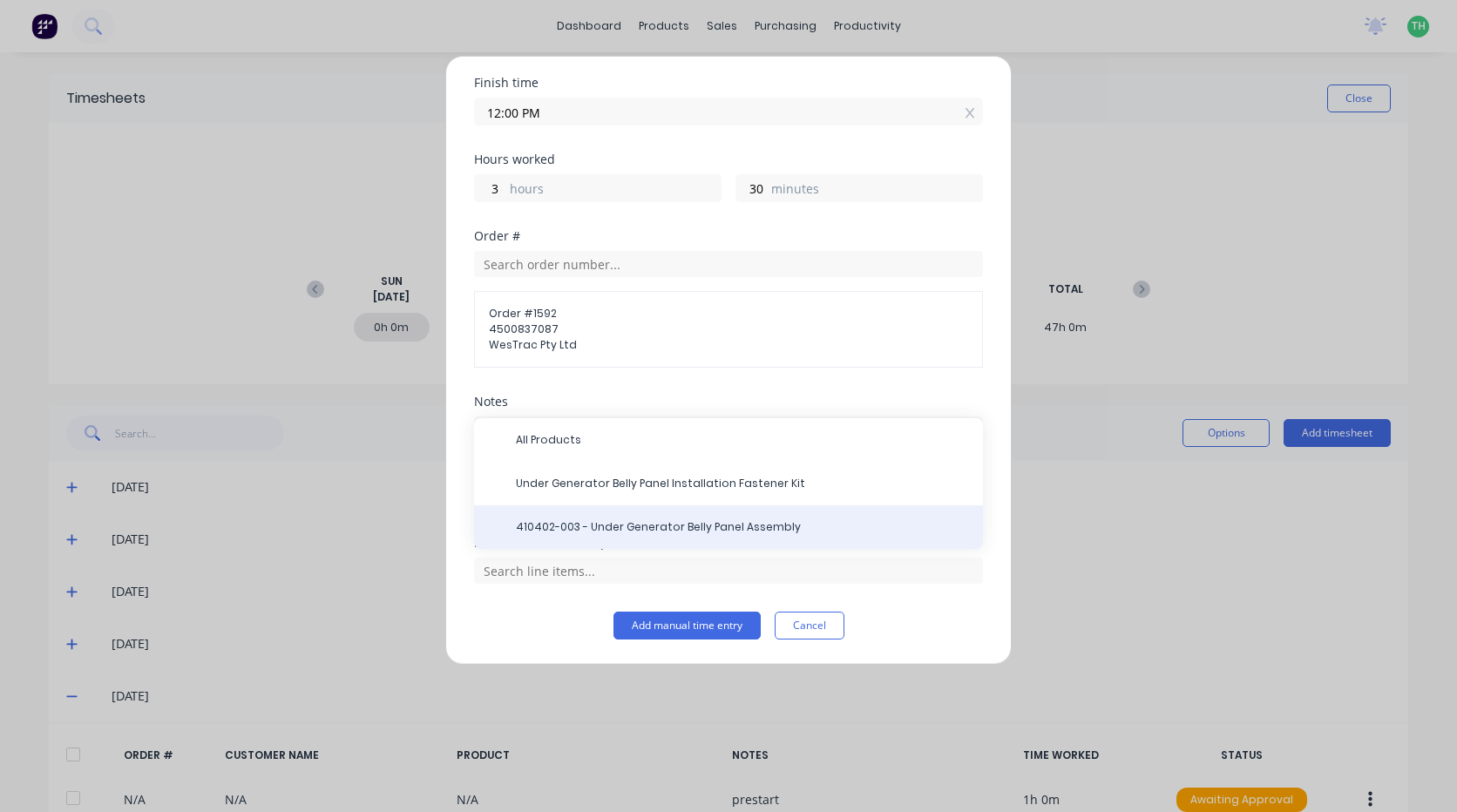
click at [737, 523] on div "410402-003 - Under Generator Belly Panel Assembly" at bounding box center [728, 527] width 509 height 44
click at [671, 520] on span "410402-003 - Under Generator Belly Panel Assembly" at bounding box center [742, 527] width 453 height 15
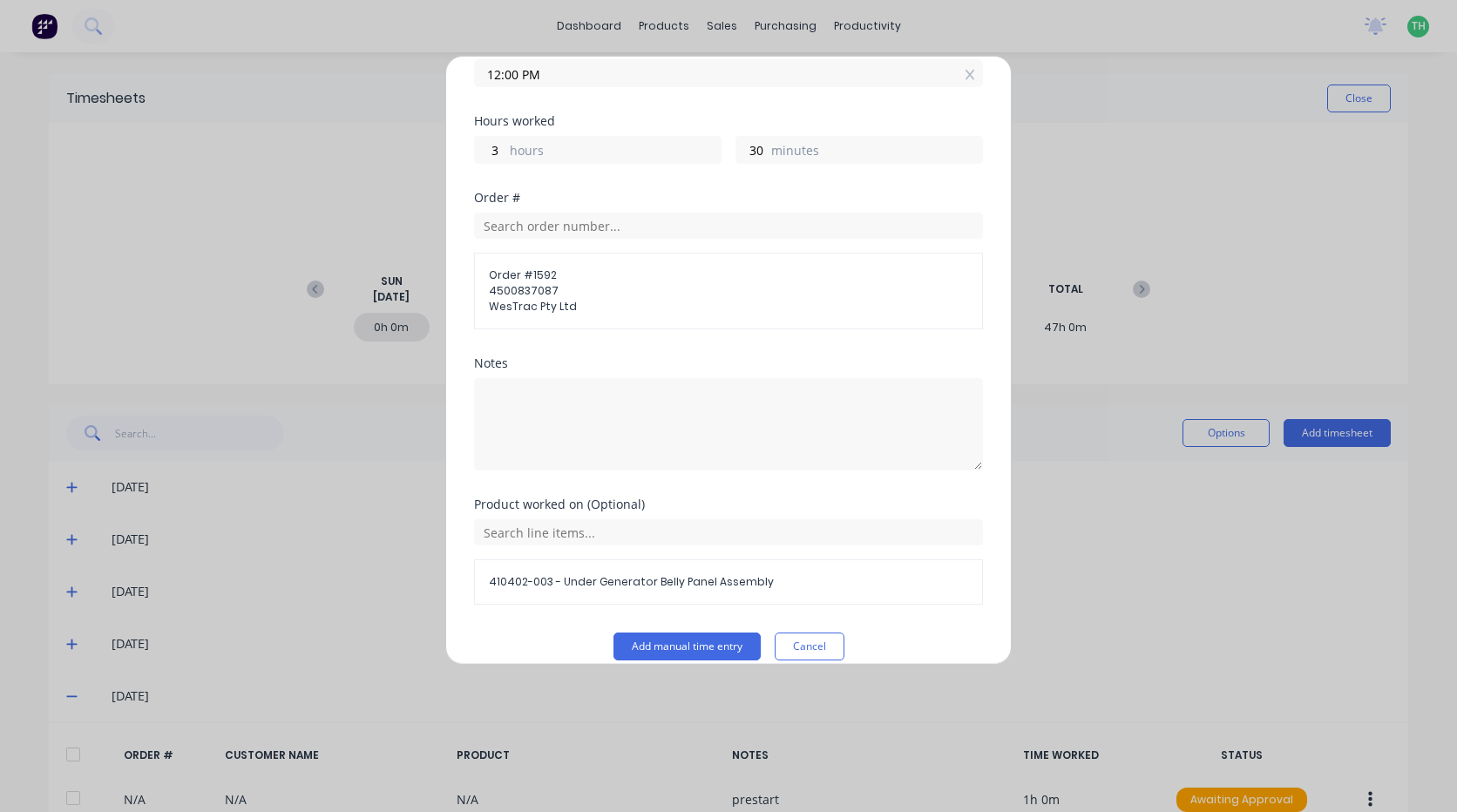
scroll to position [340, 0]
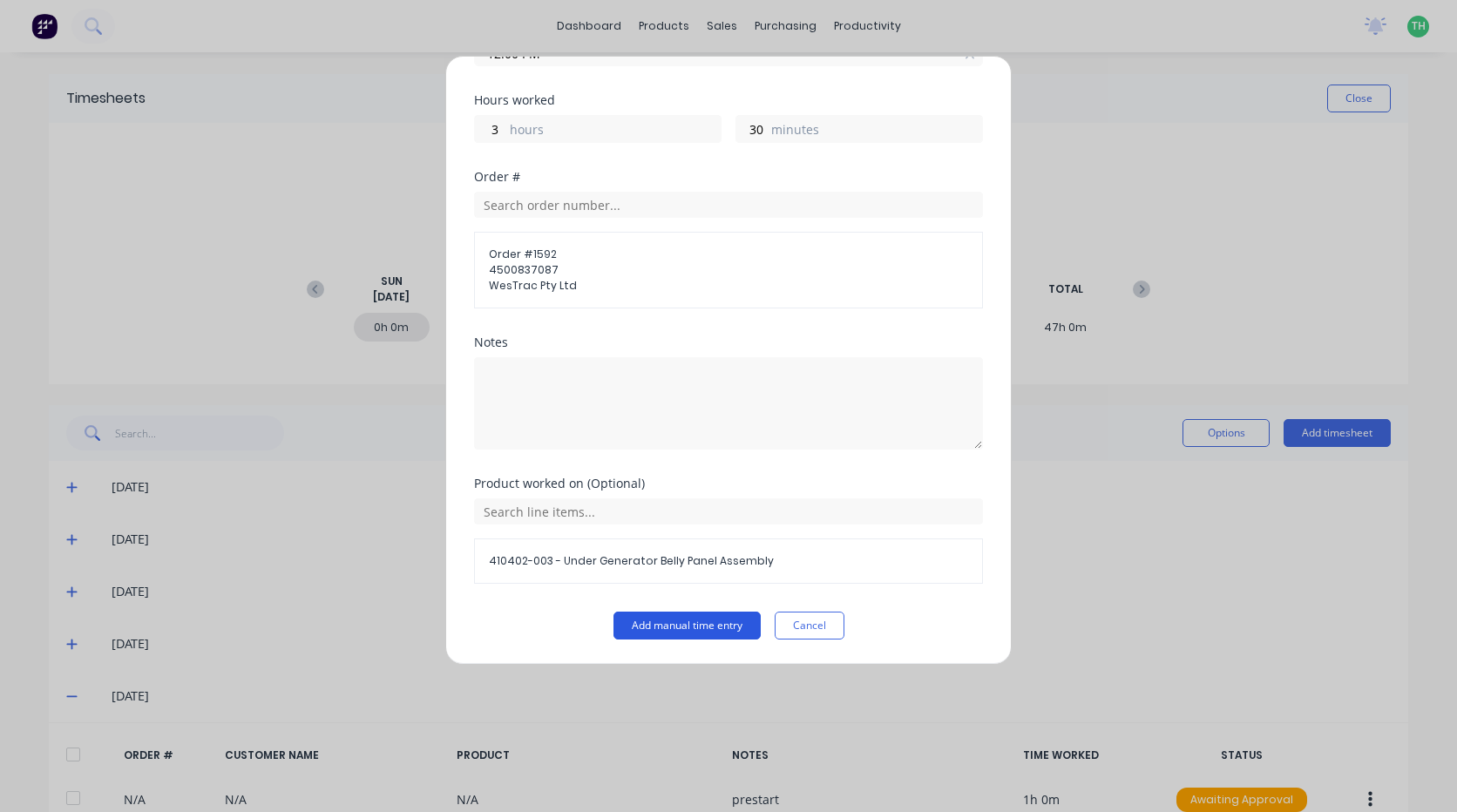
click at [710, 631] on button "Add manual time entry" at bounding box center [687, 625] width 147 height 28
